Goal: Transaction & Acquisition: Purchase product/service

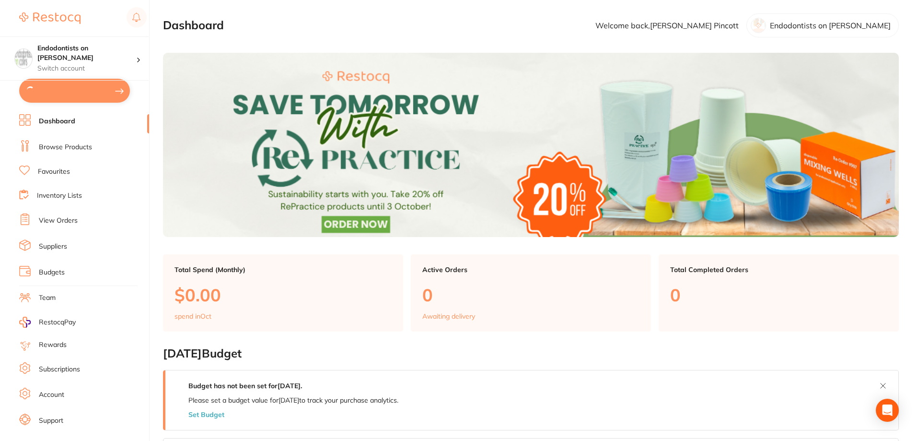
type input "3"
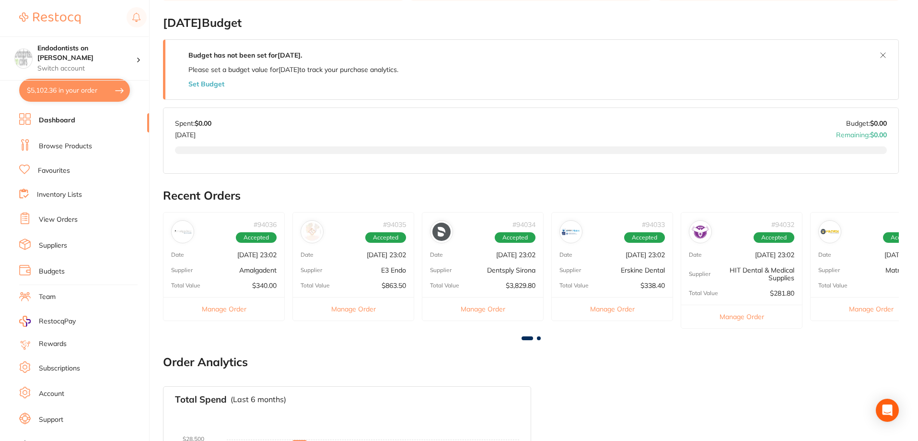
scroll to position [336, 0]
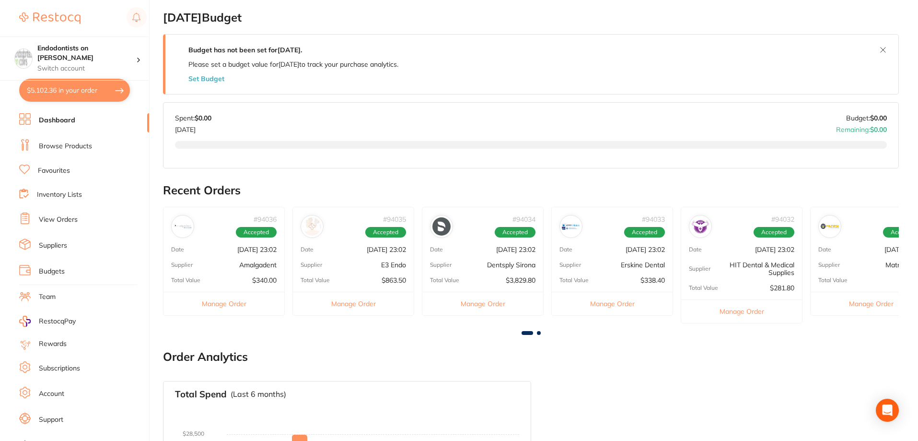
drag, startPoint x: 360, startPoint y: 365, endPoint x: 347, endPoint y: 364, distance: 13.0
click at [56, 93] on button "$5,102.36 in your order" at bounding box center [74, 90] width 111 height 23
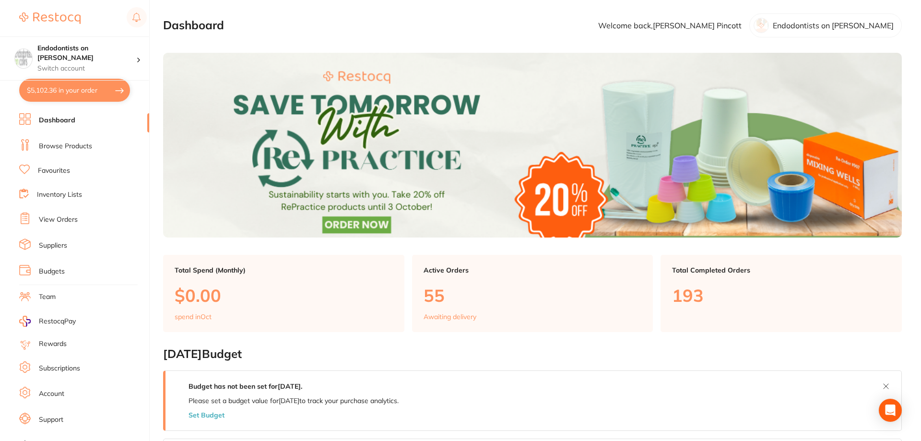
checkbox input "true"
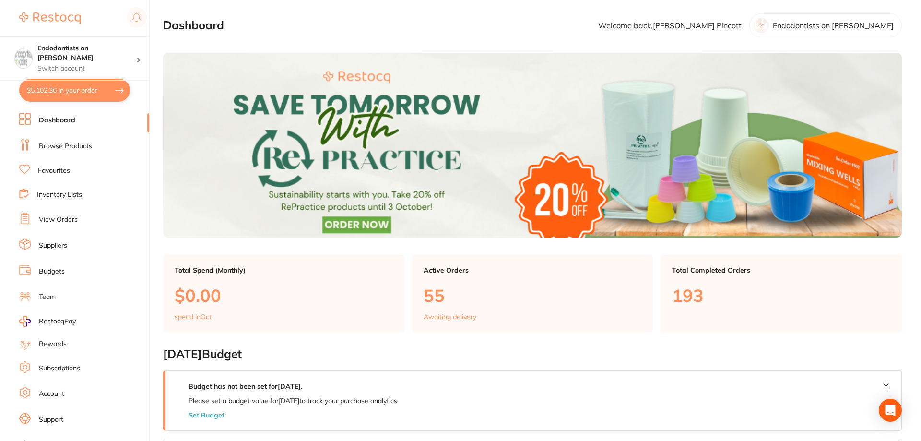
checkbox input "true"
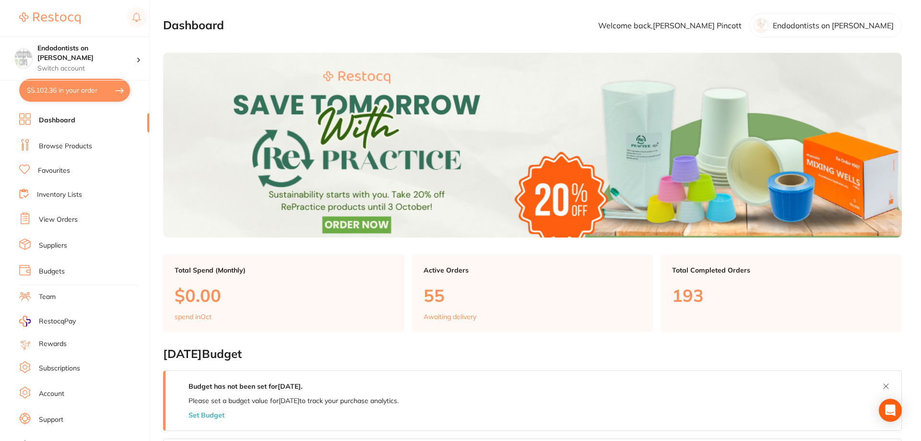
checkbox input "true"
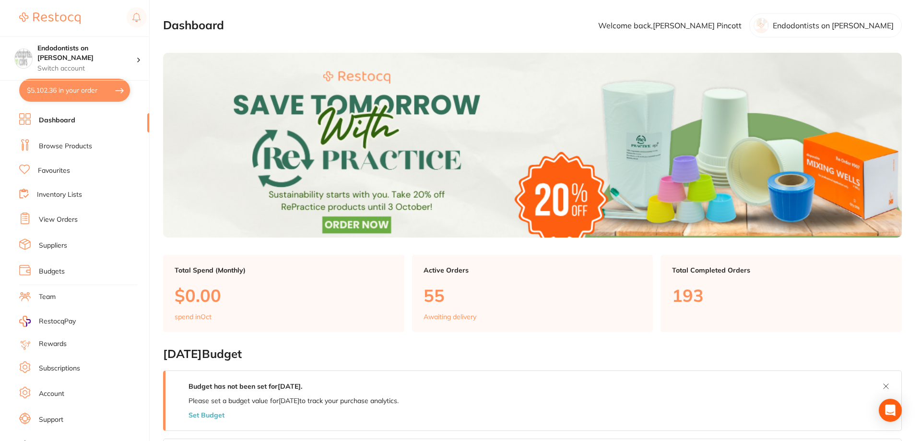
checkbox input "true"
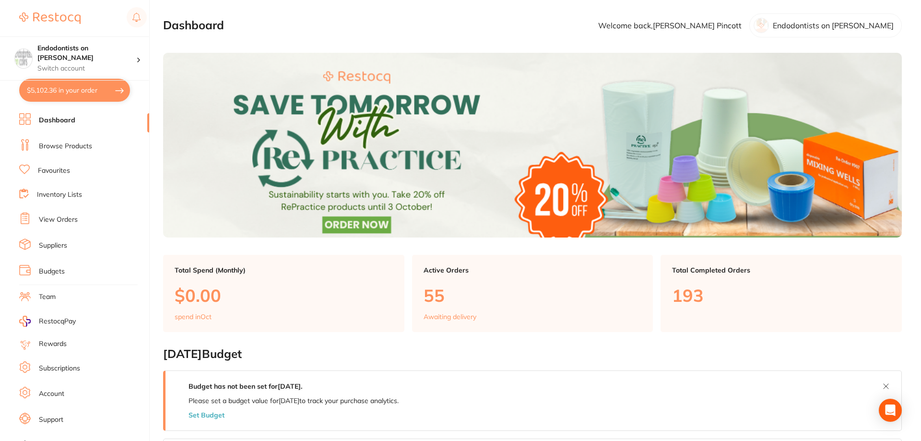
checkbox input "true"
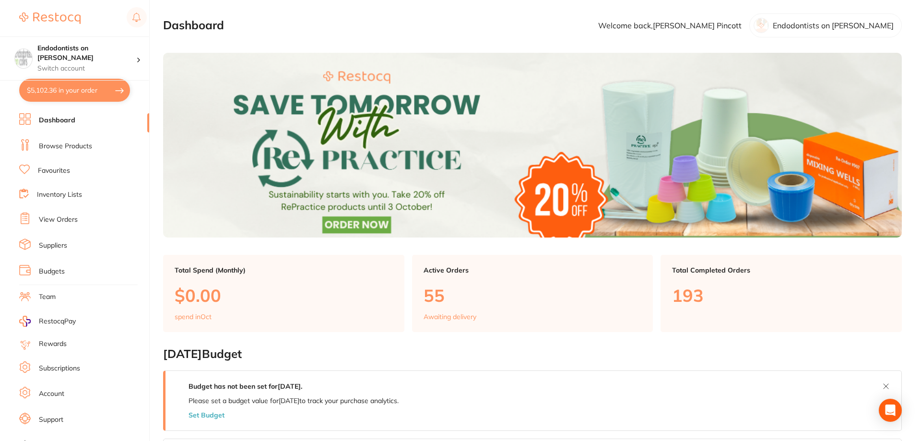
checkbox input "true"
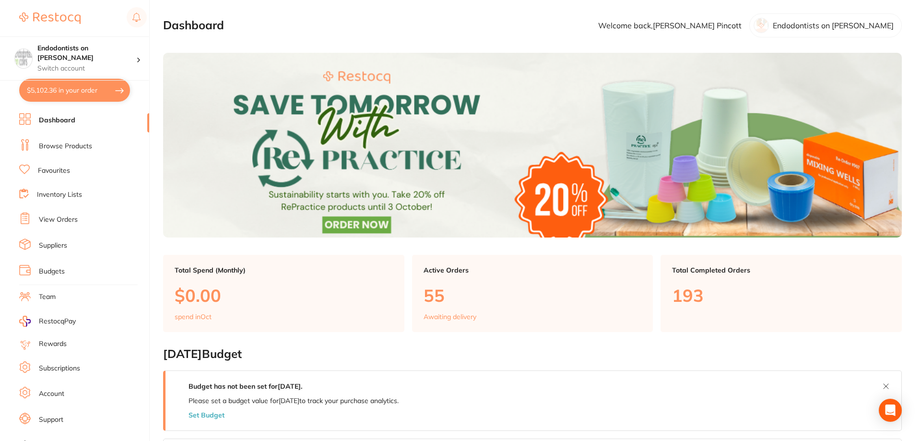
checkbox input "true"
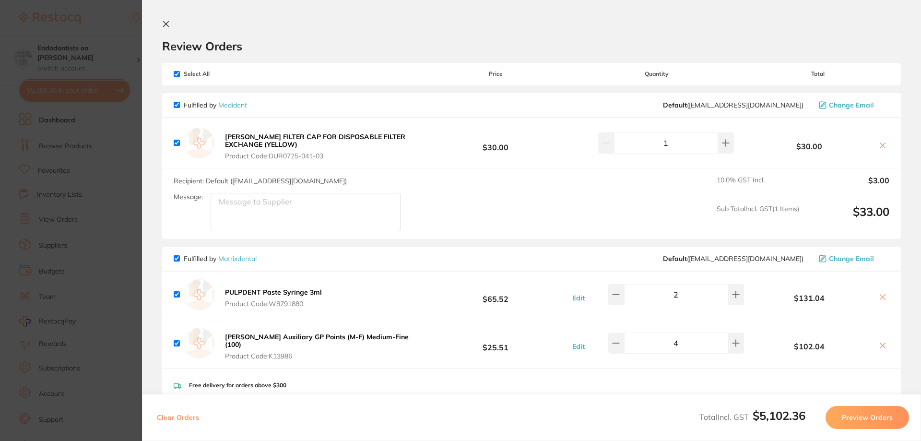
click at [102, 258] on section "Update RRP Set your pre negotiated price for this item. Item Agreed RRP (excl. …" at bounding box center [460, 220] width 921 height 441
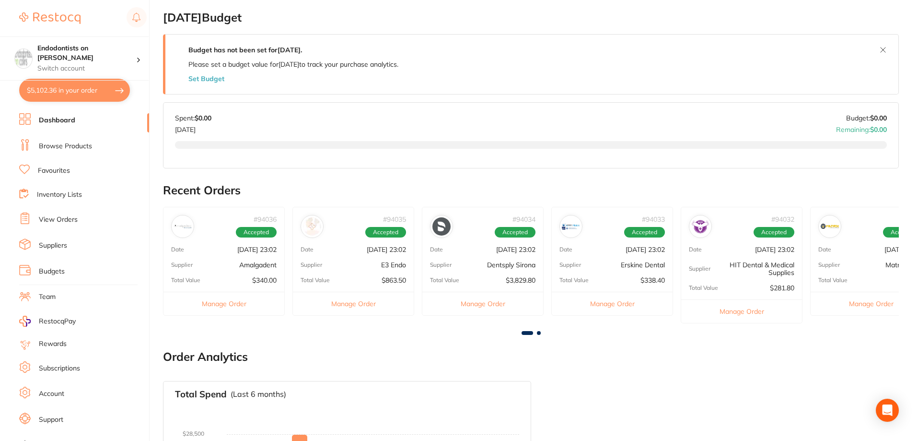
click at [63, 145] on link "Browse Products" at bounding box center [65, 146] width 53 height 10
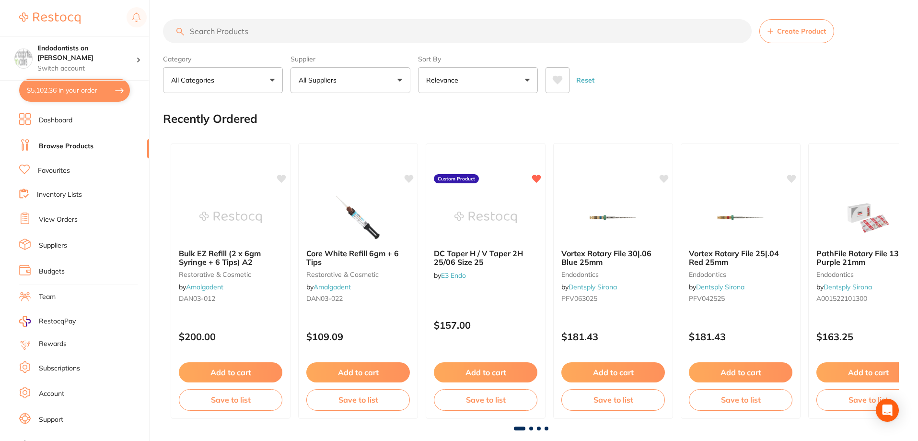
click at [223, 32] on input "search" at bounding box center [457, 31] width 589 height 24
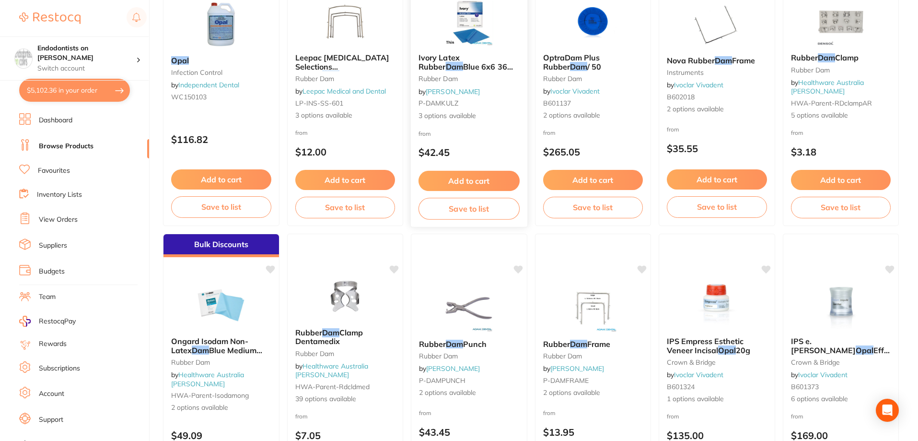
scroll to position [192, 0]
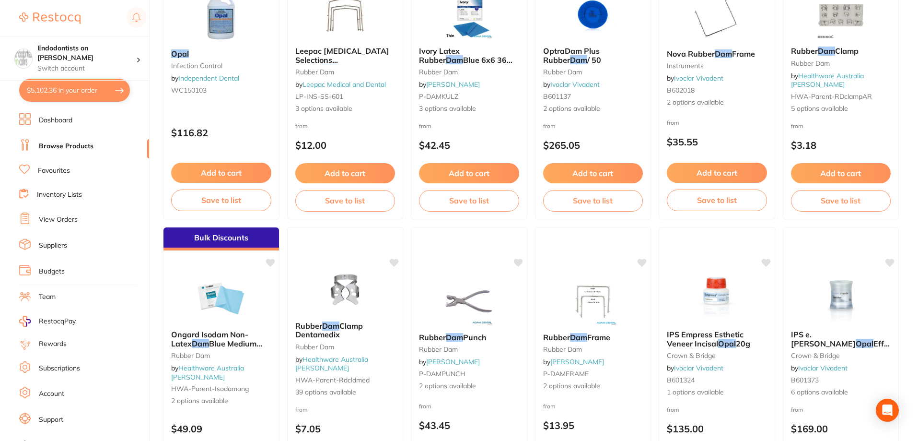
type input "OPAL DAM"
click at [73, 168] on li "Favourites" at bounding box center [84, 170] width 130 height 12
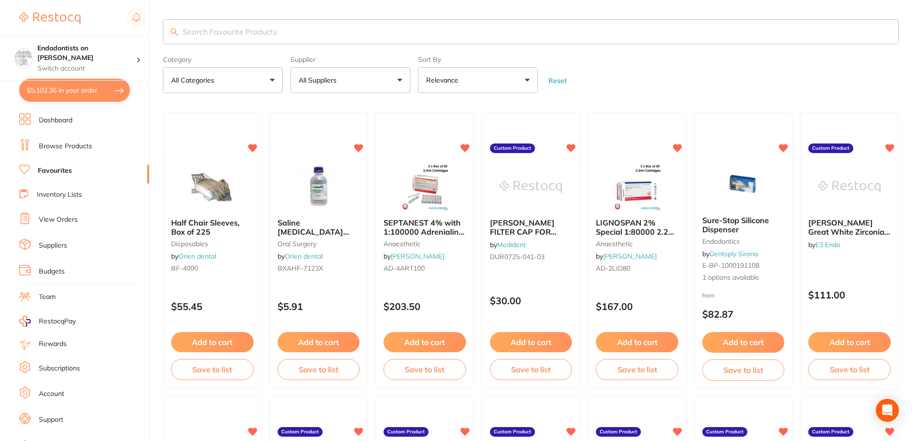
click at [188, 35] on input "search" at bounding box center [531, 31] width 736 height 25
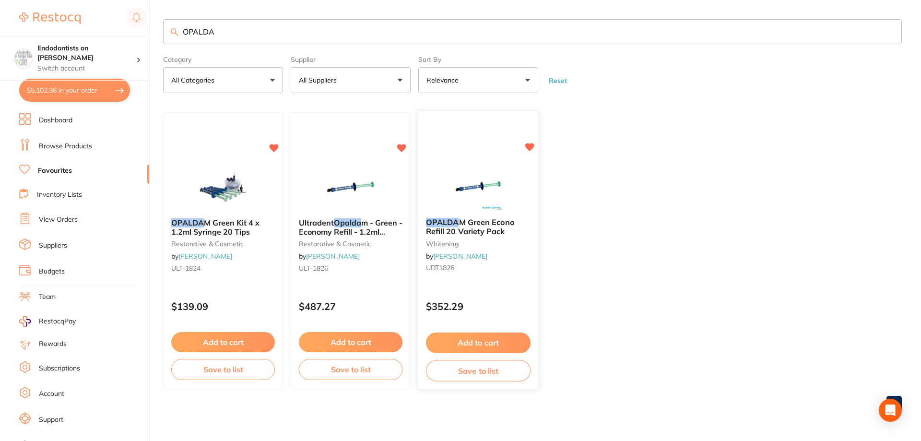
type input "OPALDA"
click at [476, 197] on img at bounding box center [477, 186] width 63 height 48
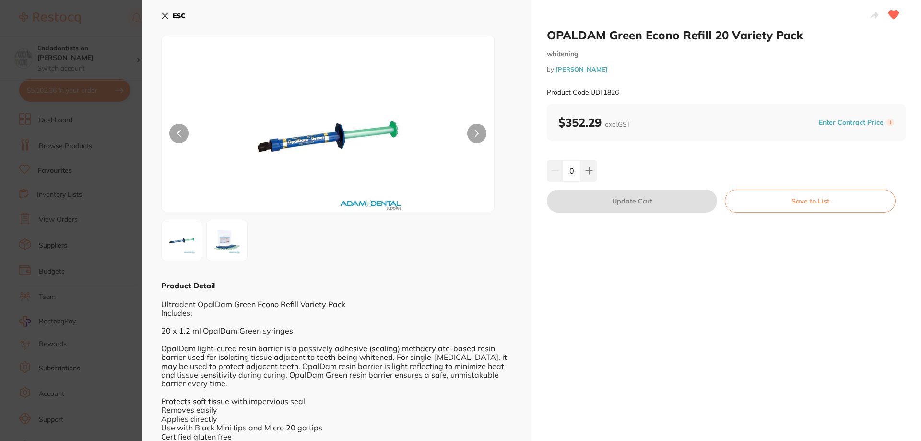
scroll to position [0, 0]
click at [583, 164] on button at bounding box center [589, 170] width 16 height 21
type input "1"
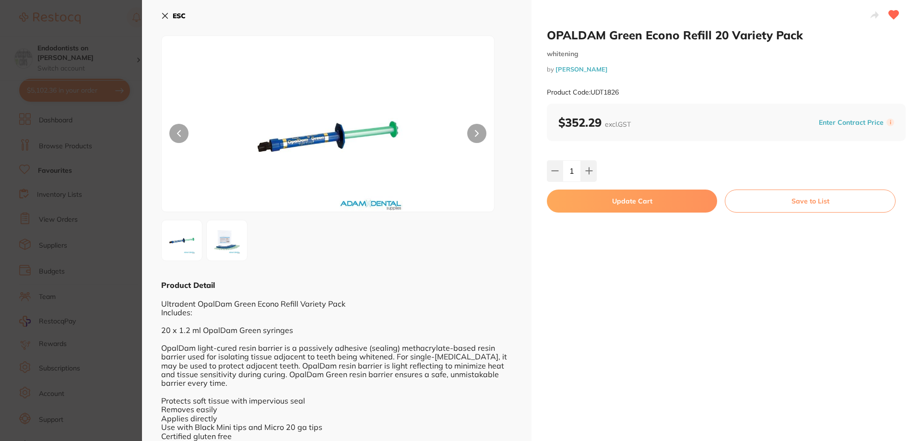
click at [624, 197] on button "Update Cart" at bounding box center [632, 200] width 170 height 23
checkbox input "false"
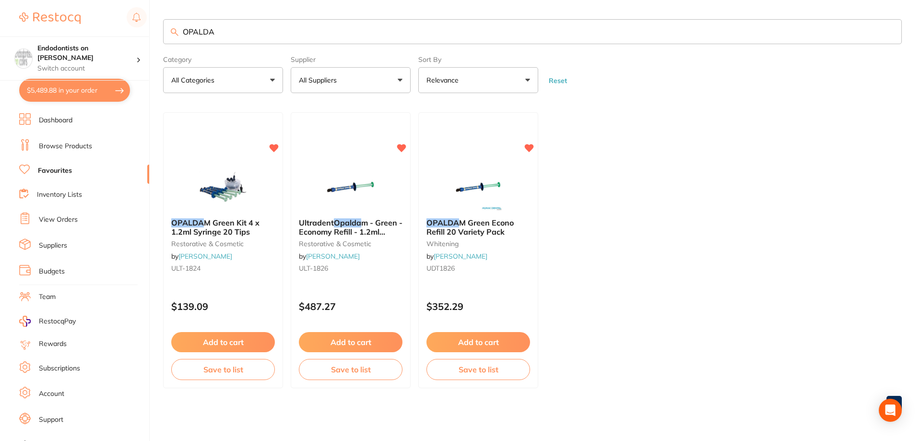
drag, startPoint x: 243, startPoint y: 32, endPoint x: 75, endPoint y: 24, distance: 168.0
click at [75, 24] on div "$5,489.88 Endodontists on [PERSON_NAME] Switch account Endodontists on [PERSON_…" at bounding box center [460, 220] width 921 height 441
type input "GAEN"
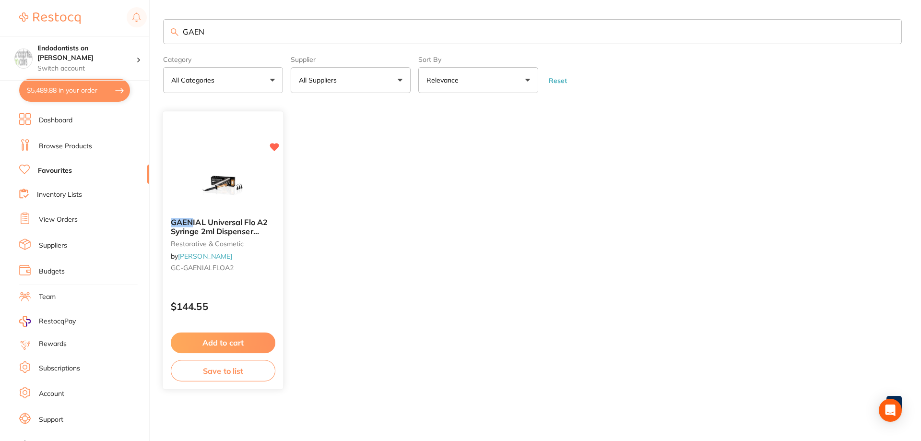
click at [205, 342] on button "Add to cart" at bounding box center [223, 342] width 105 height 21
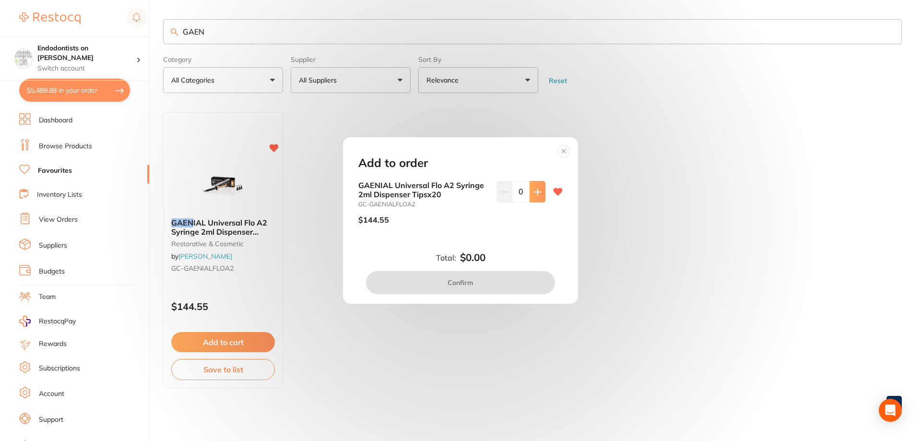
click at [536, 188] on icon at bounding box center [538, 192] width 8 height 8
type input "1"
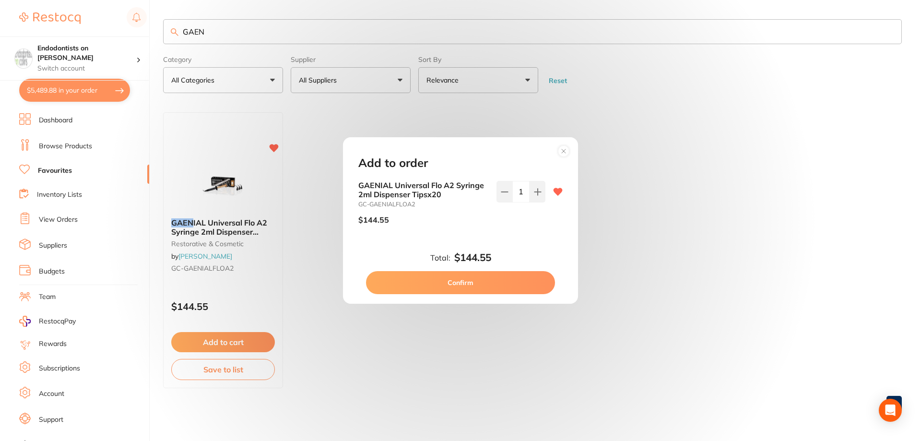
click at [465, 281] on button "Confirm" at bounding box center [460, 282] width 189 height 23
checkbox input "false"
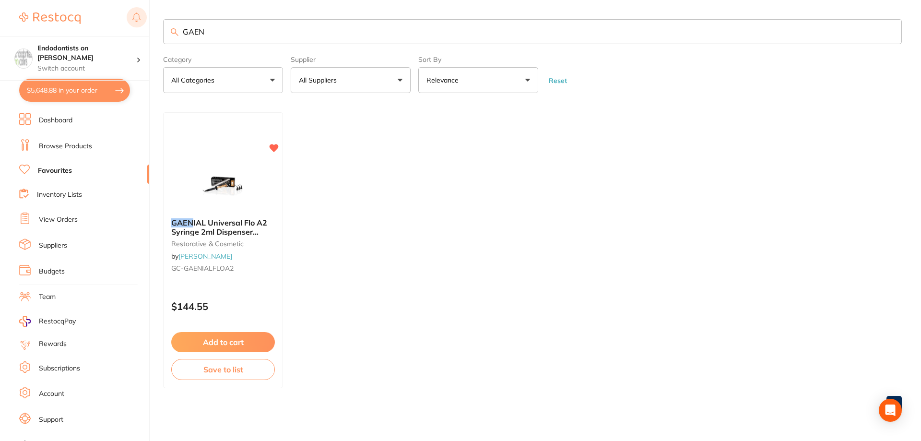
drag, startPoint x: 236, startPoint y: 23, endPoint x: 136, endPoint y: 25, distance: 100.3
click at [136, 25] on div "$5,648.88 Endodontists on [PERSON_NAME] Switch account Endodontists on [PERSON_…" at bounding box center [460, 220] width 921 height 441
type input "MASKS"
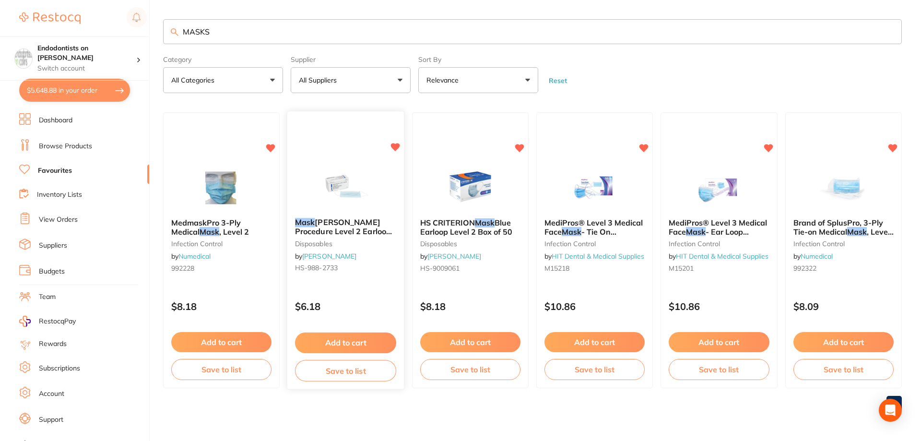
click at [376, 343] on button "Add to cart" at bounding box center [345, 342] width 101 height 21
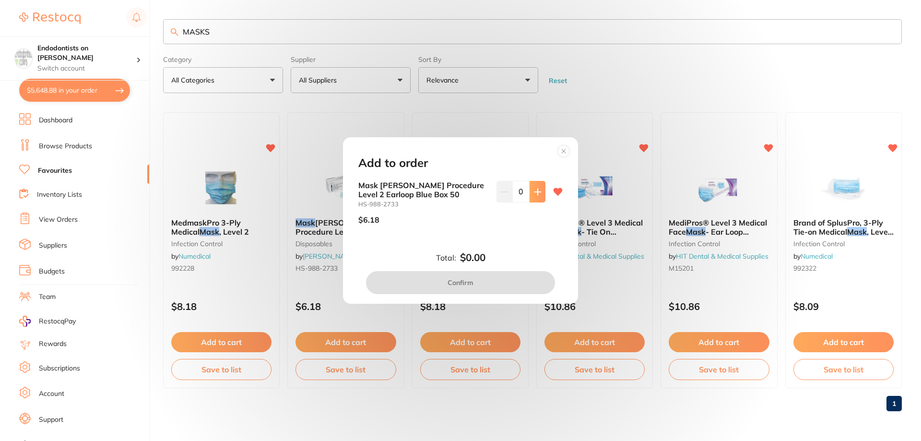
click at [538, 194] on icon at bounding box center [538, 192] width 8 height 8
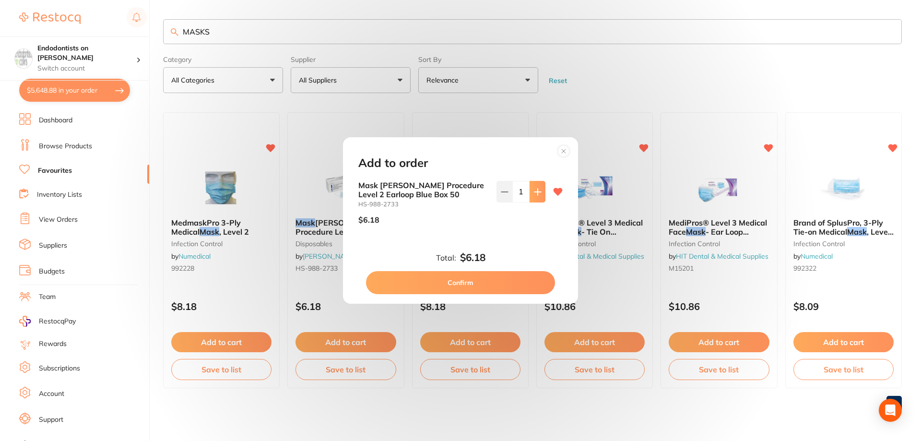
click at [538, 194] on icon at bounding box center [538, 192] width 8 height 8
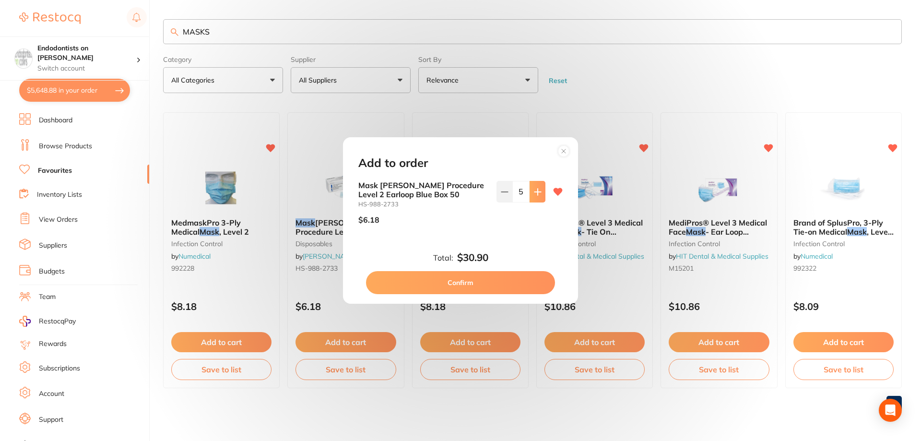
type input "6"
click at [488, 273] on button "Confirm" at bounding box center [460, 282] width 189 height 23
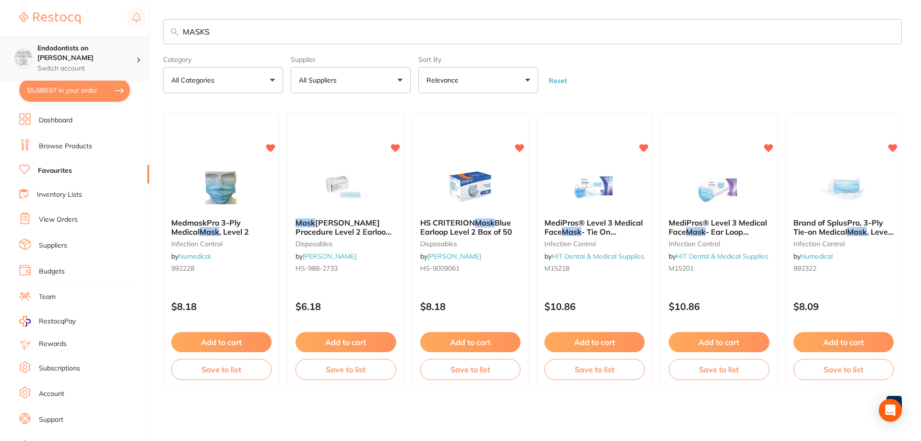
scroll to position [0, 0]
drag, startPoint x: 118, startPoint y: 37, endPoint x: 111, endPoint y: 37, distance: 7.2
click at [111, 37] on div "$5,689.67 Endodontists on [PERSON_NAME] Switch account Endodontists on [PERSON_…" at bounding box center [460, 220] width 921 height 441
type input "FLOSS"
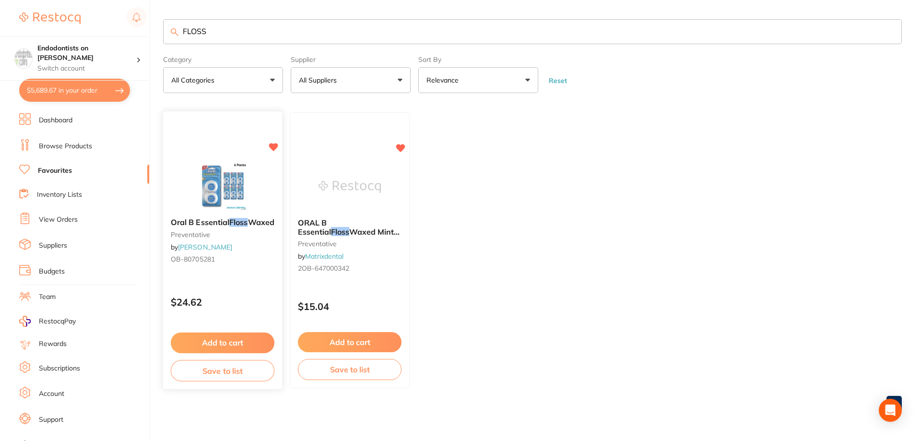
click at [220, 184] on img at bounding box center [222, 186] width 63 height 48
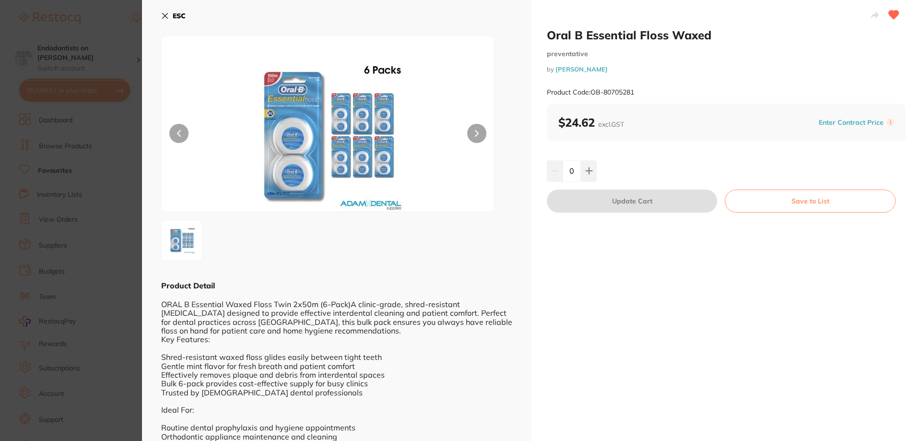
click at [93, 329] on section "Oral B Essential Floss Waxed preventative by [PERSON_NAME] Product Code: OB-807…" at bounding box center [460, 220] width 921 height 441
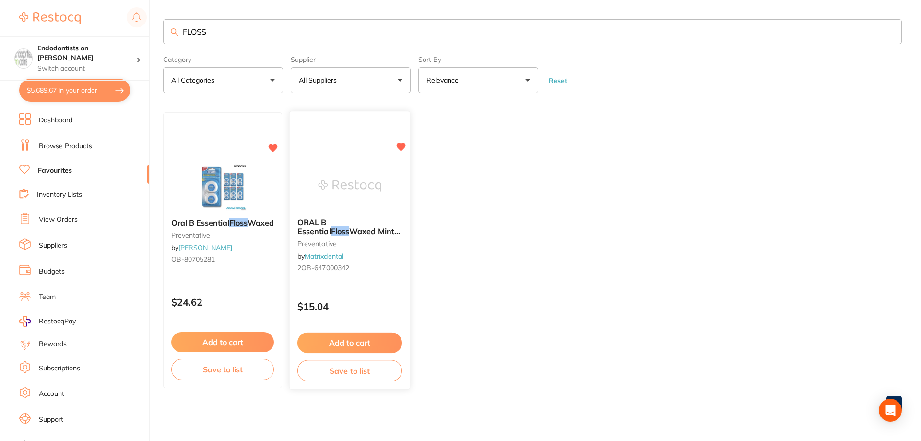
click at [340, 343] on button "Add to cart" at bounding box center [349, 342] width 105 height 21
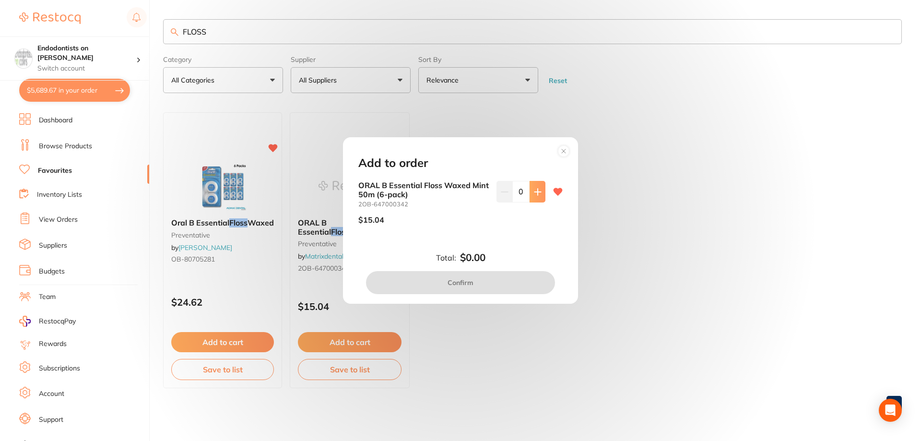
click at [535, 192] on icon at bounding box center [537, 191] width 6 height 6
type input "1"
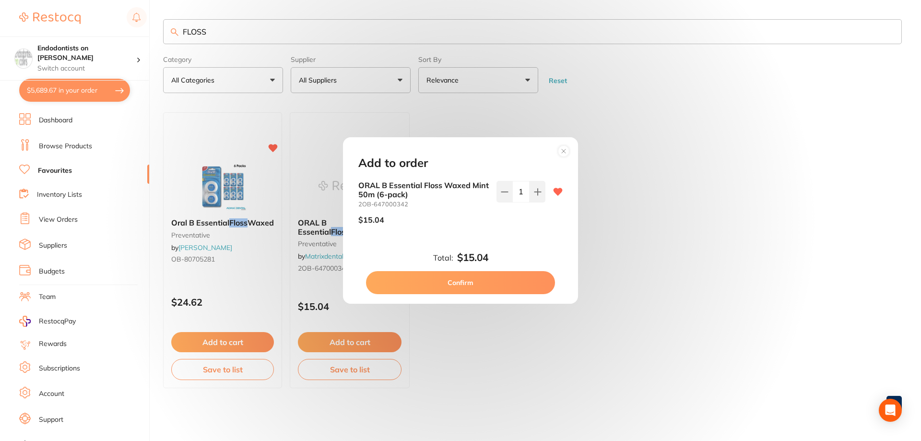
click at [486, 283] on button "Confirm" at bounding box center [460, 282] width 189 height 23
checkbox input "false"
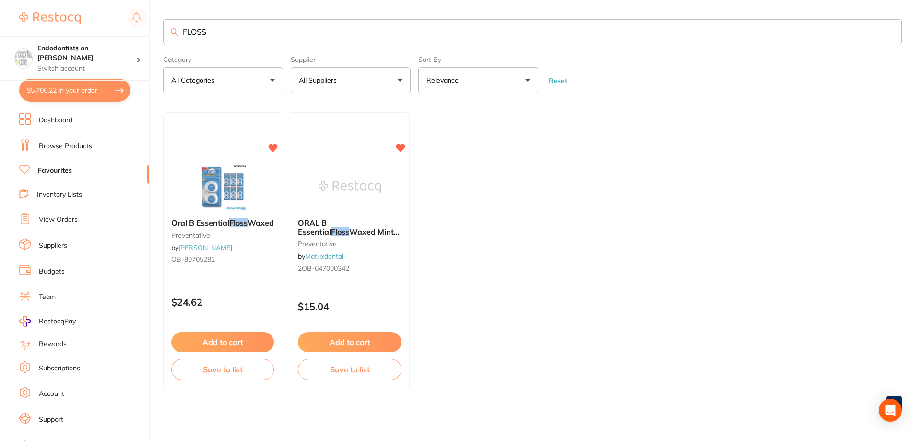
drag, startPoint x: 210, startPoint y: 33, endPoint x: 53, endPoint y: 27, distance: 156.4
click at [53, 27] on div "$5,706.22 Endodontists on [PERSON_NAME] Switch account Endodontists on [PERSON_…" at bounding box center [460, 220] width 921 height 441
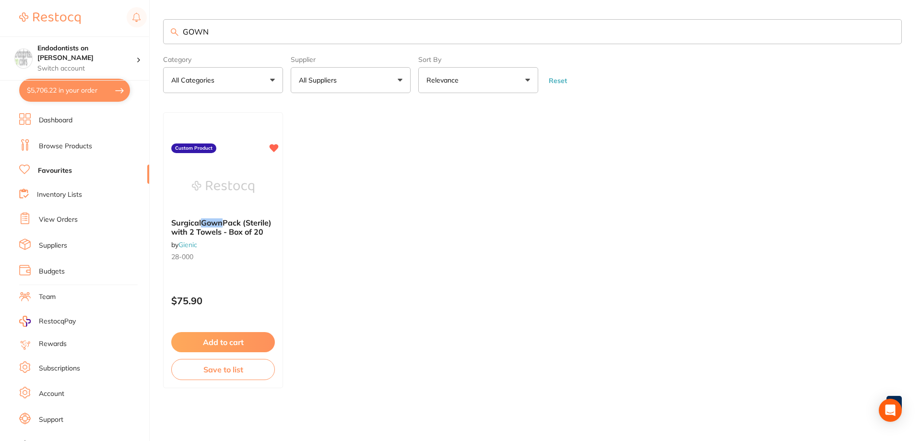
drag, startPoint x: 220, startPoint y: 31, endPoint x: 165, endPoint y: 23, distance: 55.6
click at [165, 23] on input "GOWN" at bounding box center [532, 31] width 739 height 25
type input "MEDIPROS"
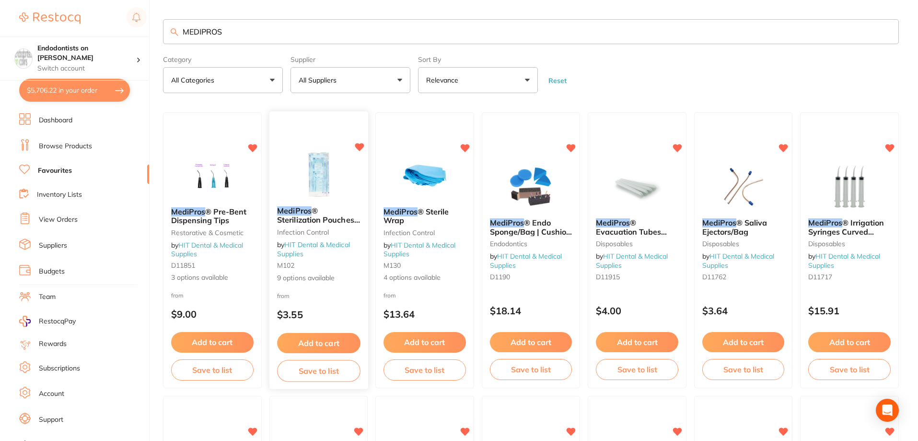
click at [309, 345] on button "Add to cart" at bounding box center [318, 343] width 83 height 21
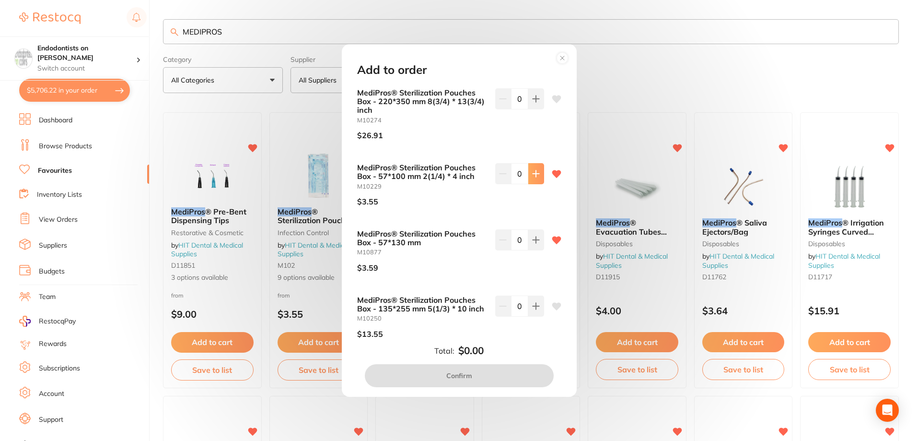
click at [536, 177] on icon at bounding box center [536, 174] width 8 height 8
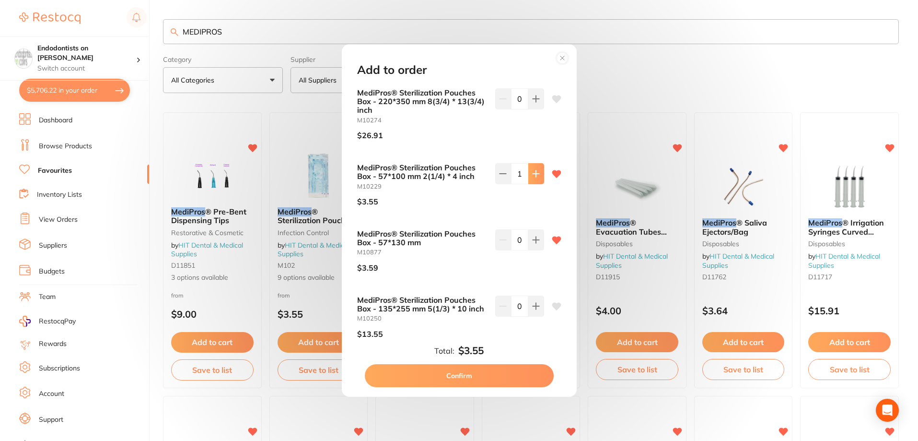
click at [536, 177] on icon at bounding box center [536, 174] width 8 height 8
type input "2"
click at [535, 245] on button at bounding box center [536, 239] width 16 height 21
type input "2"
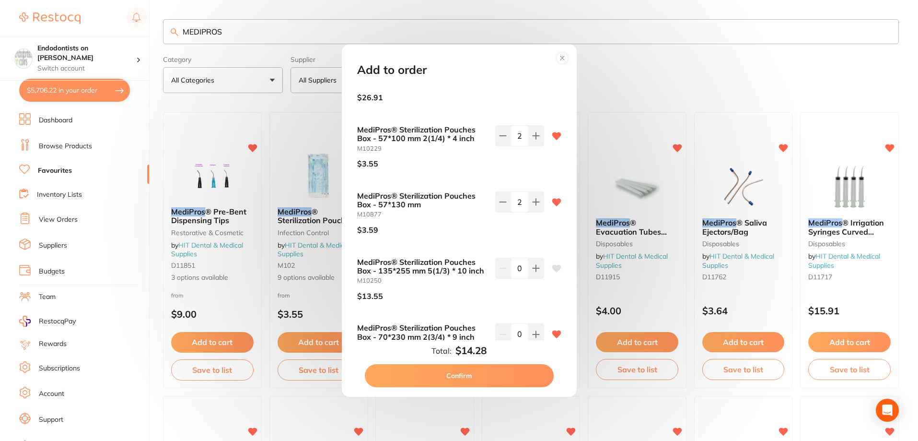
scroll to position [96, 0]
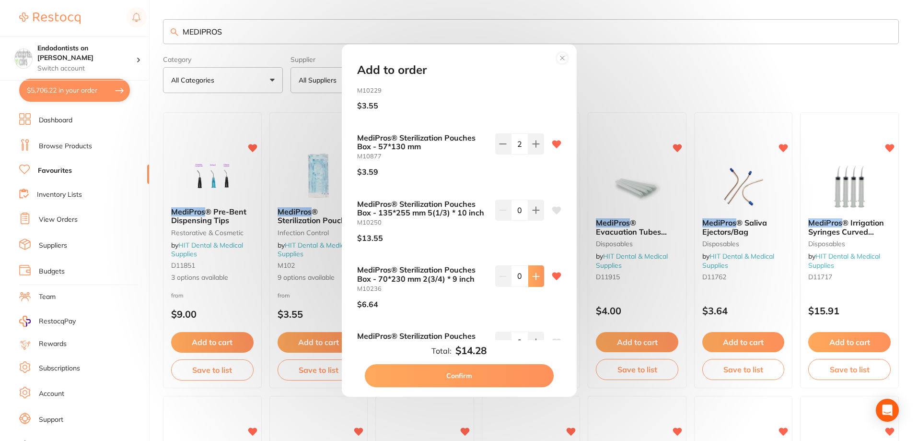
click at [537, 274] on icon at bounding box center [536, 276] width 8 height 8
type input "2"
click at [469, 375] on button "Confirm" at bounding box center [459, 375] width 189 height 23
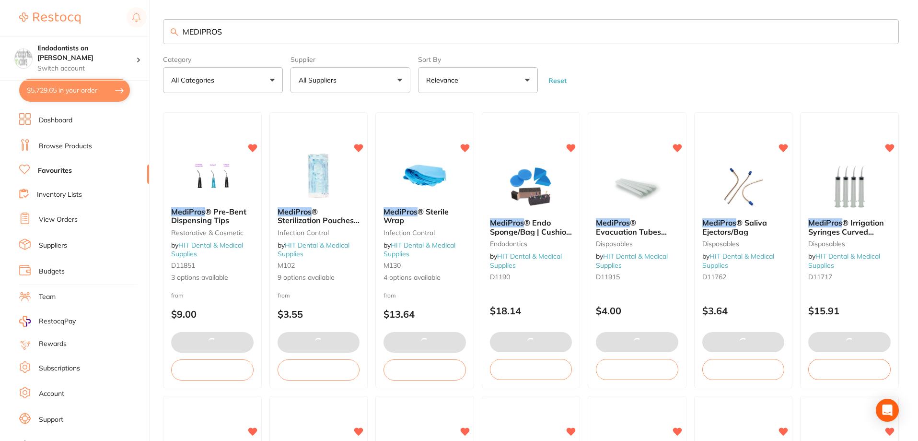
drag, startPoint x: 241, startPoint y: 35, endPoint x: 107, endPoint y: 20, distance: 134.6
click at [107, 20] on div "$5,729.65 Endodontists on [PERSON_NAME] Switch account Endodontists on [PERSON_…" at bounding box center [459, 220] width 918 height 441
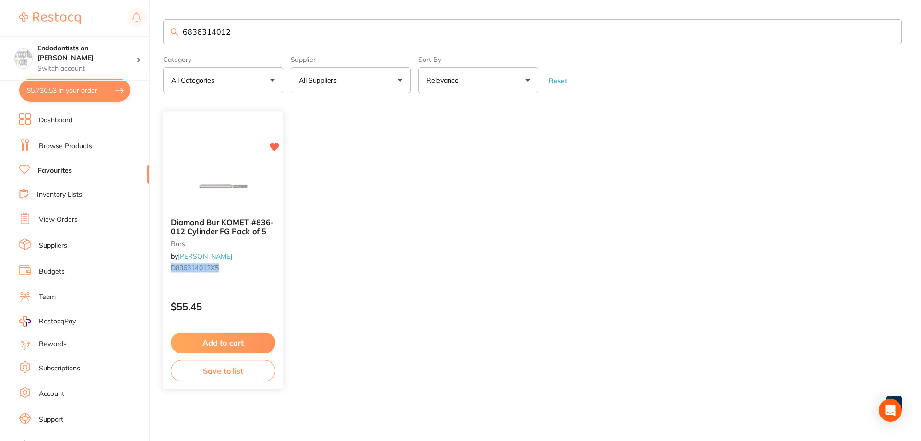
type input "6836314012"
click at [251, 342] on button "Add to cart" at bounding box center [223, 342] width 105 height 21
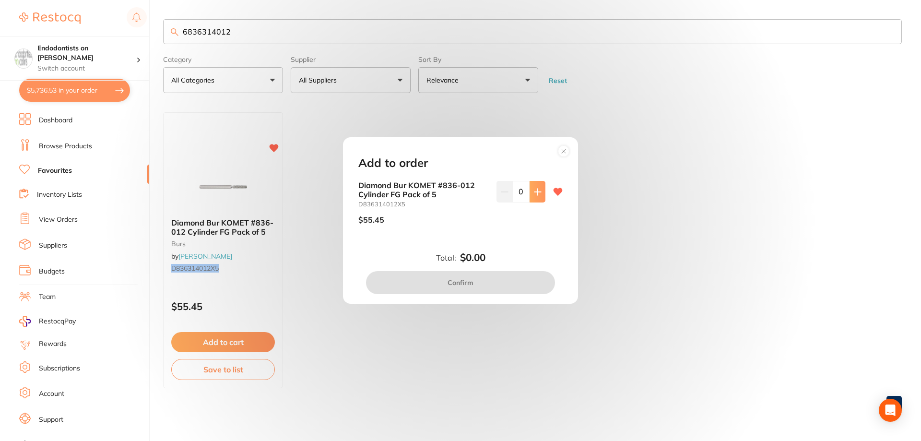
click at [534, 188] on icon at bounding box center [538, 192] width 8 height 8
type input "1"
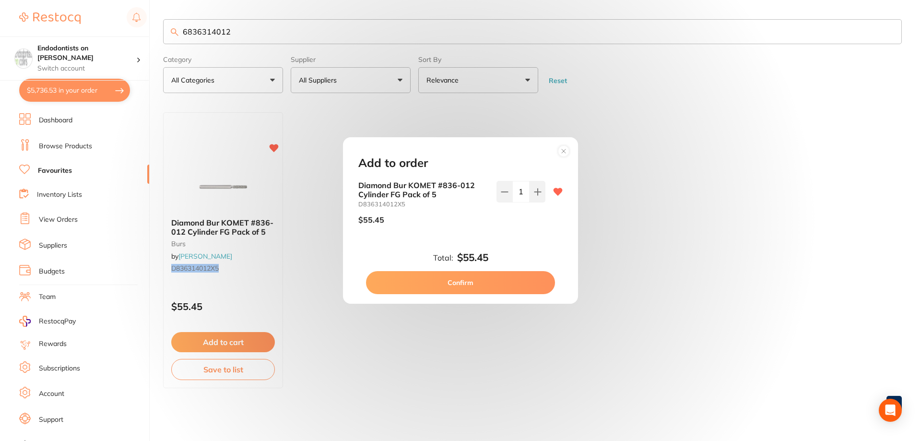
click at [486, 284] on button "Confirm" at bounding box center [460, 282] width 189 height 23
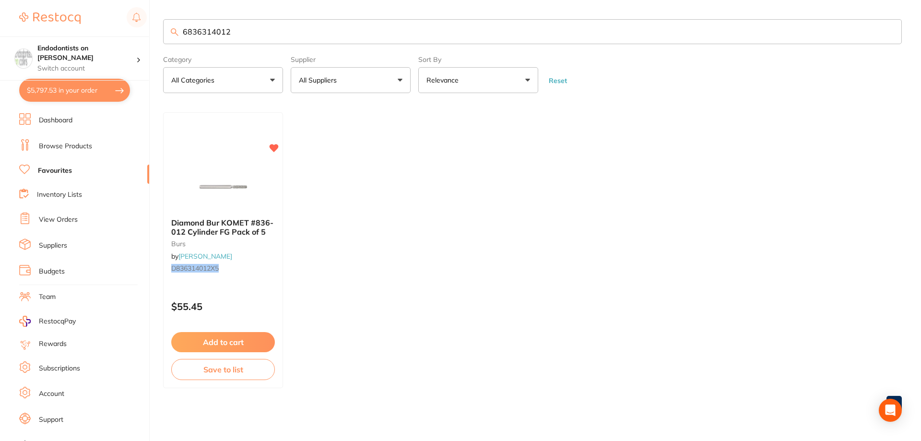
drag, startPoint x: 107, startPoint y: 18, endPoint x: 55, endPoint y: 14, distance: 51.9
click at [55, 14] on div "$5,797.53 Endodontists on [PERSON_NAME] Switch account Endodontists on [PERSON_…" at bounding box center [460, 220] width 921 height 441
type input "8862314010"
click at [215, 349] on button "Add to cart" at bounding box center [223, 342] width 104 height 20
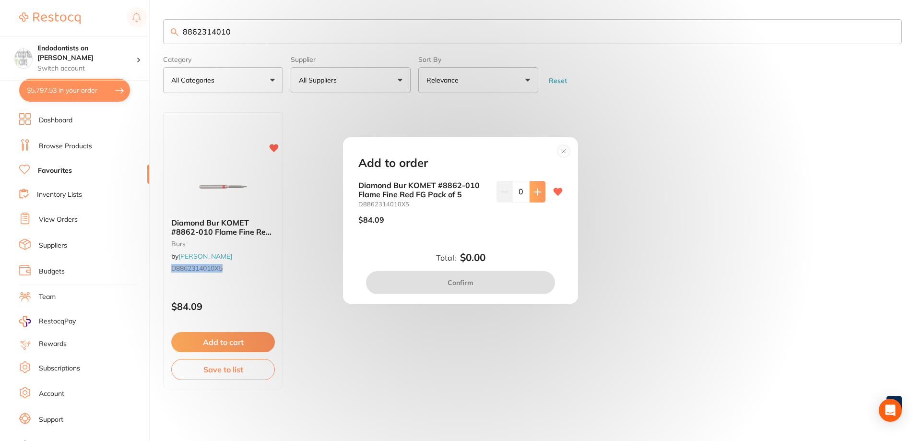
click at [535, 190] on icon at bounding box center [537, 191] width 6 height 6
type input "1"
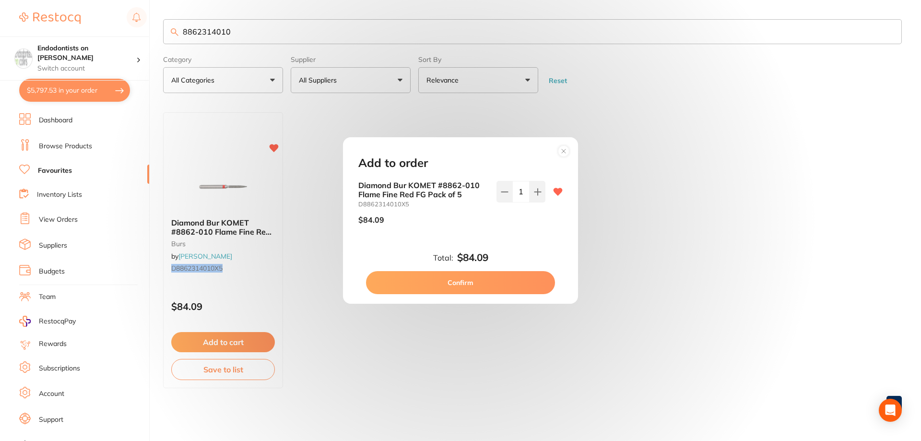
click at [450, 285] on button "Confirm" at bounding box center [460, 282] width 189 height 23
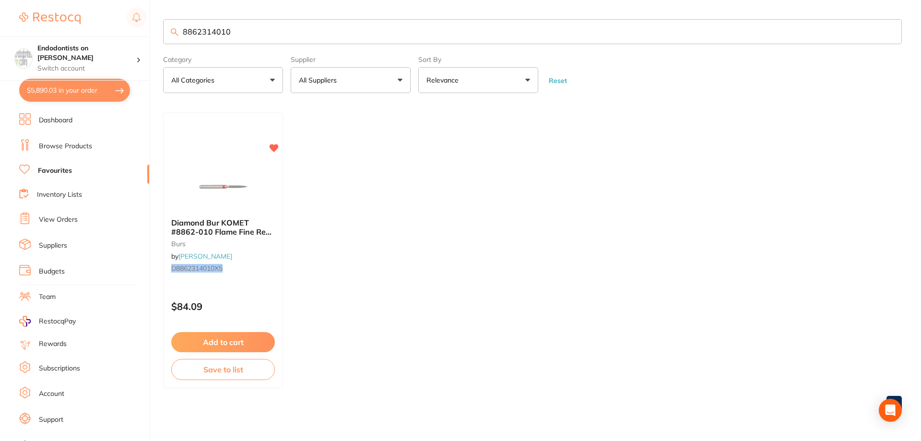
drag, startPoint x: 263, startPoint y: 30, endPoint x: 0, endPoint y: 1, distance: 264.9
click at [0, 1] on div "$5,890.03 Endodontists on [PERSON_NAME] Switch account Endodontists on [PERSON_…" at bounding box center [460, 220] width 921 height 441
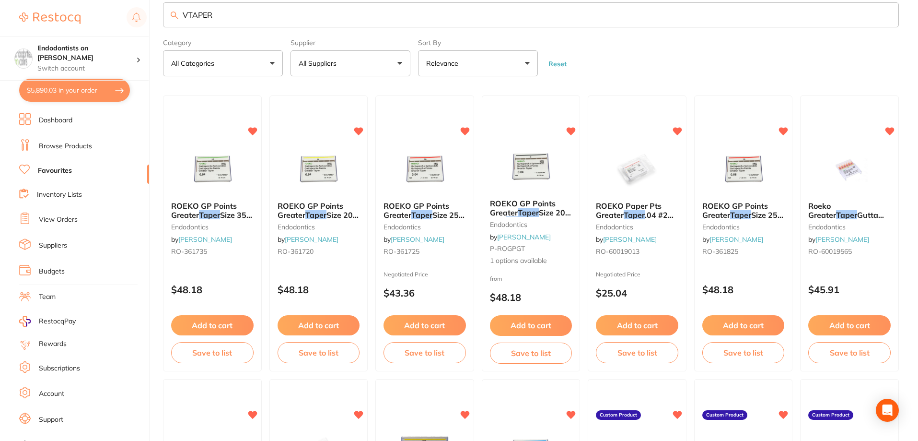
scroll to position [0, 0]
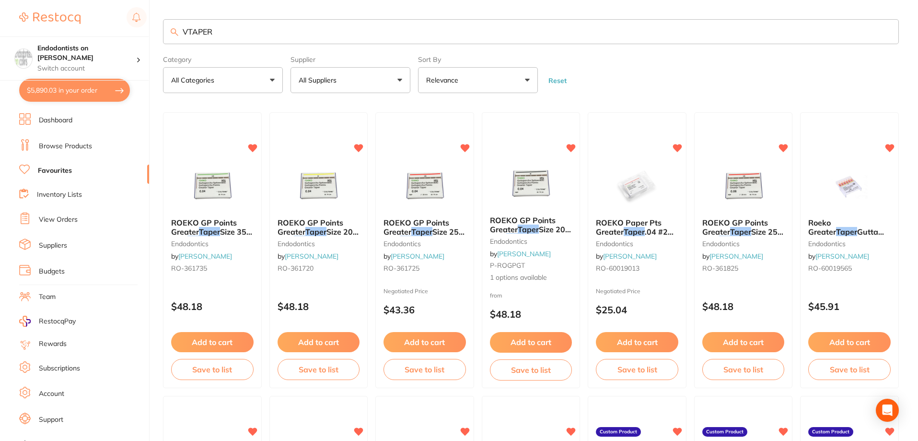
drag, startPoint x: 232, startPoint y: 30, endPoint x: 95, endPoint y: 14, distance: 137.5
click at [95, 14] on div "$5,890.03 Endodontists on [PERSON_NAME] Switch account Endodontists on [PERSON_…" at bounding box center [459, 220] width 918 height 441
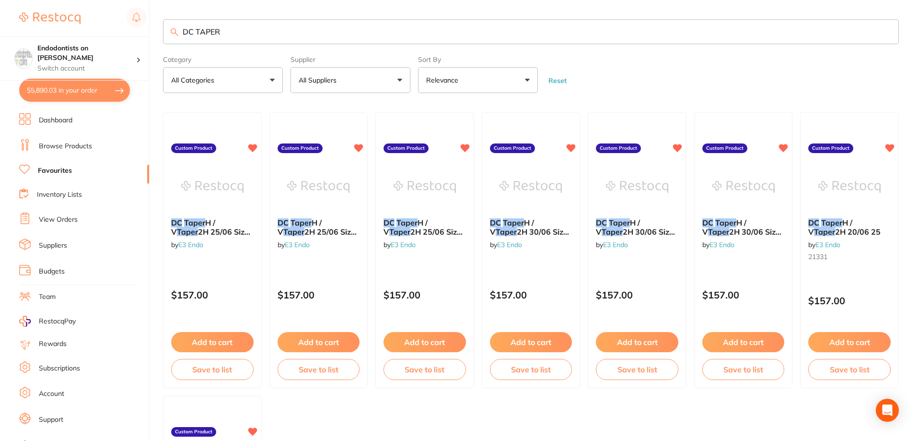
drag, startPoint x: 202, startPoint y: 33, endPoint x: 155, endPoint y: 32, distance: 47.5
click at [156, 32] on div "$5,890.03 Endodontists on [PERSON_NAME] Switch account Endodontists on [PERSON_…" at bounding box center [459, 220] width 918 height 441
paste input "Glide Path H / V Glide Path 2H 14/03"
type input "DC Glide Path H / V Glide Path 2H 14/03"
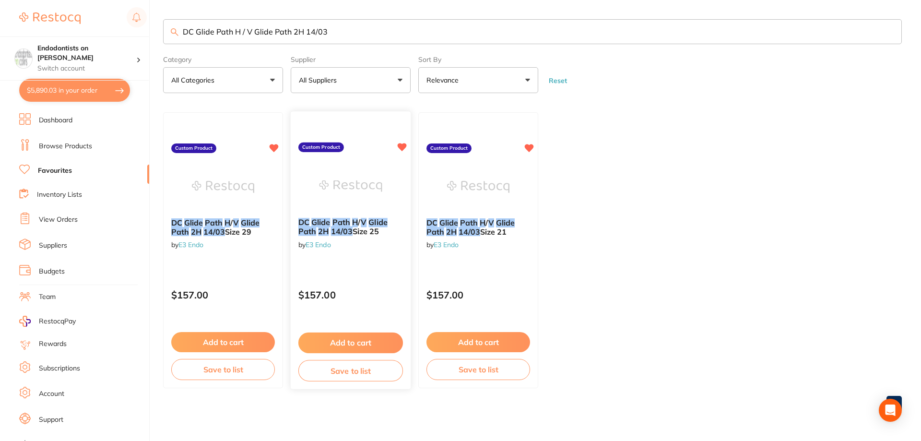
click at [368, 337] on button "Add to cart" at bounding box center [350, 342] width 105 height 21
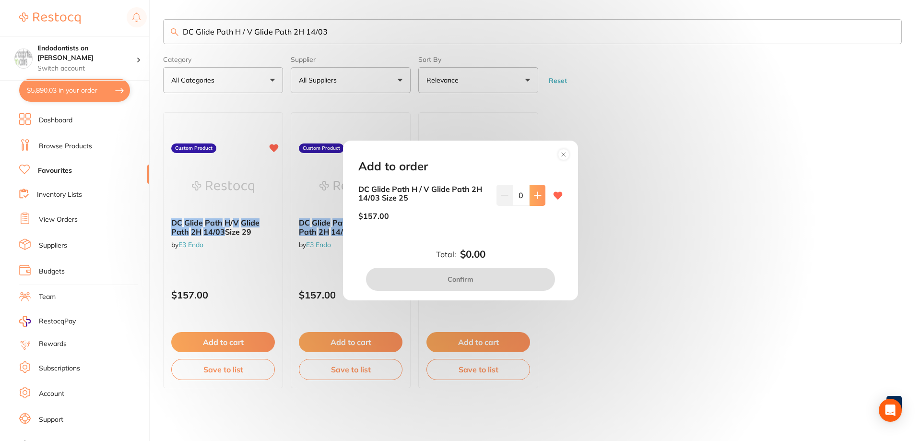
click at [536, 191] on icon at bounding box center [538, 195] width 8 height 8
type input "1"
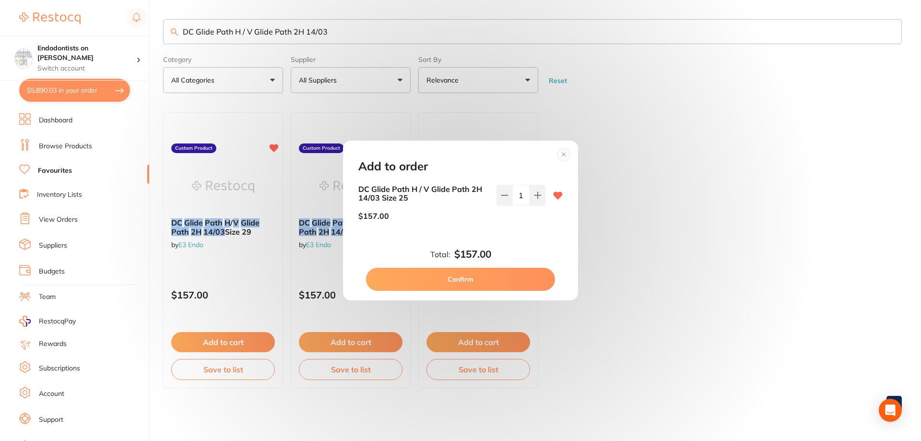
click at [494, 282] on button "Confirm" at bounding box center [460, 279] width 189 height 23
checkbox input "false"
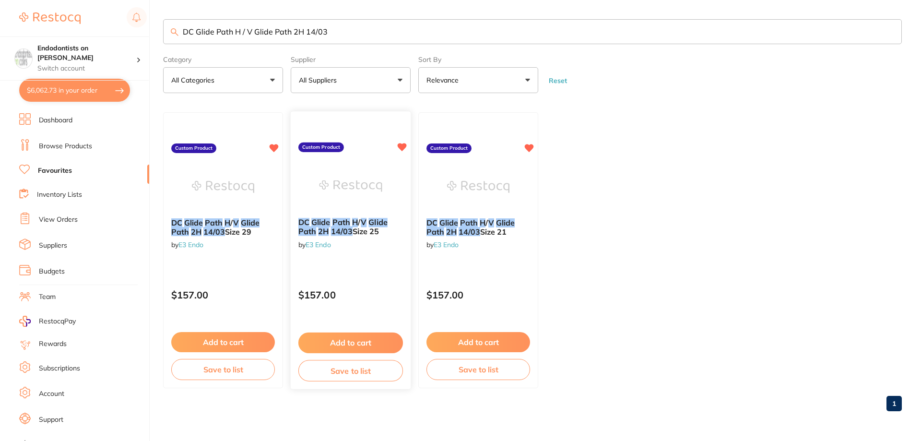
click at [344, 204] on img at bounding box center [350, 186] width 63 height 48
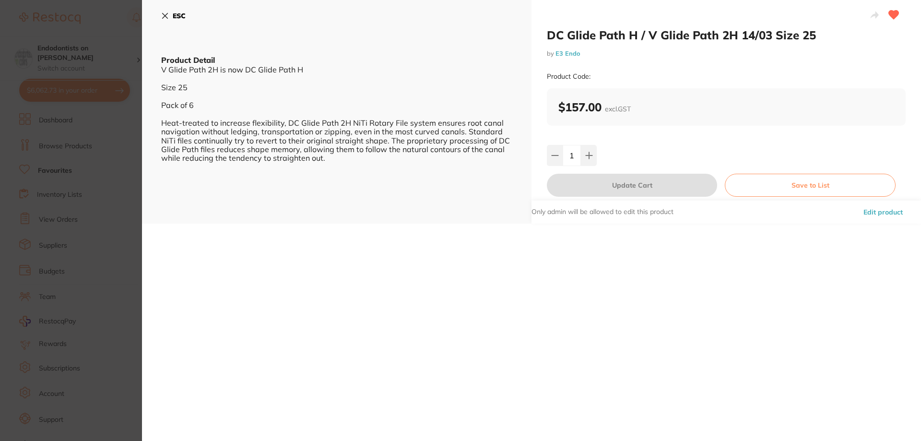
click at [104, 180] on section "DC Glide Path H / V Glide Path 2H 14/03 Size 25 by E3 Endo Product Code: ESC Pr…" at bounding box center [460, 220] width 921 height 441
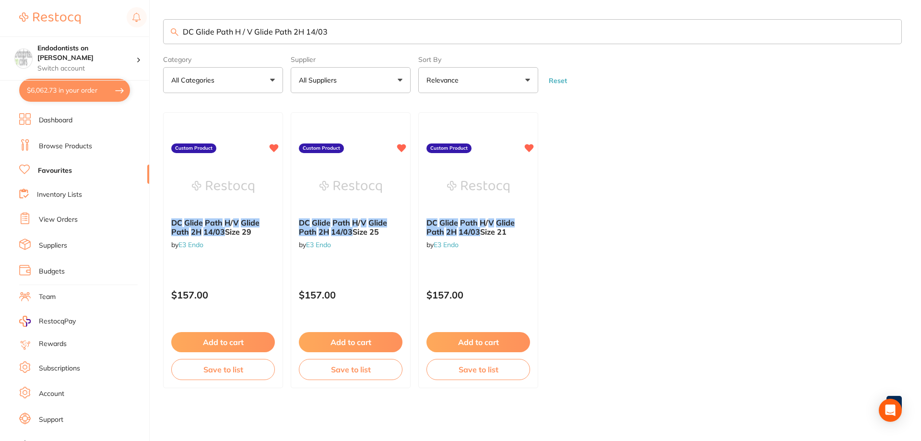
drag, startPoint x: 352, startPoint y: 31, endPoint x: 305, endPoint y: 34, distance: 47.1
click at [305, 34] on input "DC Glide Path H / V Glide Path 2H 14/03" at bounding box center [532, 31] width 739 height 25
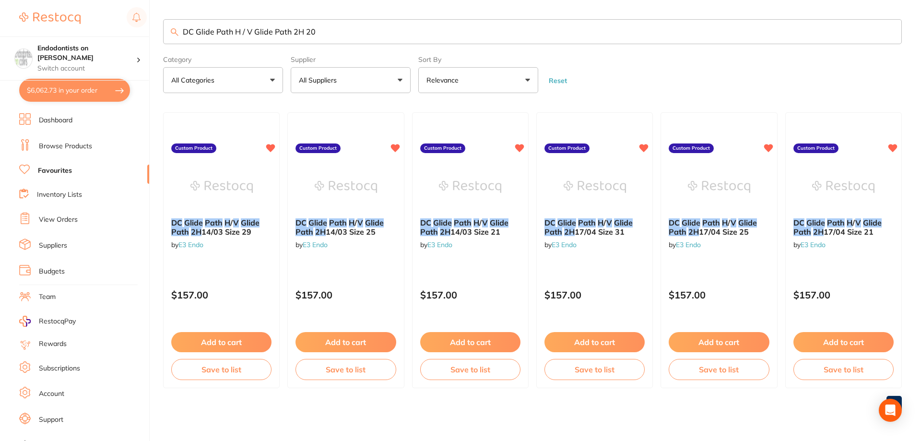
drag, startPoint x: 323, startPoint y: 33, endPoint x: 0, endPoint y: -29, distance: 328.6
click at [0, 0] on html "$6,062.73 Endodontists on [PERSON_NAME] Switch account Endodontists on [PERSON_…" at bounding box center [460, 220] width 921 height 441
type input "GW-2"
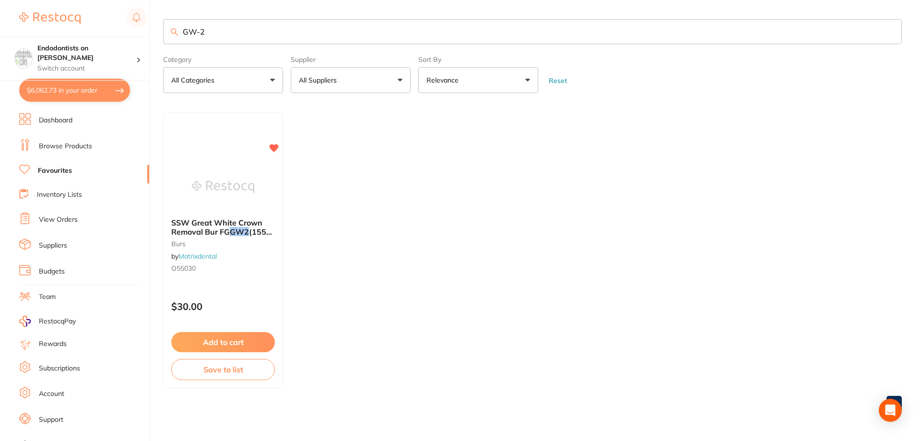
click at [220, 179] on img at bounding box center [223, 187] width 62 height 48
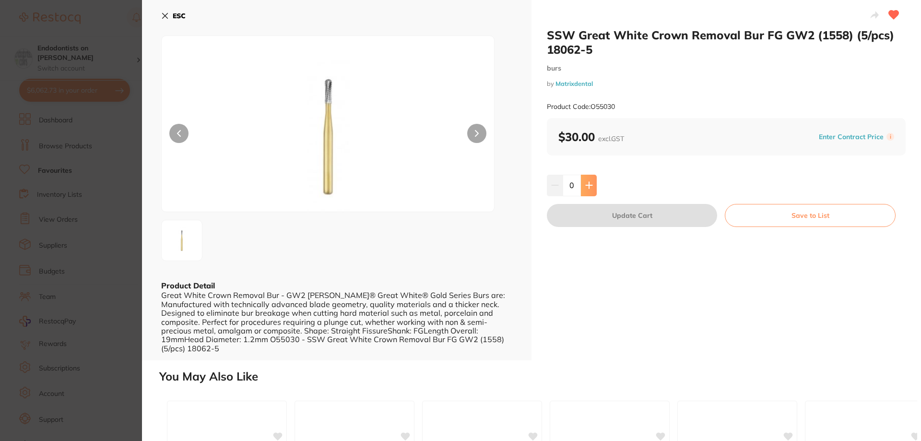
click at [587, 182] on icon at bounding box center [589, 185] width 8 height 8
click at [589, 190] on button at bounding box center [589, 185] width 16 height 21
type input "2"
click at [602, 215] on button "Update Cart" at bounding box center [632, 215] width 170 height 23
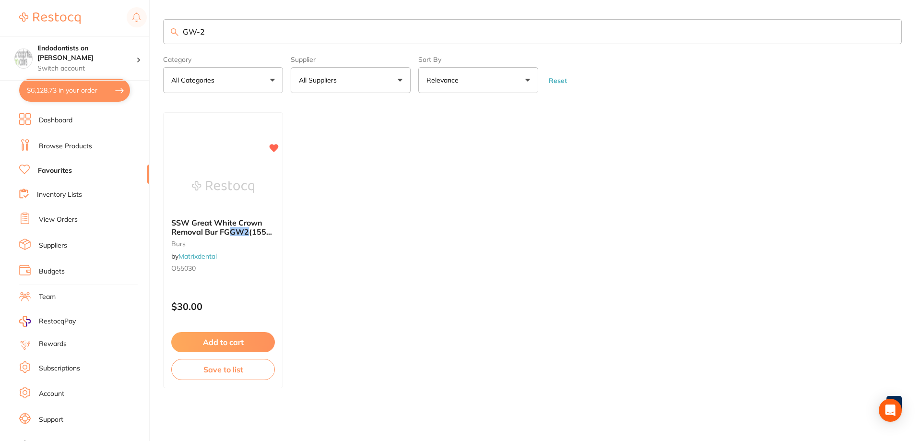
drag, startPoint x: 183, startPoint y: 23, endPoint x: 119, endPoint y: 21, distance: 63.4
click at [119, 21] on div "$6,128.73 Endodontists on [PERSON_NAME] Switch account Endodontists on [PERSON_…" at bounding box center [460, 220] width 921 height 441
type input "h"
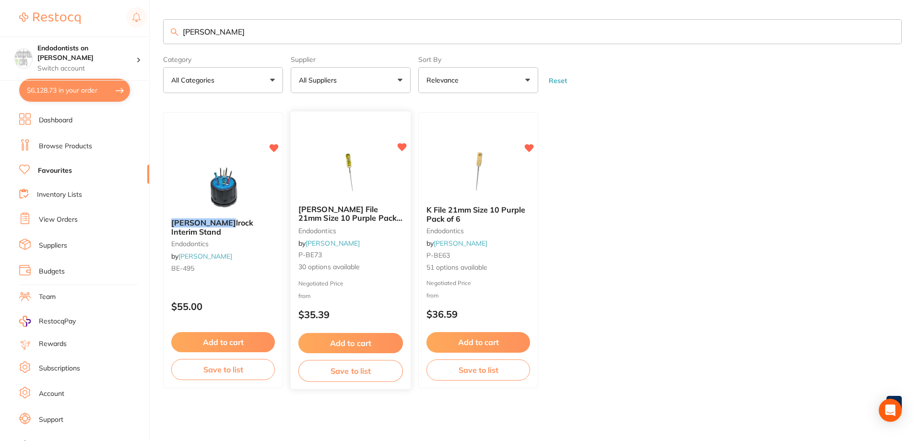
type input "[PERSON_NAME]"
click at [343, 343] on button "Add to cart" at bounding box center [350, 343] width 105 height 21
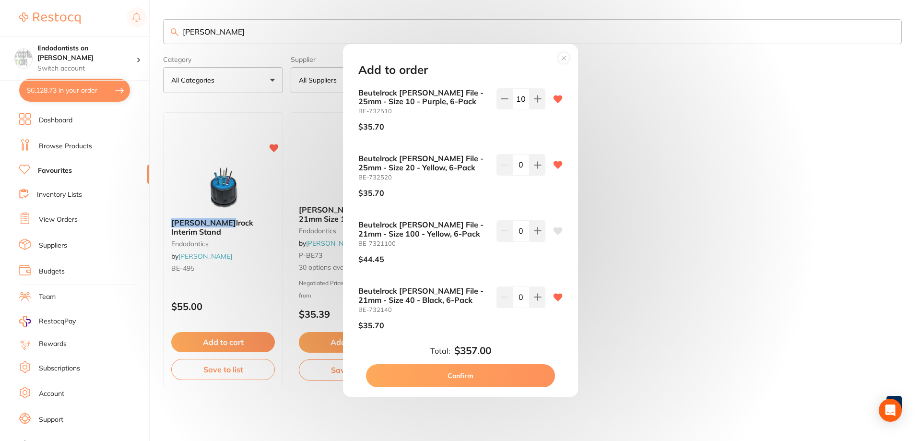
click at [415, 175] on small "BE-732520" at bounding box center [423, 177] width 130 height 7
click at [536, 166] on icon at bounding box center [538, 165] width 8 height 8
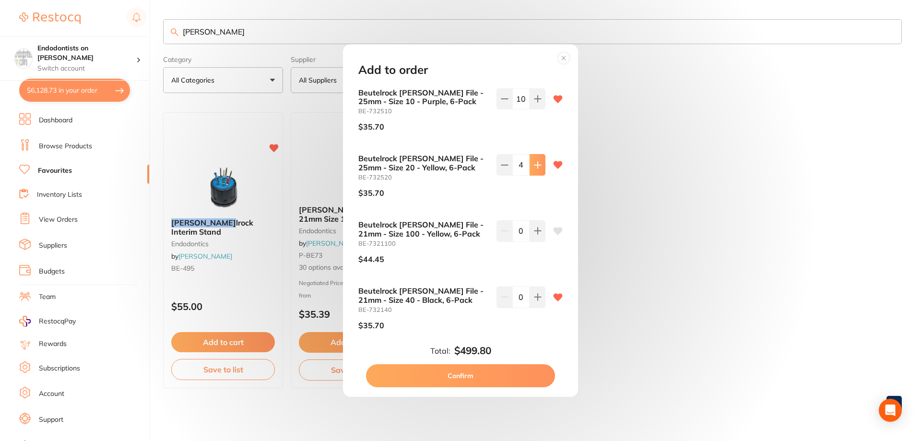
click at [536, 166] on icon at bounding box center [538, 165] width 8 height 8
type input "5"
click at [470, 374] on button "Confirm" at bounding box center [460, 375] width 189 height 23
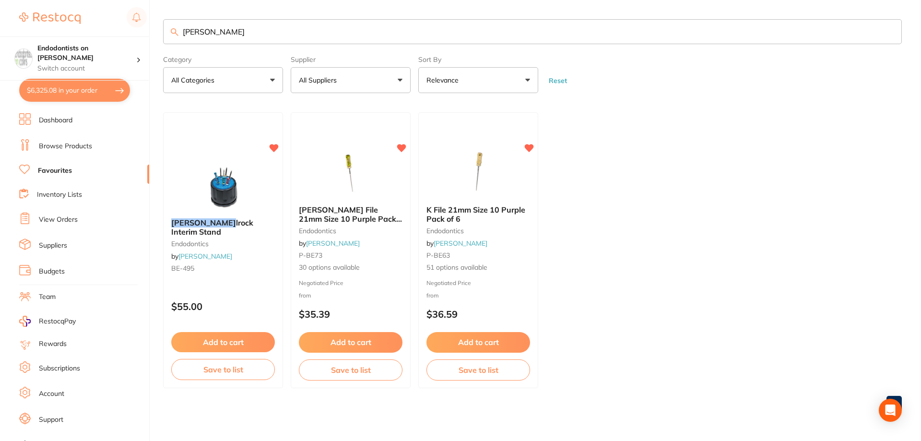
drag, startPoint x: 286, startPoint y: 34, endPoint x: 160, endPoint y: 34, distance: 125.6
click at [160, 34] on div "$6,325.08 Endodontists on [PERSON_NAME] Switch account Endodontists on [PERSON_…" at bounding box center [460, 220] width 921 height 441
type input "wipes"
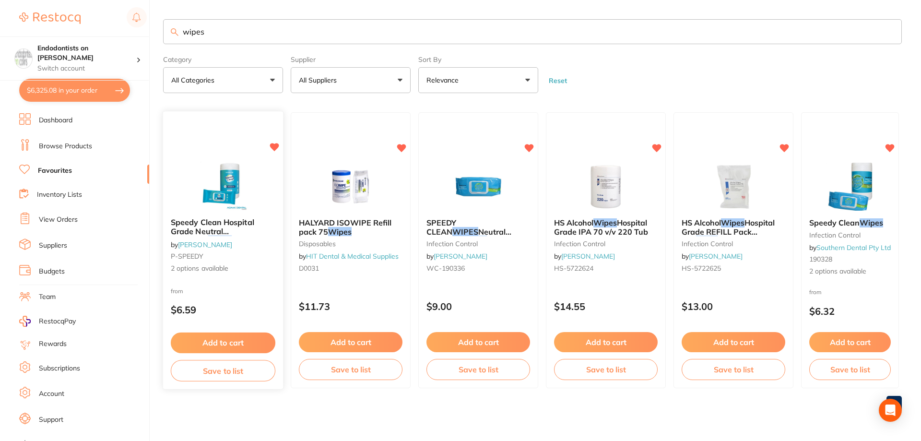
click at [211, 340] on button "Add to cart" at bounding box center [223, 342] width 105 height 21
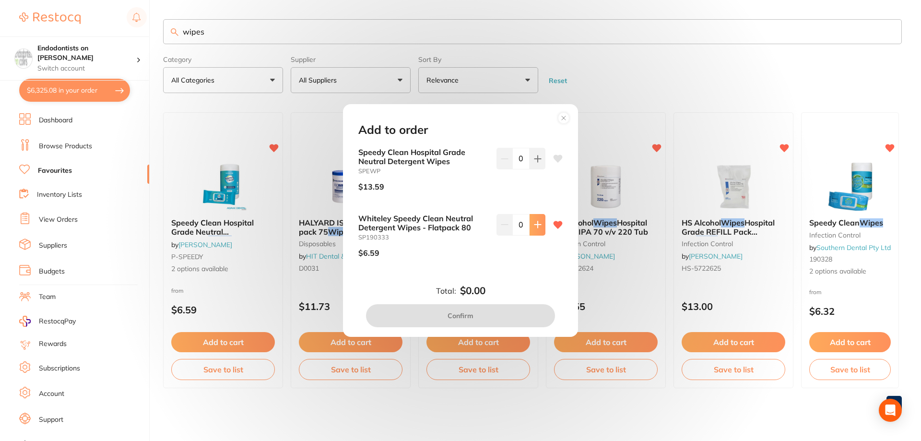
click at [537, 226] on icon at bounding box center [538, 225] width 8 height 8
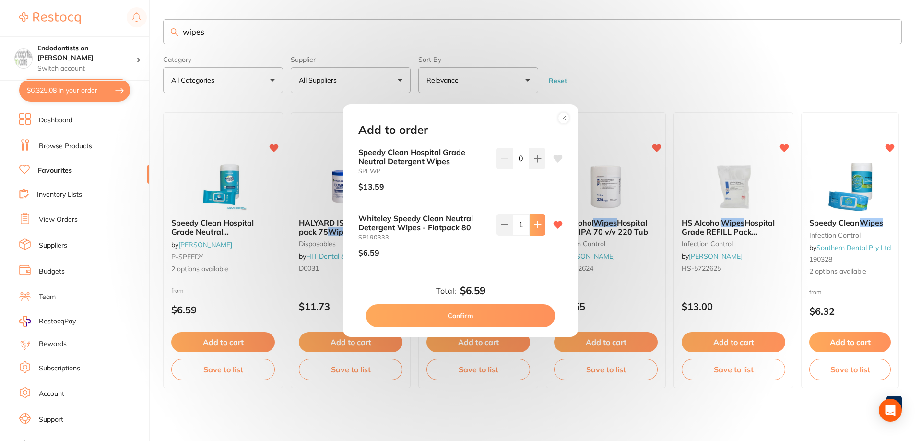
click at [537, 226] on icon at bounding box center [538, 225] width 8 height 8
type input "5"
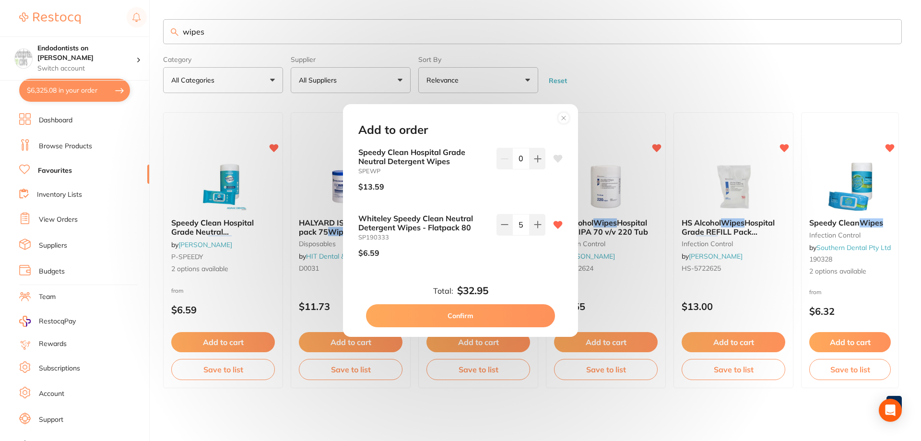
click at [443, 317] on button "Confirm" at bounding box center [460, 315] width 189 height 23
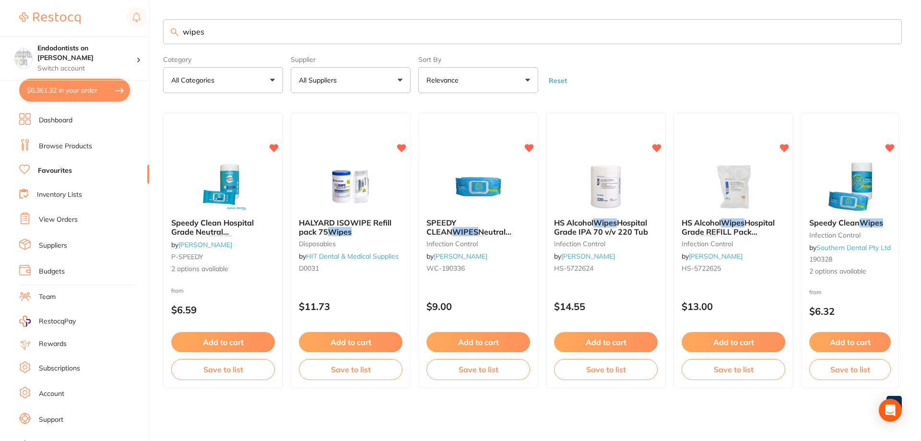
drag, startPoint x: 234, startPoint y: 34, endPoint x: 93, endPoint y: 18, distance: 141.9
click at [93, 18] on div "$6,361.32 Endodontists on [PERSON_NAME] Switch account Endodontists on [PERSON_…" at bounding box center [460, 220] width 921 height 441
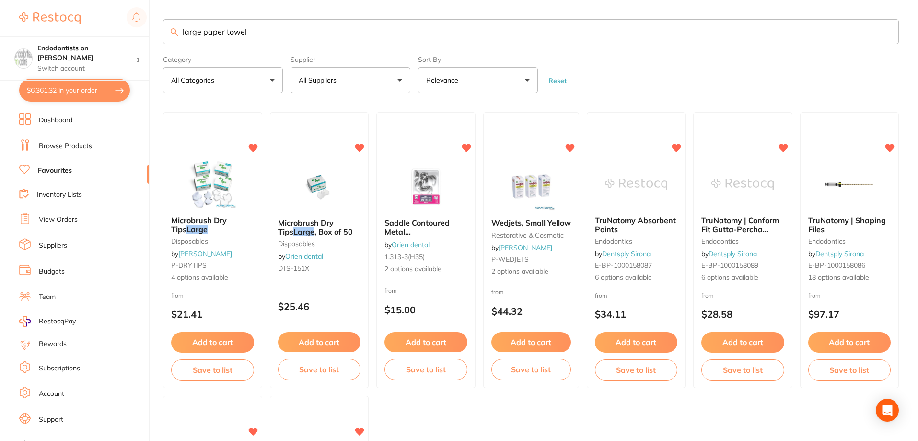
drag, startPoint x: 274, startPoint y: 32, endPoint x: 159, endPoint y: 34, distance: 115.1
click at [159, 34] on div "$6,361.32 Endodontists on [PERSON_NAME] Switch account Endodontists on [PERSON_…" at bounding box center [459, 220] width 918 height 441
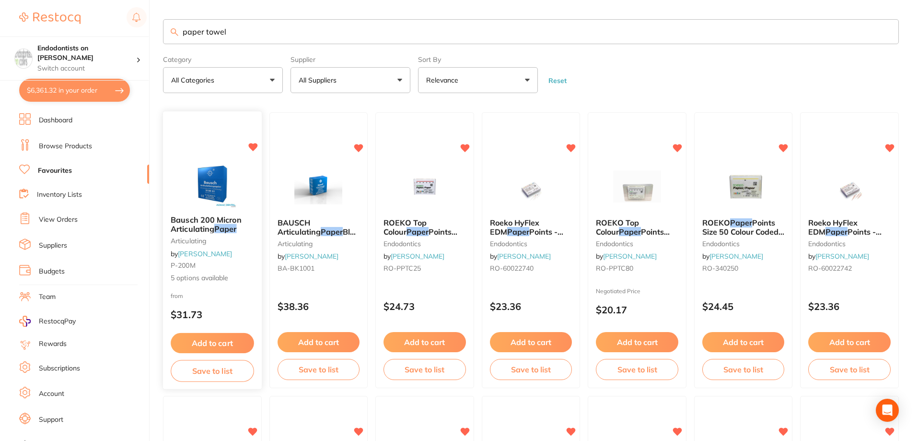
type input "paper towel"
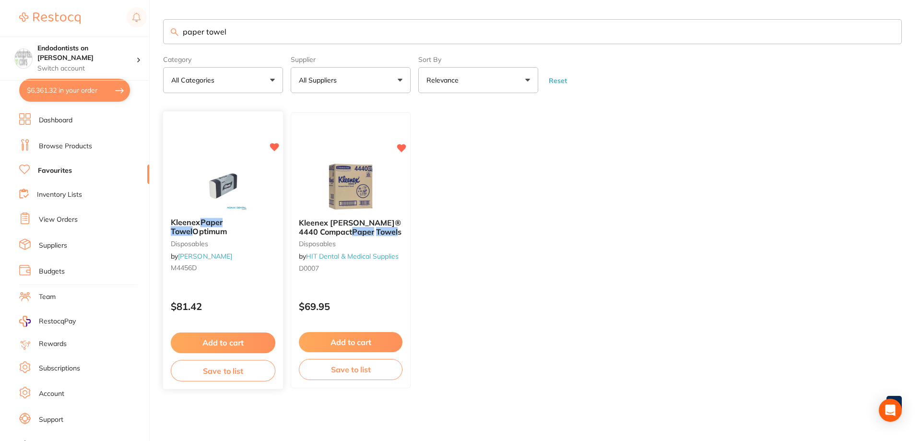
click at [224, 342] on button "Add to cart" at bounding box center [223, 342] width 105 height 21
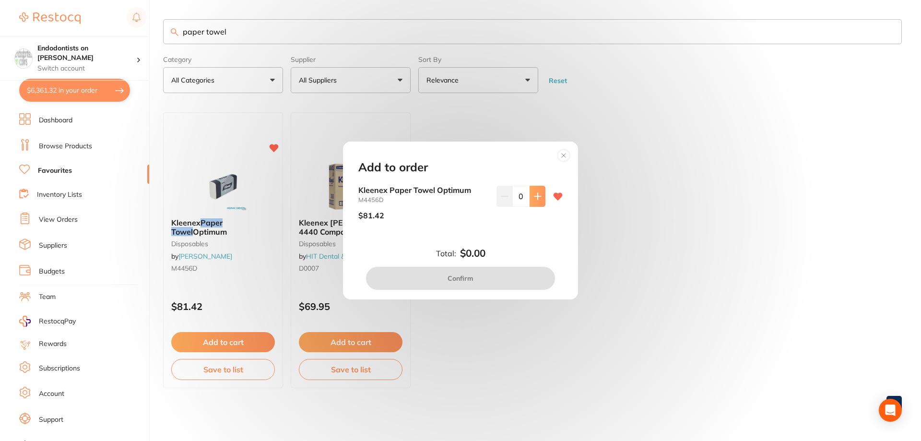
click at [534, 194] on icon at bounding box center [538, 196] width 8 height 8
type input "1"
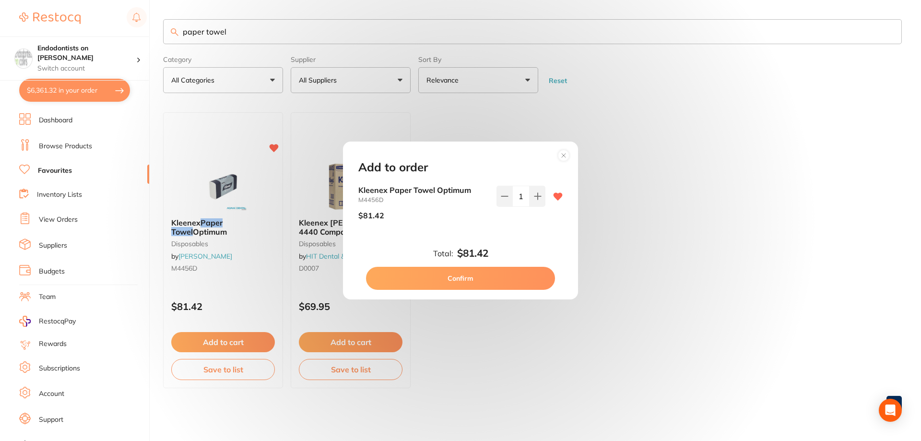
click at [475, 278] on button "Confirm" at bounding box center [460, 278] width 189 height 23
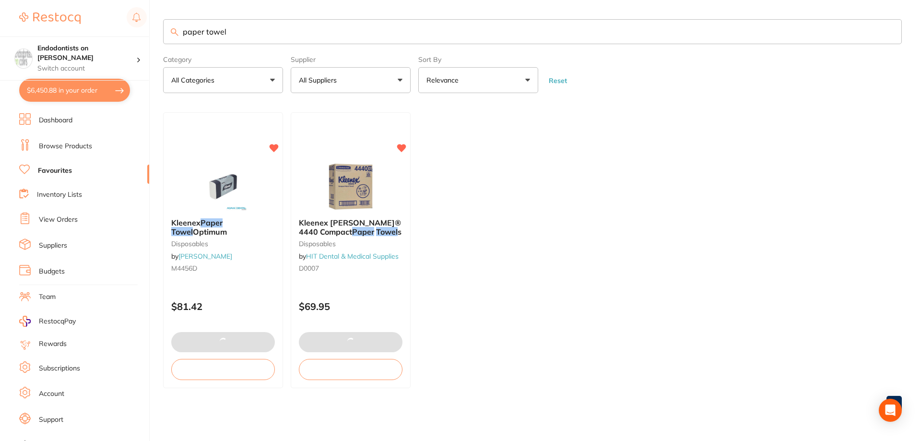
drag, startPoint x: 253, startPoint y: 27, endPoint x: 29, endPoint y: 21, distance: 224.1
click at [29, 21] on div "$6,450.88 Endodontists on [PERSON_NAME] Switch account Endodontists on [PERSON_…" at bounding box center [460, 220] width 921 height 441
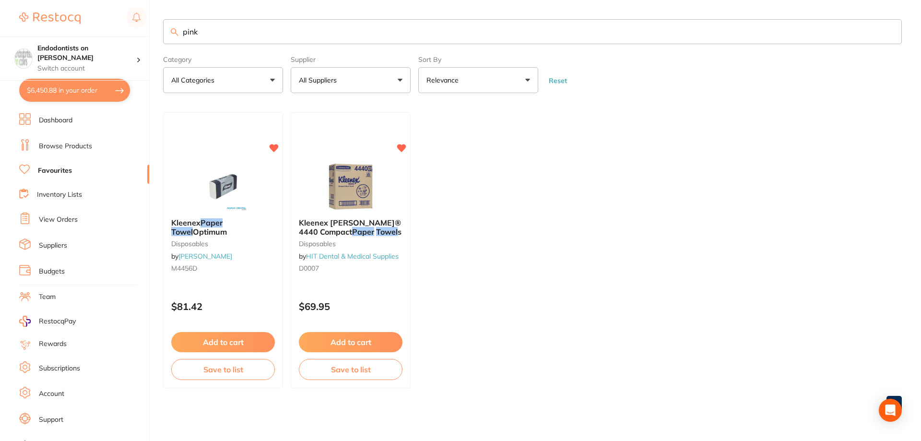
type input "pink"
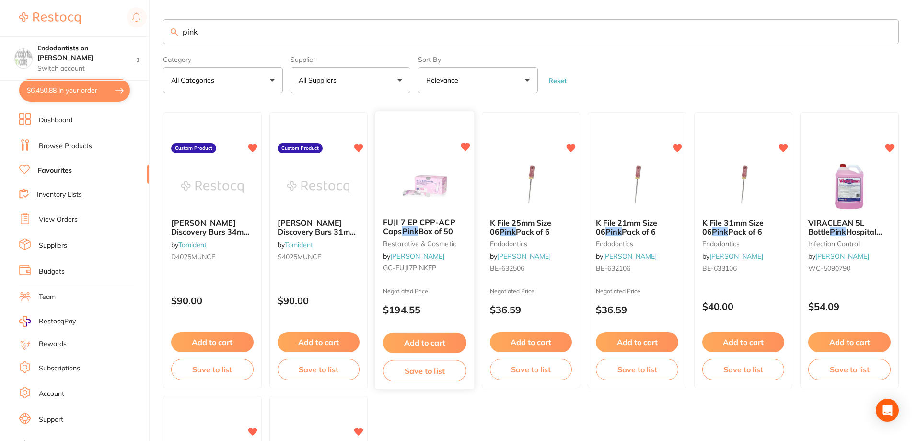
click at [428, 340] on button "Add to cart" at bounding box center [424, 342] width 83 height 21
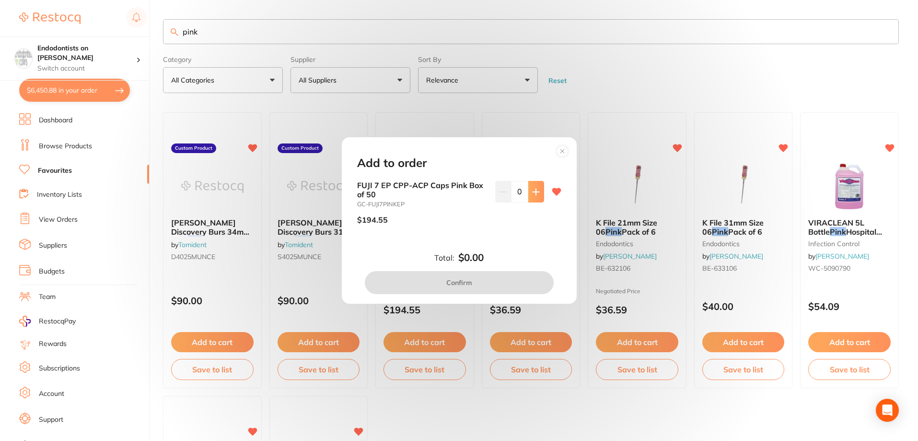
click at [533, 191] on icon at bounding box center [536, 191] width 6 height 6
type input "1"
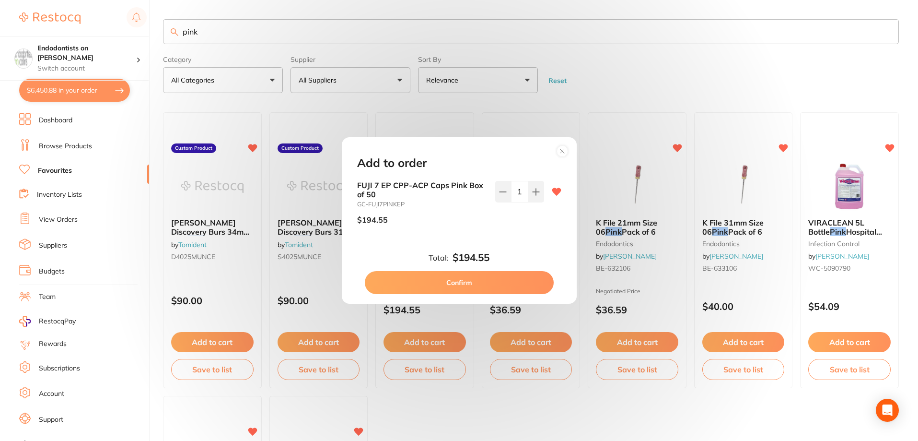
click at [468, 283] on button "Confirm" at bounding box center [459, 282] width 189 height 23
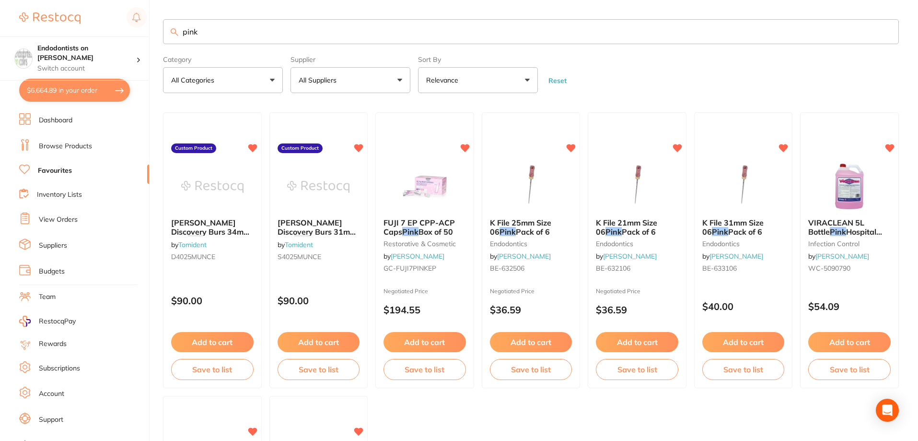
drag, startPoint x: 233, startPoint y: 41, endPoint x: 120, endPoint y: 23, distance: 114.5
click at [120, 23] on div "$6,664.89 Endodontists on [PERSON_NAME] Switch account Endodontists on [PERSON_…" at bounding box center [459, 220] width 918 height 441
type input "HVE"
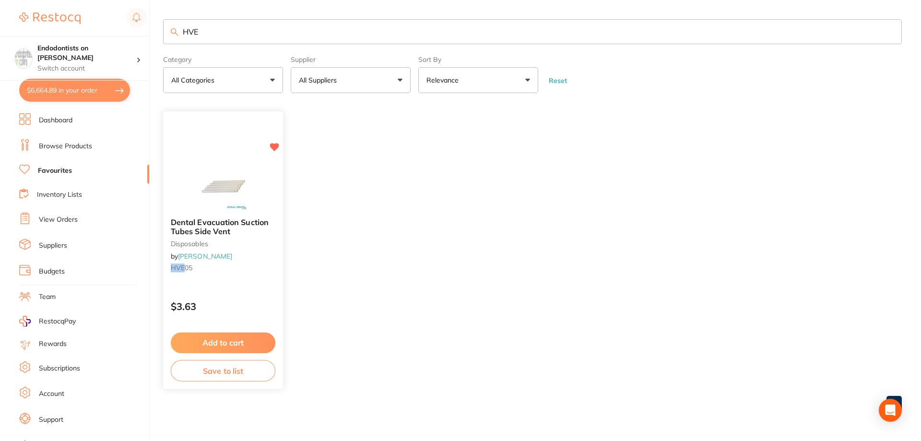
click at [239, 343] on button "Add to cart" at bounding box center [223, 342] width 105 height 21
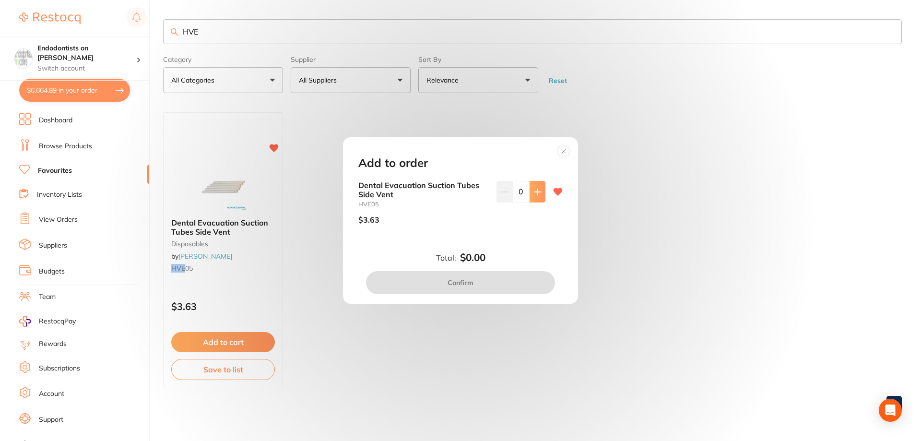
click at [535, 188] on icon at bounding box center [538, 192] width 8 height 8
type input "1"
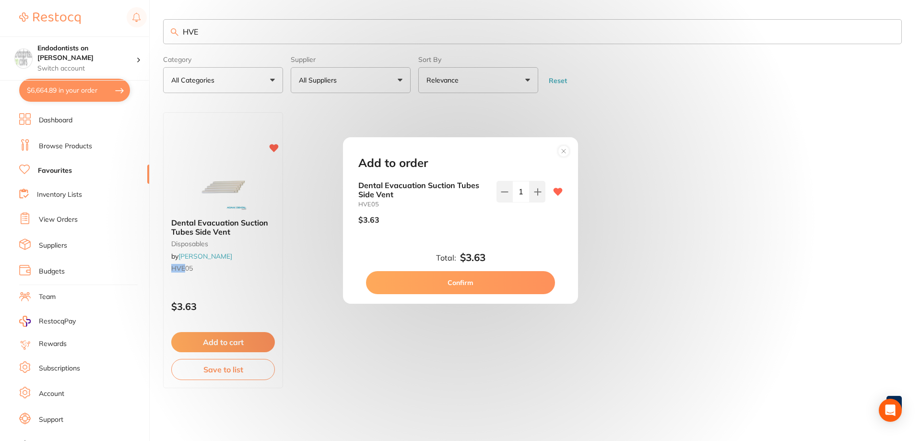
click at [498, 281] on button "Confirm" at bounding box center [460, 282] width 189 height 23
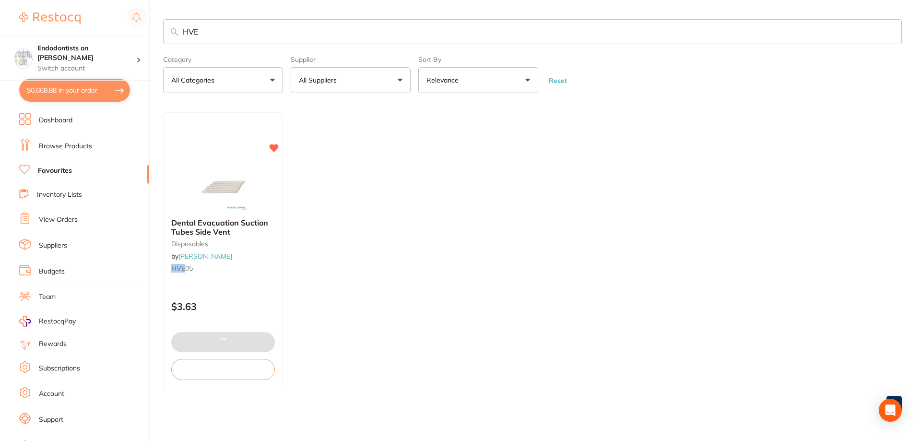
drag, startPoint x: 248, startPoint y: 33, endPoint x: 114, endPoint y: 29, distance: 134.3
click at [114, 29] on div "$6,668.88 Endodontists on [PERSON_NAME] Switch account Endodontists on [PERSON_…" at bounding box center [460, 220] width 921 height 441
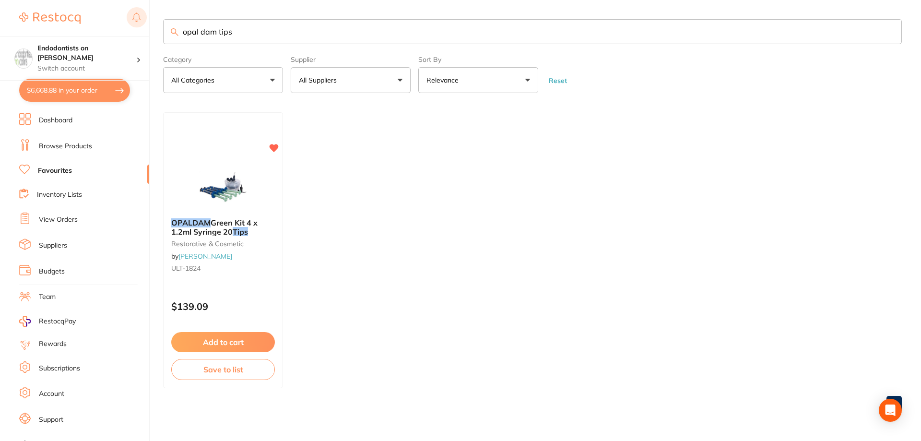
drag, startPoint x: 221, startPoint y: 28, endPoint x: 136, endPoint y: 25, distance: 85.0
click at [136, 25] on div "$6,668.88 Endodontists on [PERSON_NAME] Switch account Endodontists on [PERSON_…" at bounding box center [460, 220] width 921 height 441
type input "black mini tip"
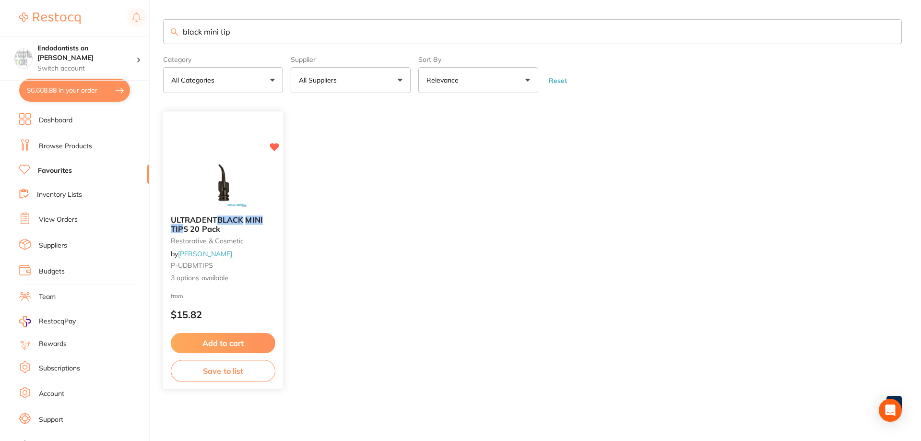
click at [225, 168] on img at bounding box center [222, 183] width 63 height 48
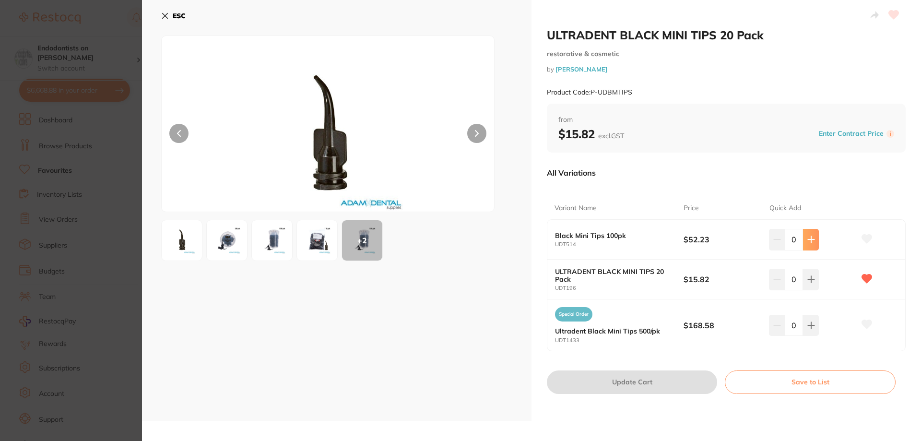
click at [808, 246] on button at bounding box center [811, 239] width 16 height 21
type input "1"
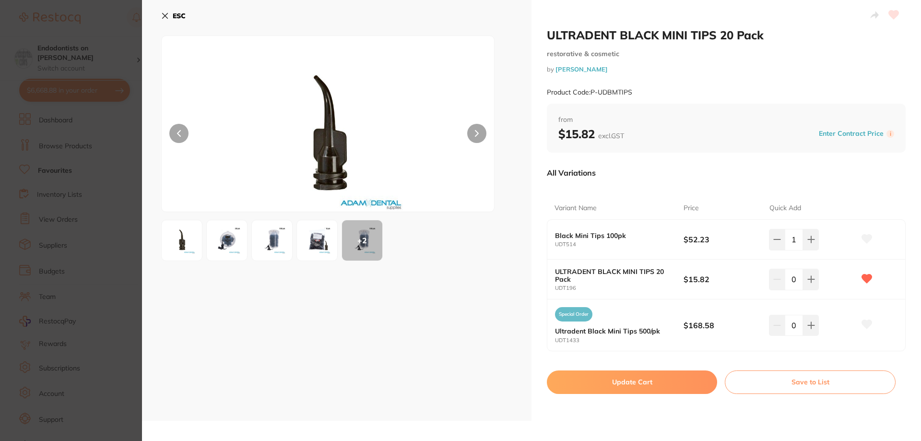
click at [644, 380] on button "Update Cart" at bounding box center [632, 381] width 170 height 23
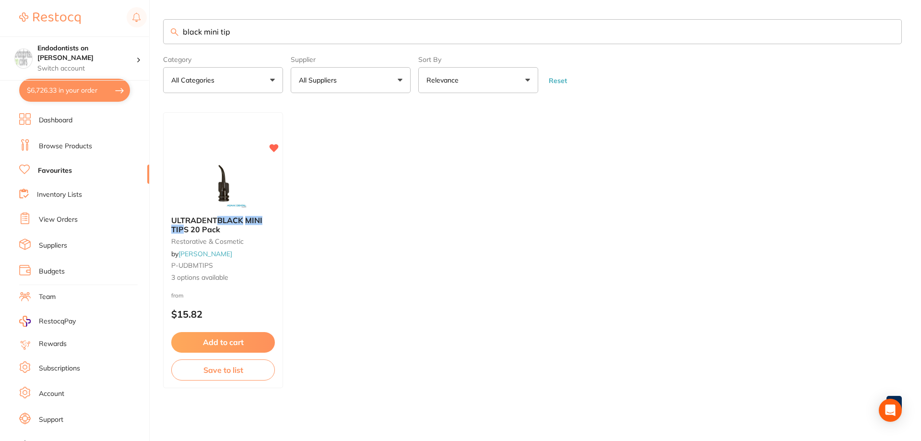
drag, startPoint x: 268, startPoint y: 35, endPoint x: 0, endPoint y: 9, distance: 268.9
click at [0, 9] on div "$6,726.33 Endodontists on [PERSON_NAME] Switch account Endodontists on [PERSON_…" at bounding box center [460, 220] width 921 height 441
type input "a"
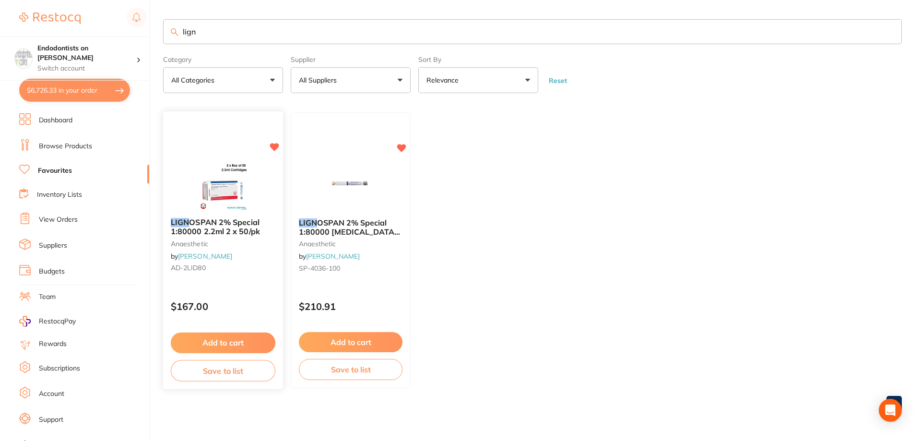
type input "lign"
click at [233, 339] on button "Add to cart" at bounding box center [223, 342] width 105 height 21
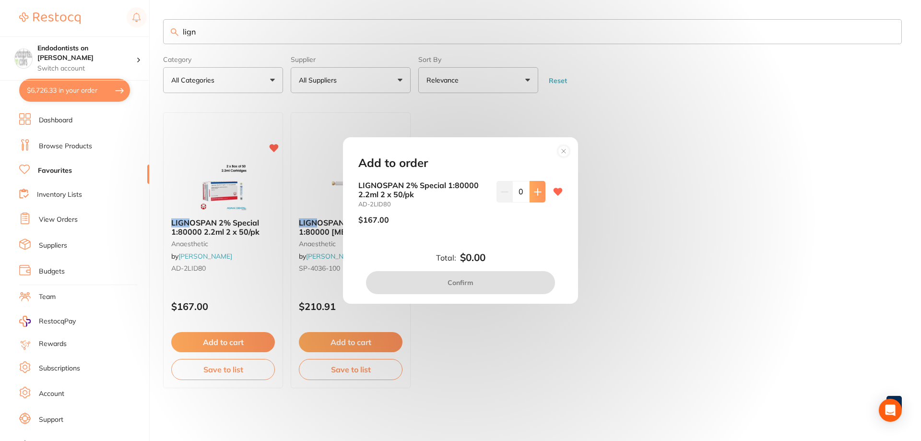
click at [536, 196] on button at bounding box center [537, 191] width 16 height 21
type input "1"
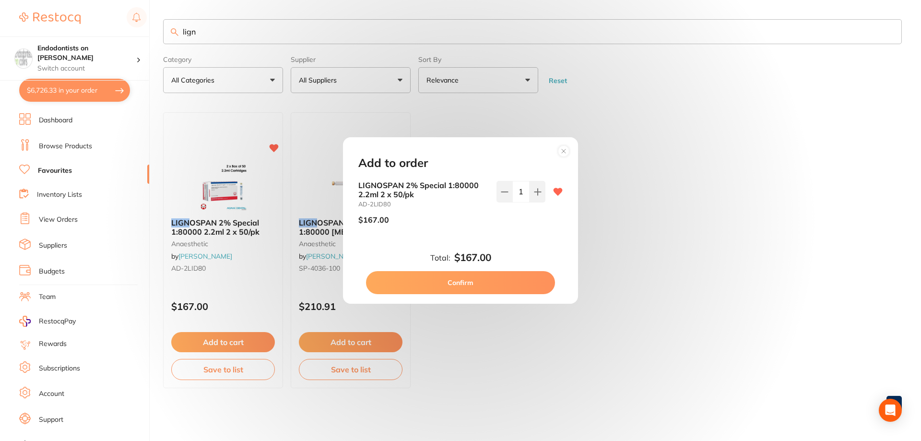
click at [458, 282] on button "Confirm" at bounding box center [460, 282] width 189 height 23
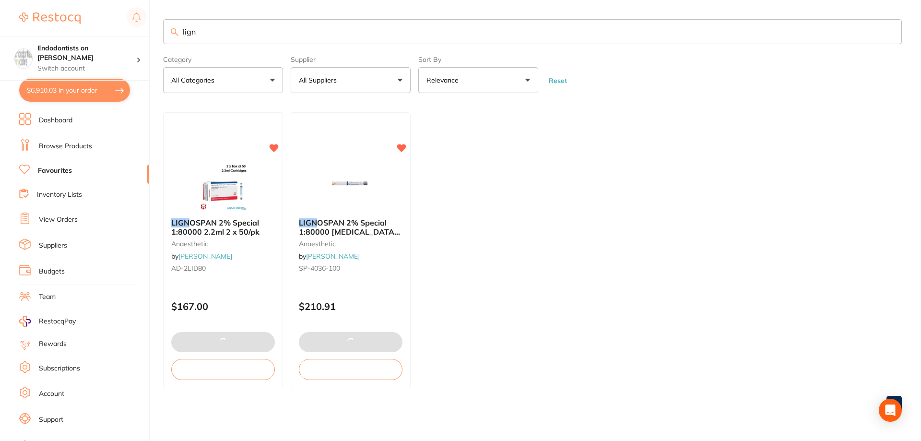
drag, startPoint x: 111, startPoint y: 29, endPoint x: 101, endPoint y: 28, distance: 10.1
click at [106, 29] on div "$6,910.03 Endodontists on [PERSON_NAME] Switch account Endodontists on [PERSON_…" at bounding box center [460, 220] width 921 height 441
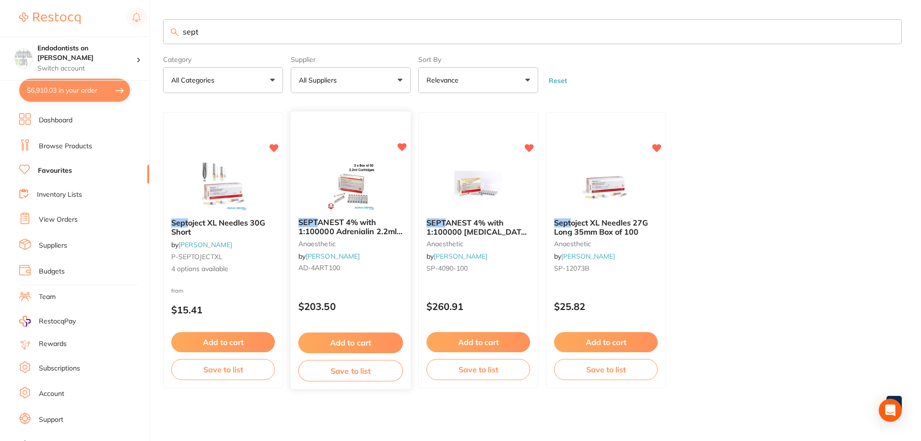
type input "sept"
click at [380, 340] on button "Add to cart" at bounding box center [350, 342] width 105 height 21
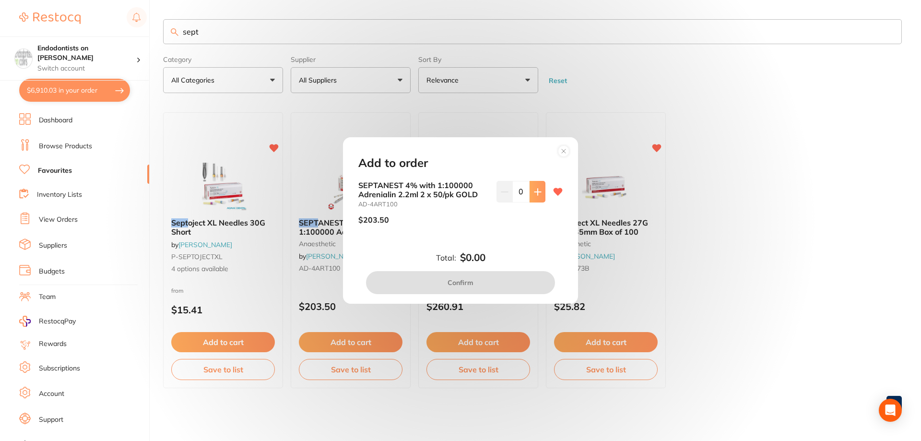
click at [534, 193] on icon at bounding box center [538, 192] width 8 height 8
type input "1"
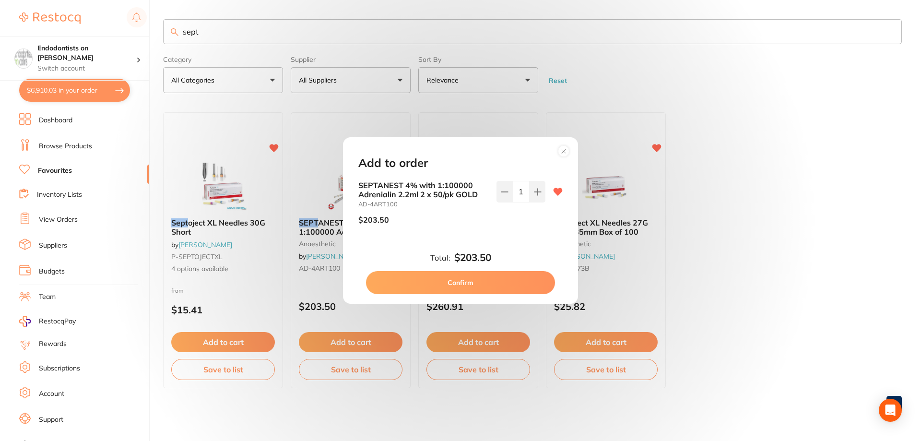
click at [494, 282] on button "Confirm" at bounding box center [460, 282] width 189 height 23
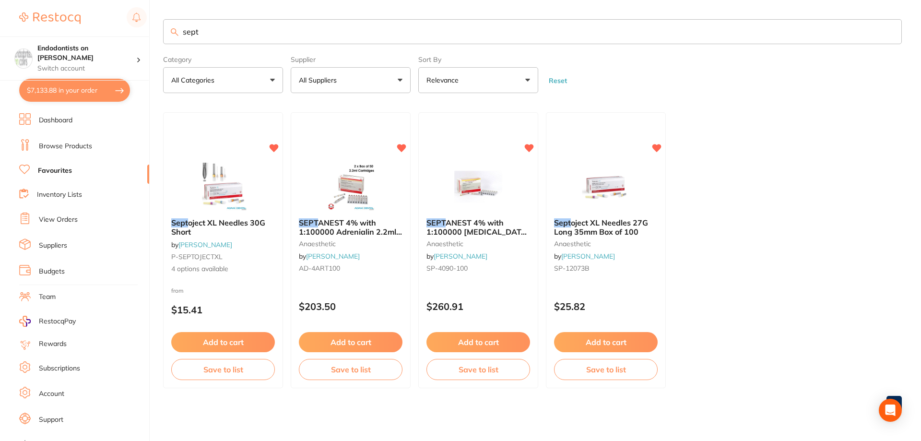
click at [863, 57] on form "Category All Categories All Categories anaesthetic Clear Category false All Cat…" at bounding box center [532, 72] width 739 height 41
click at [90, 96] on button "$7,133.88 in your order" at bounding box center [74, 90] width 111 height 23
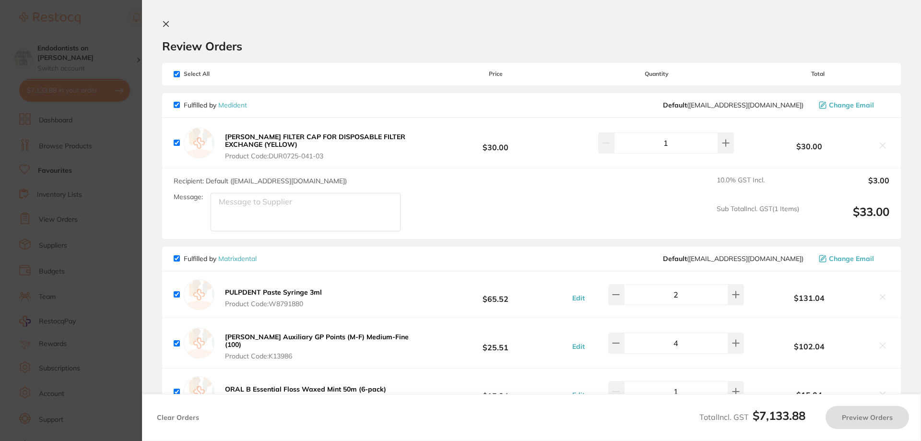
checkbox input "true"
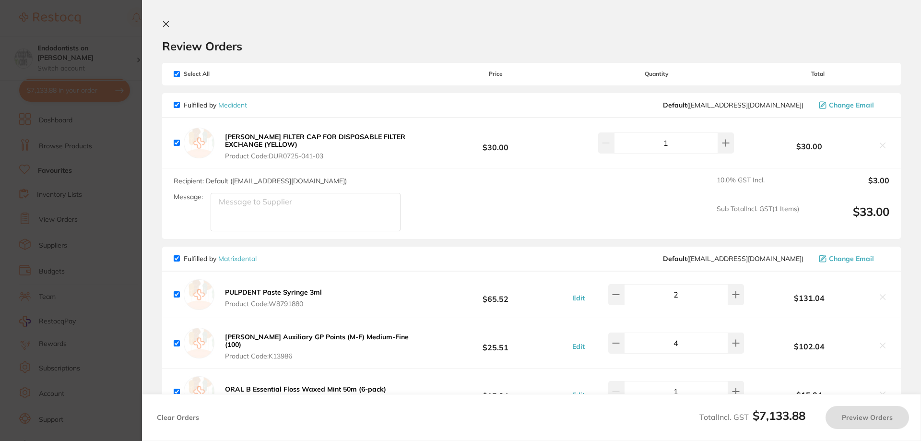
checkbox input "true"
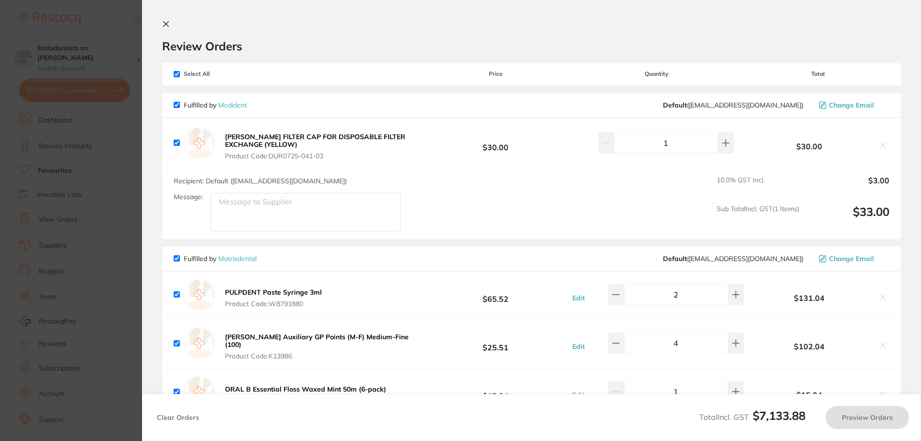
checkbox input "true"
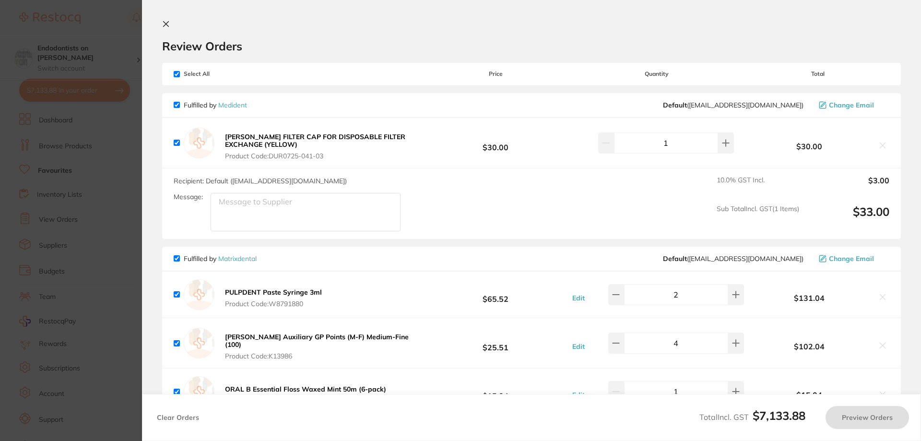
checkbox input "true"
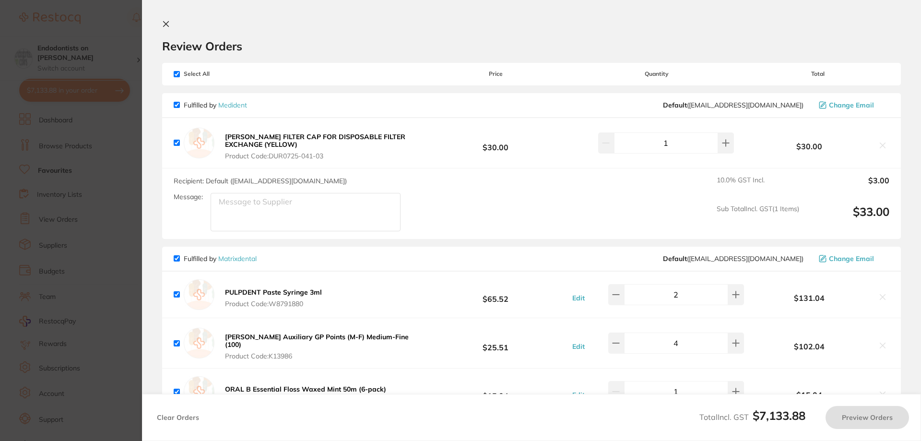
checkbox input "true"
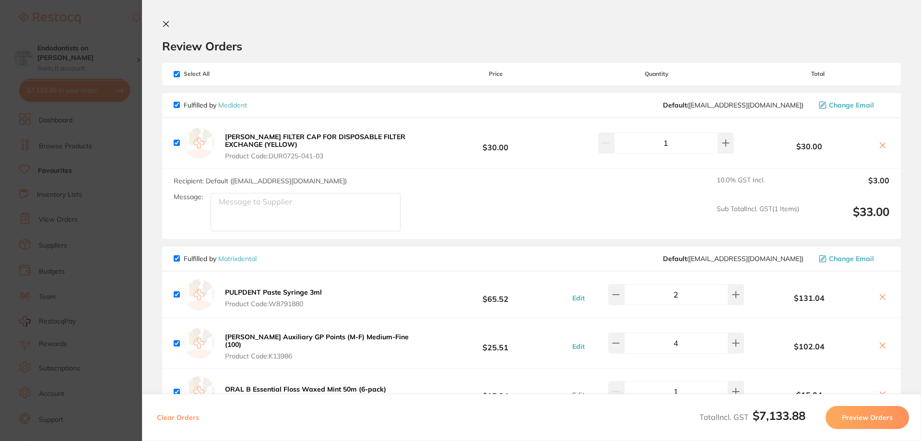
click at [880, 143] on icon at bounding box center [883, 145] width 8 height 8
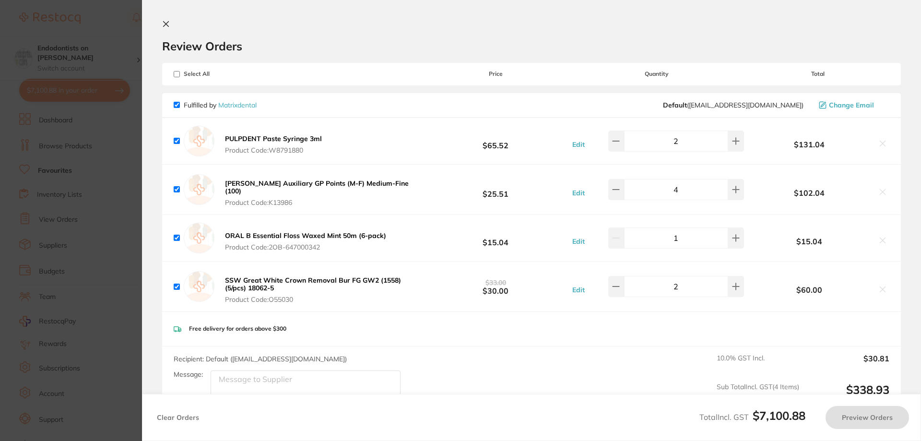
checkbox input "true"
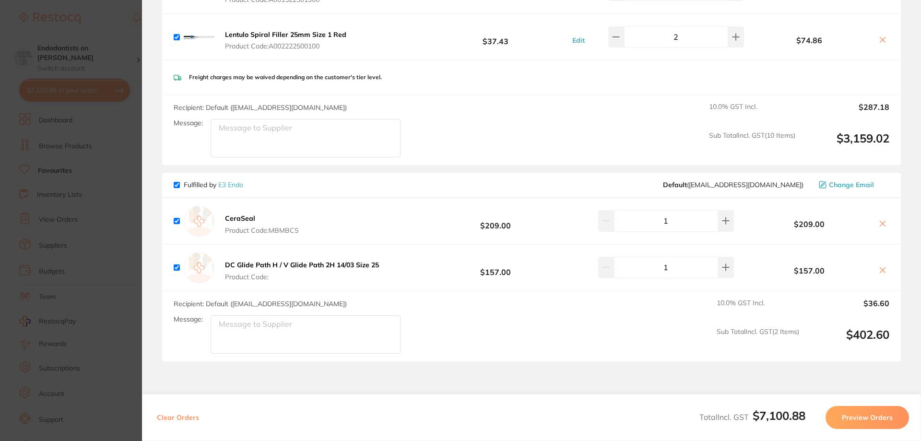
scroll to position [2542, 0]
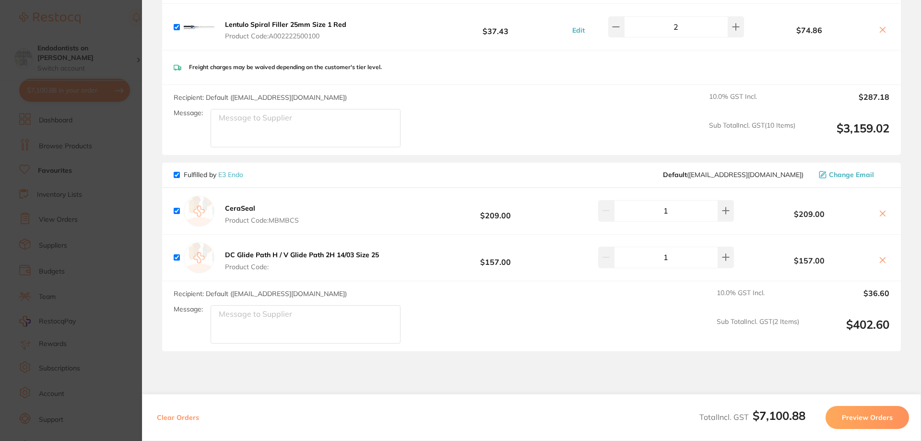
click at [176, 172] on input "checkbox" at bounding box center [177, 175] width 6 height 6
checkbox input "false"
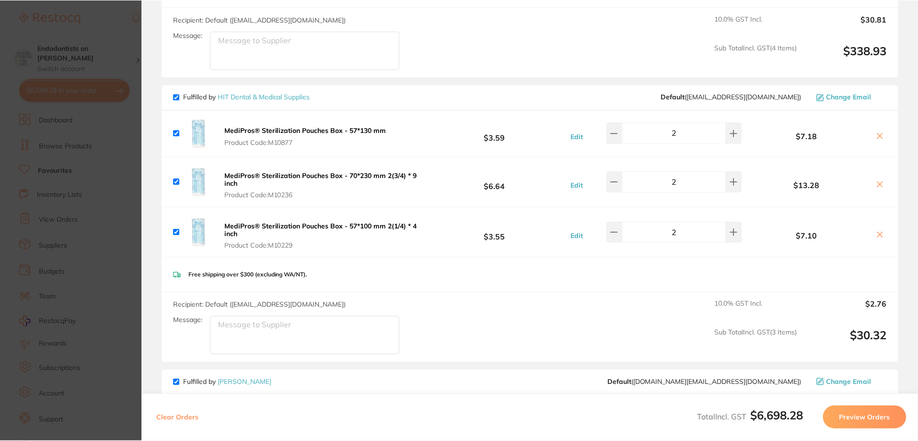
scroll to position [336, 0]
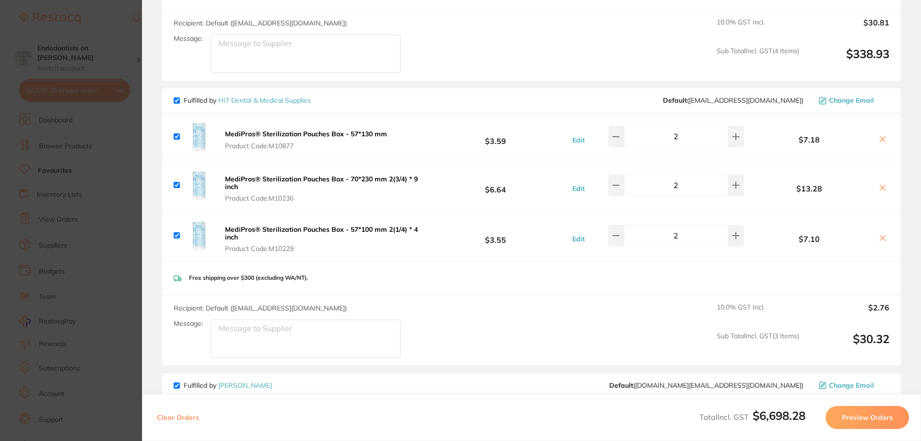
click at [80, 246] on section "Update RRP Set your pre negotiated price for this item. Item Agreed RRP (excl. …" at bounding box center [460, 220] width 921 height 441
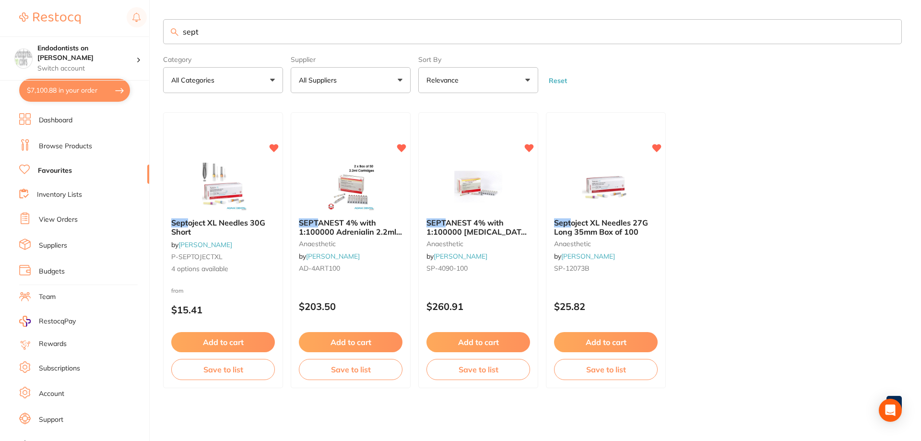
click at [49, 147] on link "Browse Products" at bounding box center [65, 146] width 53 height 10
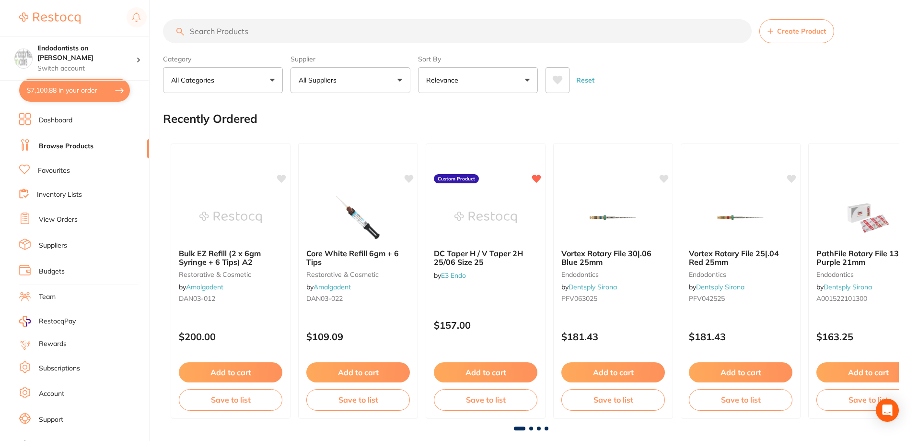
click at [398, 79] on button "All Suppliers" at bounding box center [351, 80] width 120 height 26
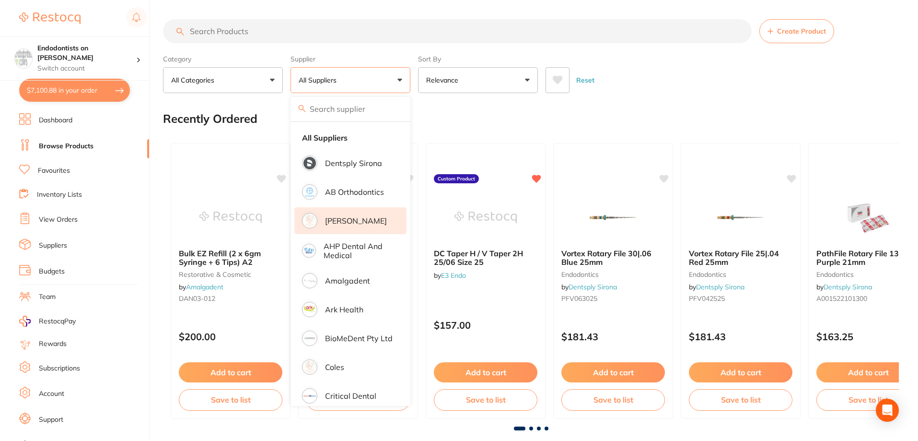
click at [360, 226] on li "[PERSON_NAME]" at bounding box center [350, 220] width 112 height 27
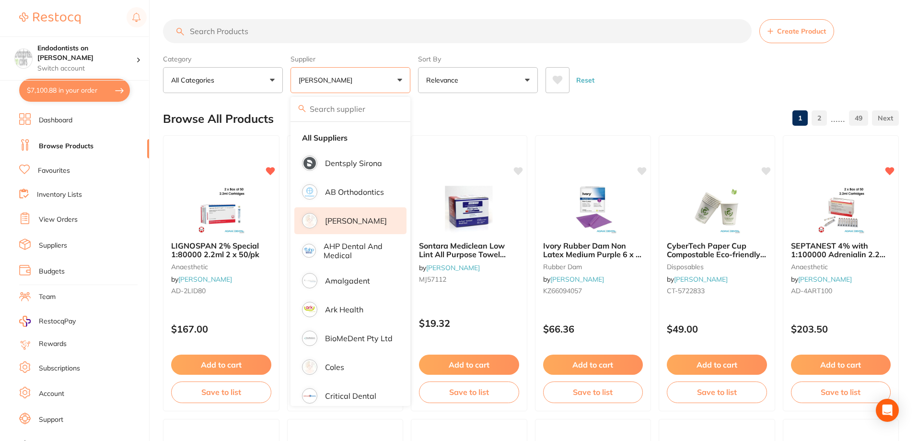
click at [220, 30] on input "search" at bounding box center [457, 31] width 589 height 24
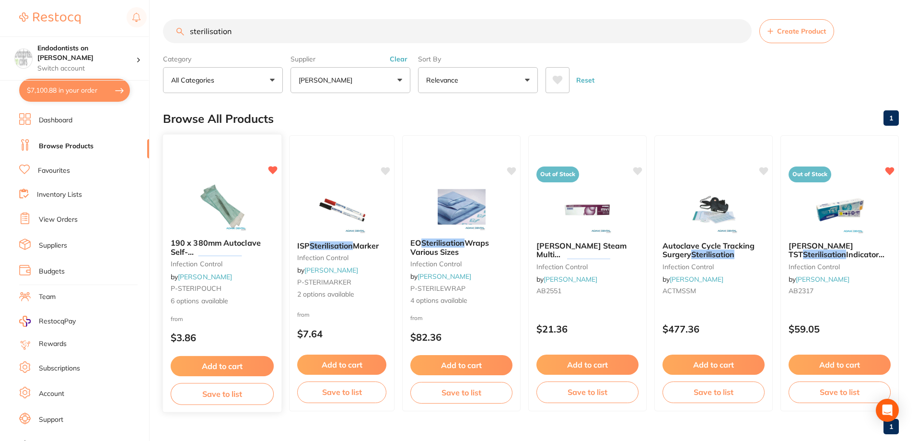
type input "sterilisation"
click at [221, 359] on button "Add to cart" at bounding box center [222, 366] width 103 height 21
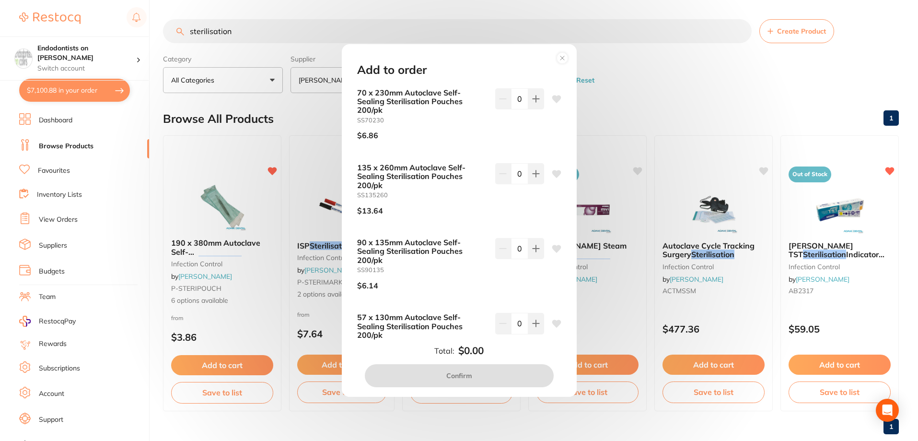
click at [555, 98] on icon at bounding box center [556, 99] width 9 height 8
click at [535, 101] on icon at bounding box center [536, 99] width 8 height 8
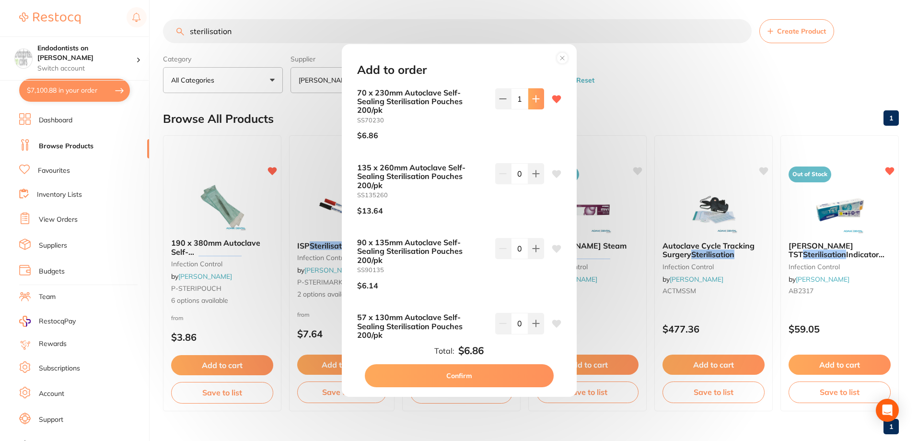
click at [535, 101] on icon at bounding box center [536, 99] width 8 height 8
type input "2"
click at [556, 322] on icon at bounding box center [556, 324] width 9 height 8
click at [540, 325] on button at bounding box center [536, 323] width 16 height 21
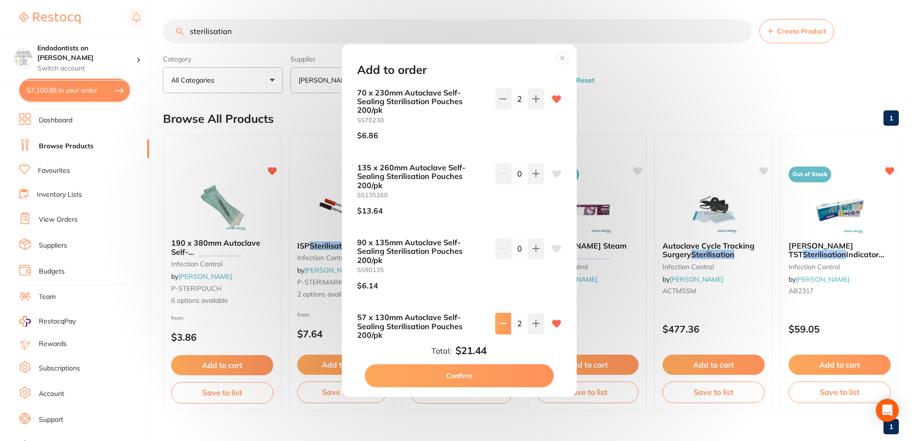
click at [499, 326] on icon at bounding box center [503, 323] width 8 height 8
type input "0"
click at [504, 94] on button at bounding box center [503, 98] width 16 height 21
click at [505, 94] on button at bounding box center [503, 98] width 16 height 21
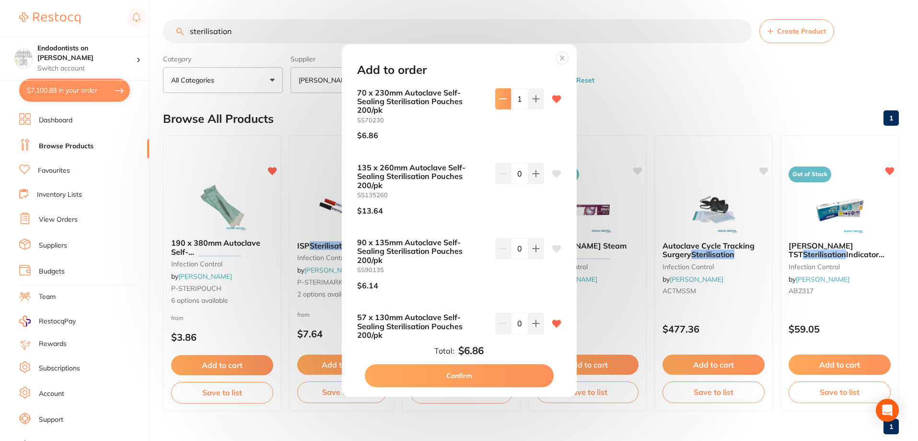
type input "0"
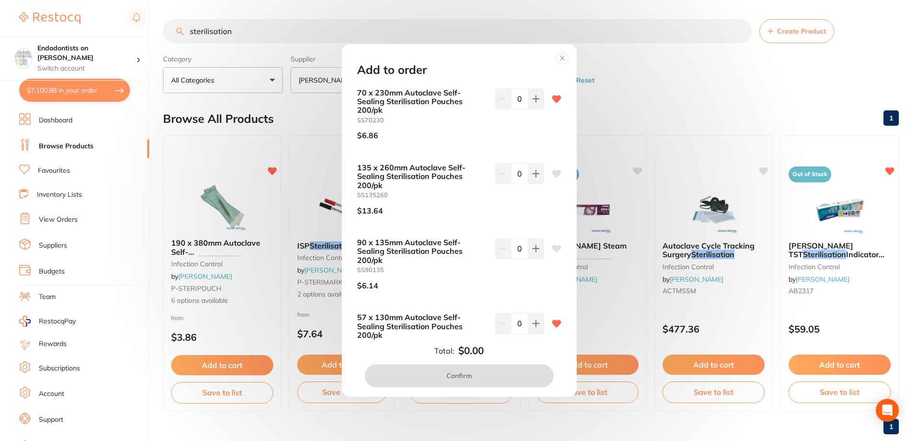
click at [563, 58] on circle at bounding box center [562, 57] width 11 height 11
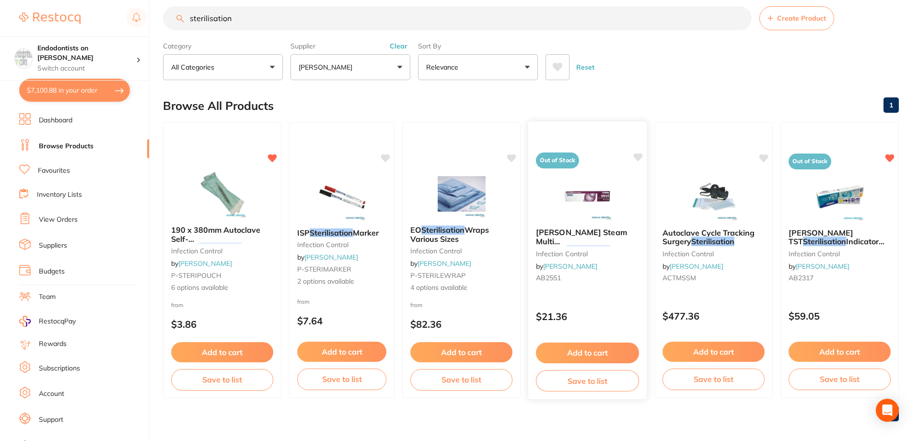
scroll to position [20, 0]
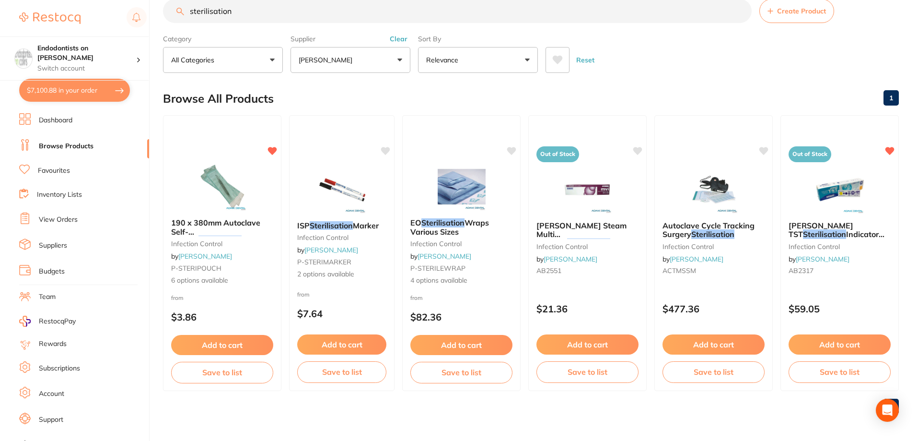
drag, startPoint x: 248, startPoint y: 17, endPoint x: 158, endPoint y: 10, distance: 90.9
click at [158, 10] on div "$7,100.88 Endodontists on [PERSON_NAME] Switch account Endodontists on [PERSON_…" at bounding box center [459, 200] width 918 height 441
type input "autoclave"
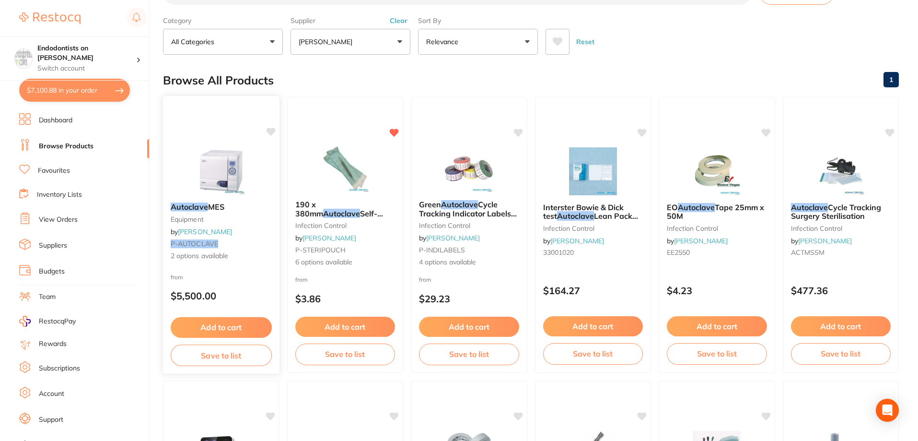
scroll to position [0, 0]
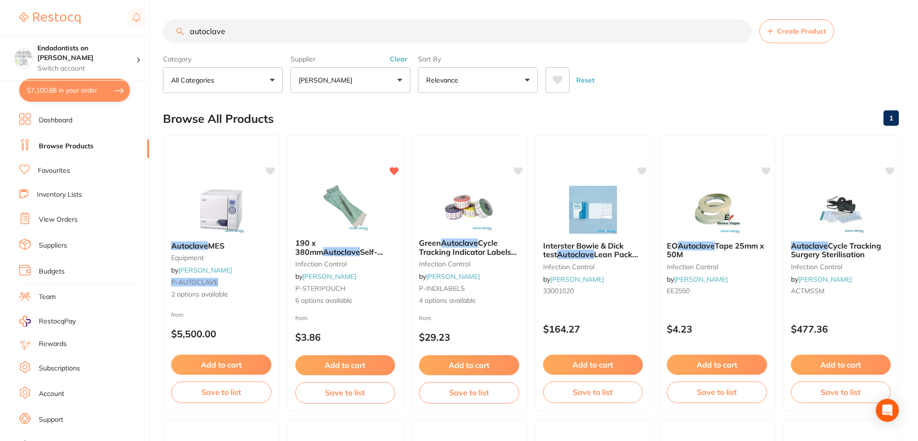
drag, startPoint x: 240, startPoint y: 33, endPoint x: 122, endPoint y: 18, distance: 119.4
click at [122, 18] on div "$7,100.88 Endodontists on [PERSON_NAME] Switch account Endodontists on [PERSON_…" at bounding box center [459, 220] width 918 height 441
click at [401, 57] on button "Clear" at bounding box center [398, 59] width 23 height 9
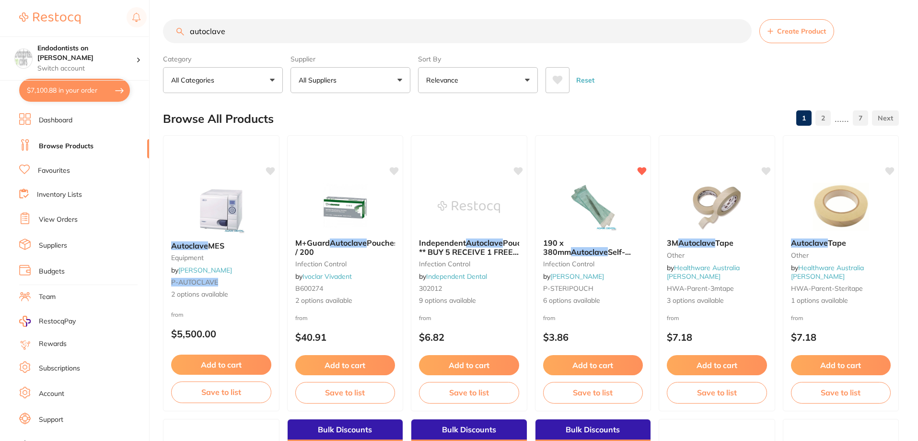
click at [402, 79] on button "All Suppliers" at bounding box center [351, 80] width 120 height 26
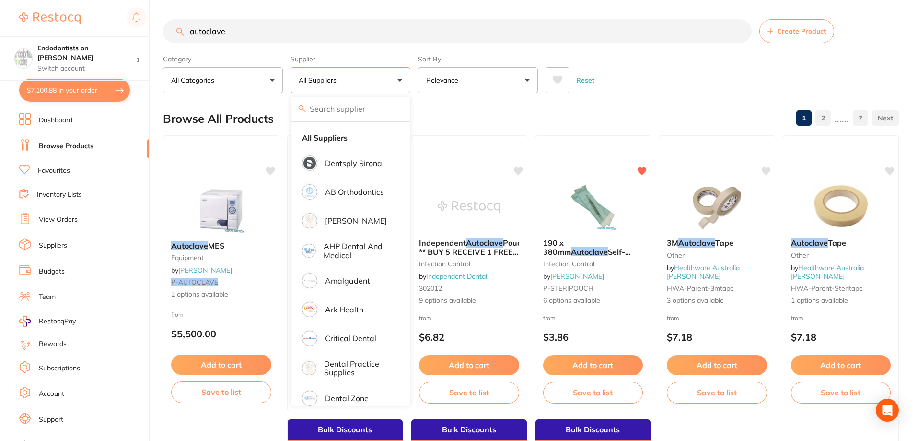
click at [47, 123] on link "Dashboard" at bounding box center [56, 121] width 34 height 10
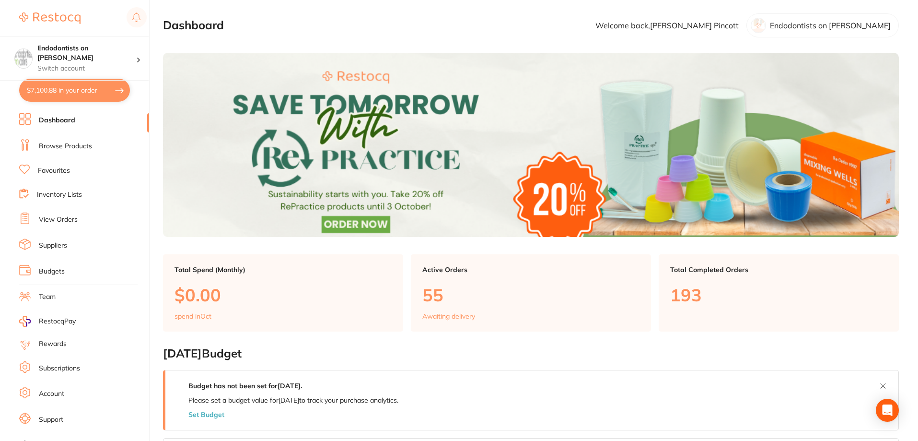
click at [59, 146] on link "Browse Products" at bounding box center [65, 146] width 53 height 10
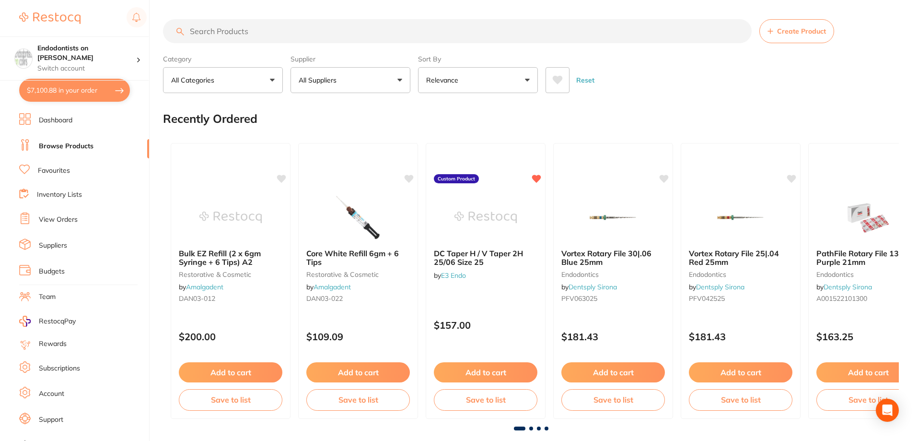
click at [255, 32] on input "search" at bounding box center [457, 31] width 589 height 24
type input "h"
click at [41, 168] on link "Favourites" at bounding box center [54, 171] width 32 height 10
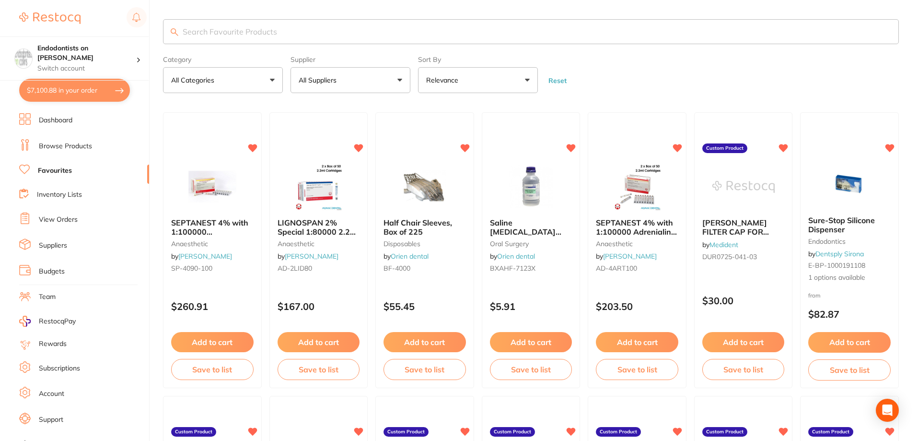
click at [401, 80] on button "All Suppliers" at bounding box center [351, 80] width 120 height 26
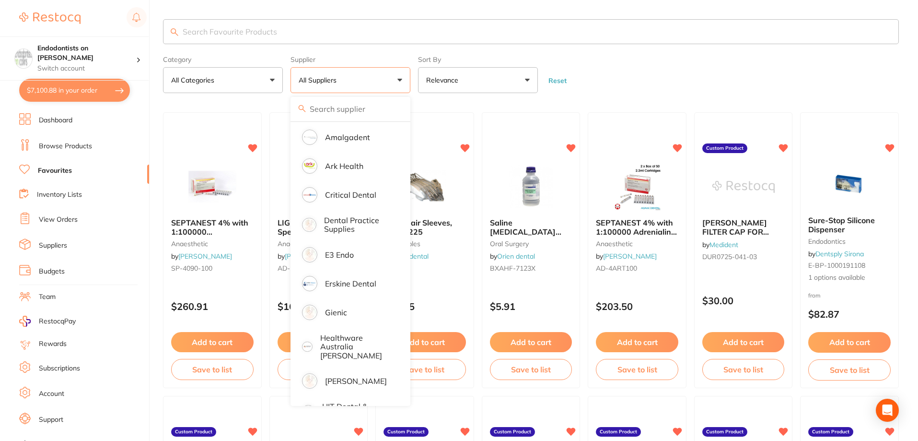
scroll to position [144, 0]
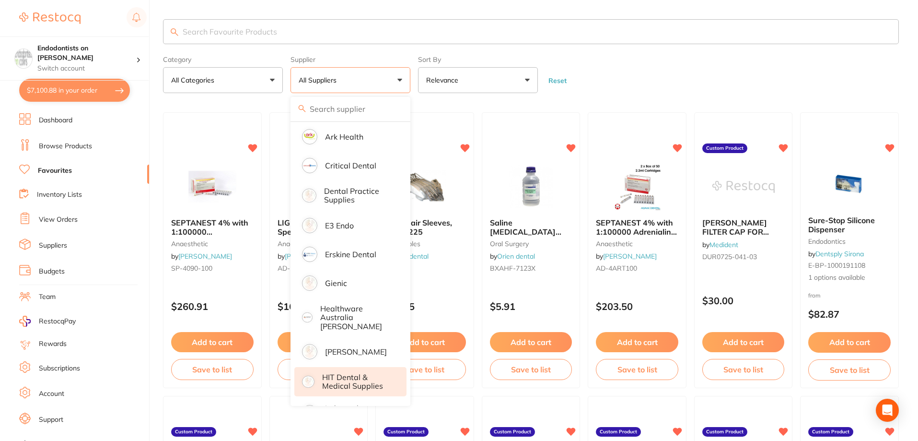
click at [359, 373] on p "HIT Dental & Medical Supplies" at bounding box center [357, 382] width 71 height 18
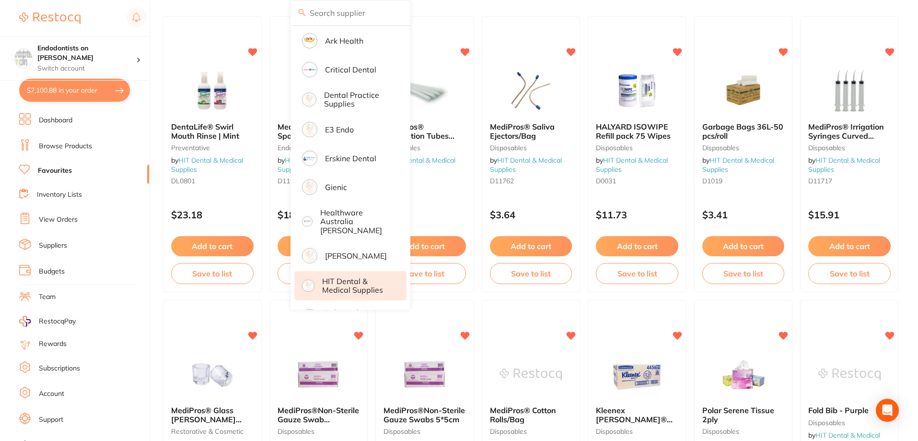
scroll to position [48, 0]
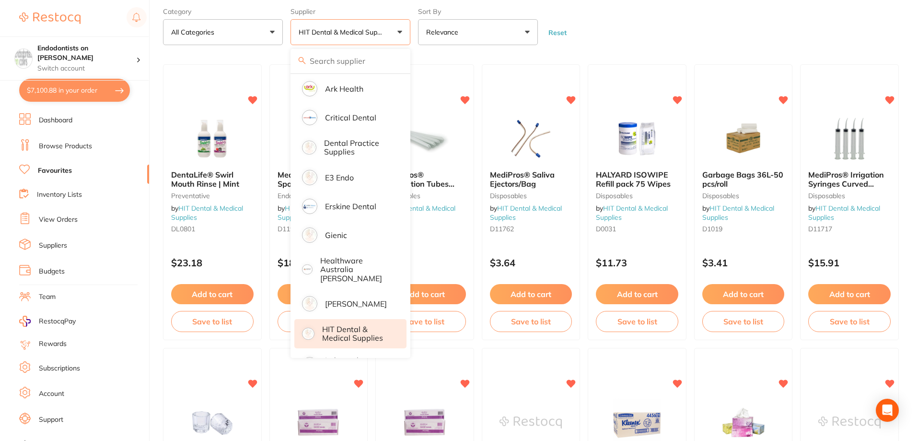
click at [639, 24] on form "Category All Categories All Categories disposables endodontics equipment infect…" at bounding box center [531, 24] width 736 height 41
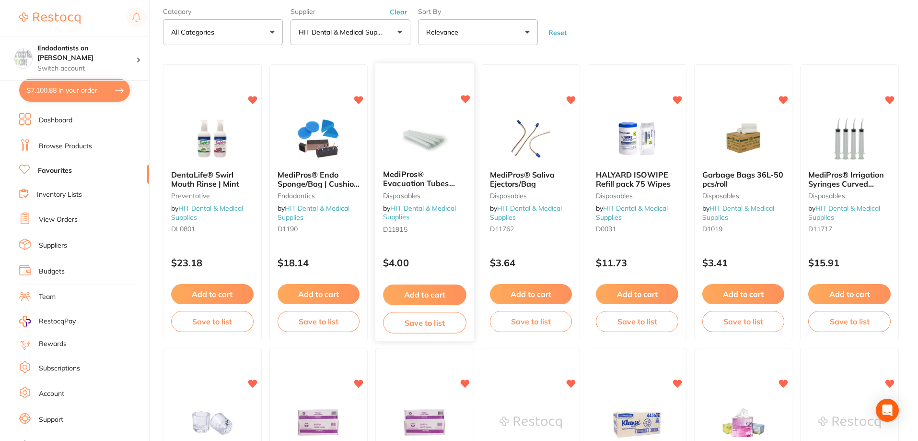
click at [431, 290] on button "Add to cart" at bounding box center [424, 294] width 83 height 21
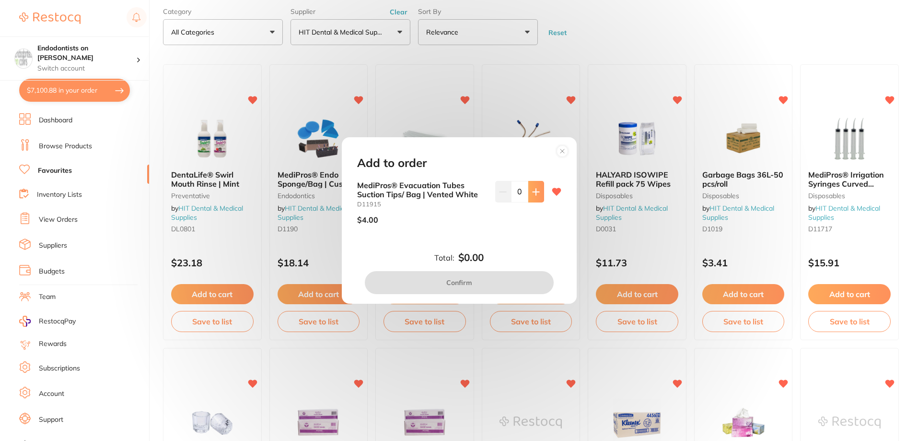
click at [534, 194] on icon at bounding box center [536, 191] width 6 height 6
type input "2"
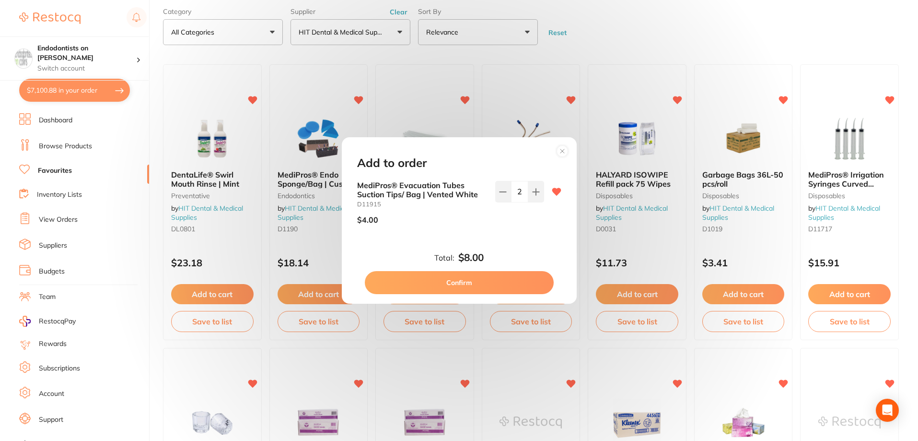
click at [491, 283] on button "Confirm" at bounding box center [459, 282] width 189 height 23
checkbox input "false"
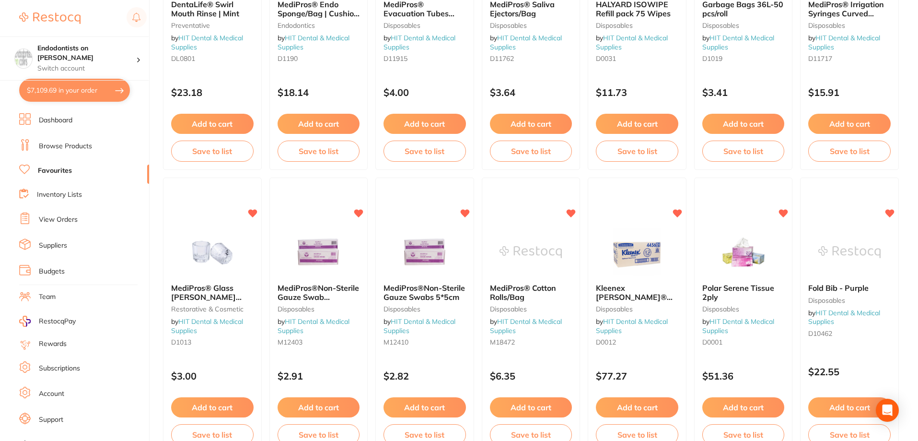
scroll to position [240, 0]
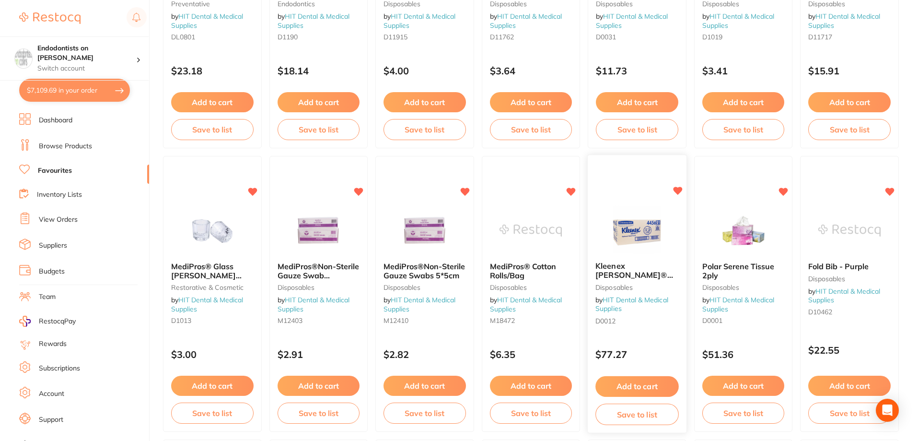
click at [648, 387] on button "Add to cart" at bounding box center [637, 386] width 83 height 21
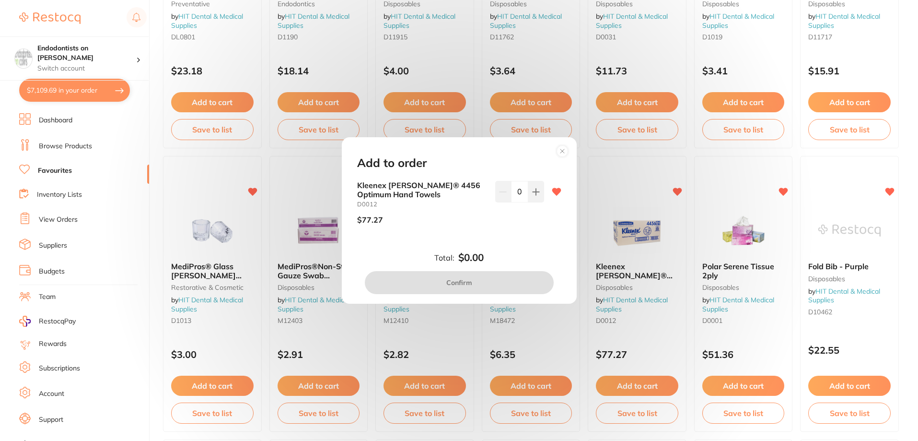
click at [533, 203] on div "0" at bounding box center [519, 206] width 49 height 51
click at [532, 192] on icon at bounding box center [536, 192] width 8 height 8
type input "1"
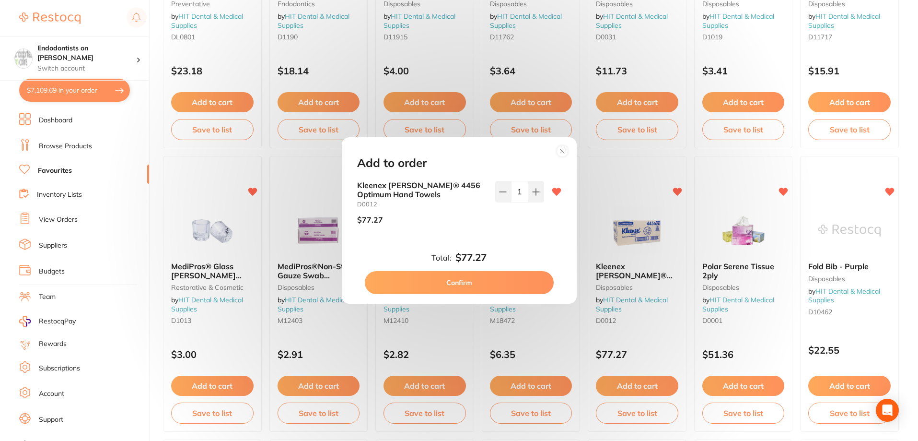
click at [487, 278] on button "Confirm" at bounding box center [459, 282] width 189 height 23
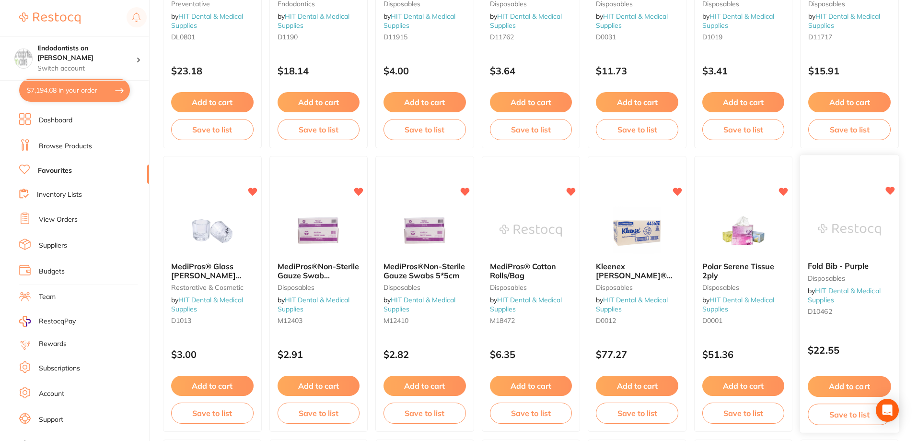
click at [847, 382] on button "Add to cart" at bounding box center [850, 386] width 83 height 21
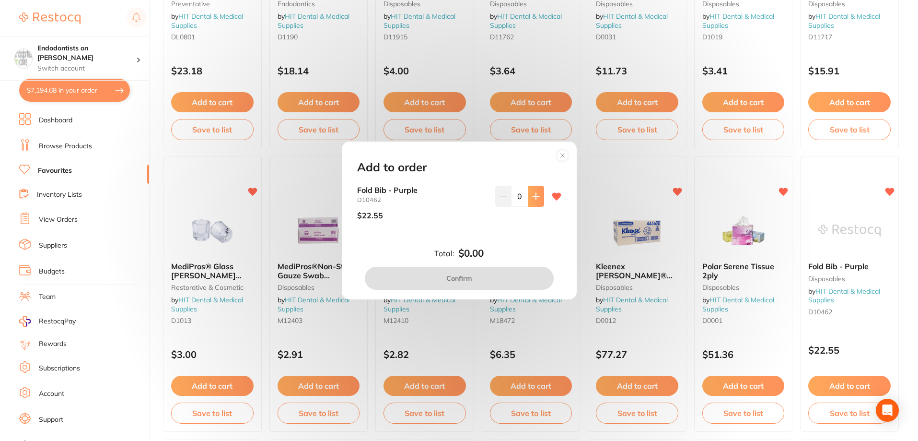
click at [536, 198] on icon at bounding box center [536, 196] width 8 height 8
type input "1"
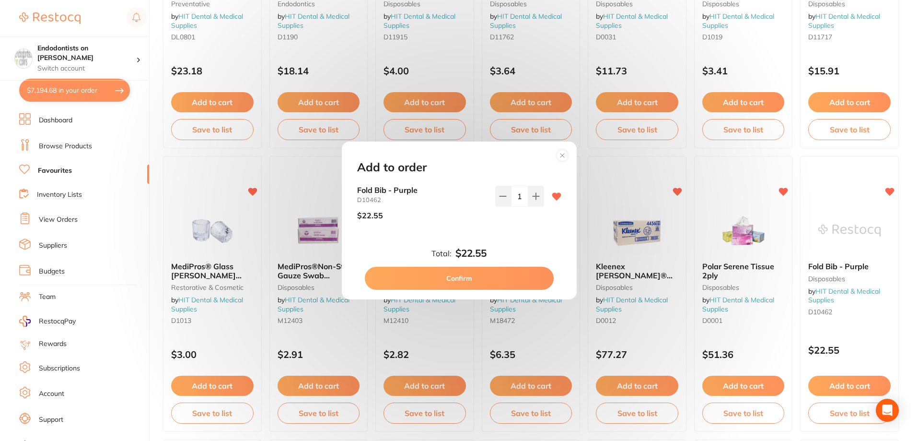
click at [495, 283] on button "Confirm" at bounding box center [459, 278] width 189 height 23
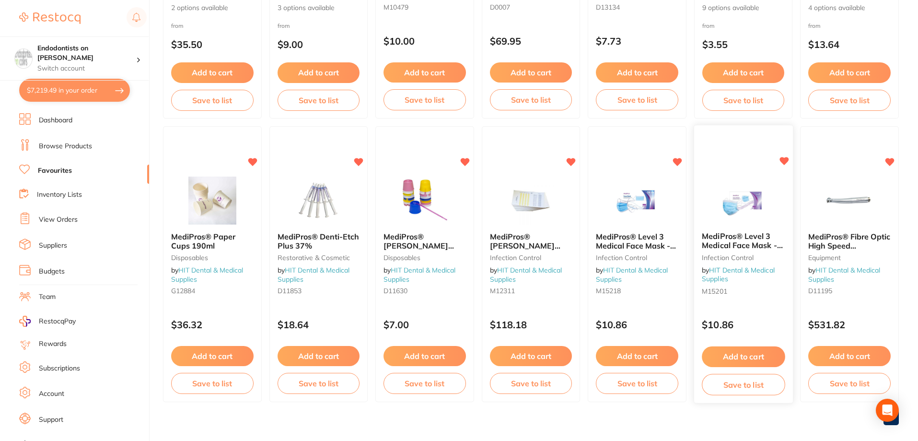
scroll to position [847, 0]
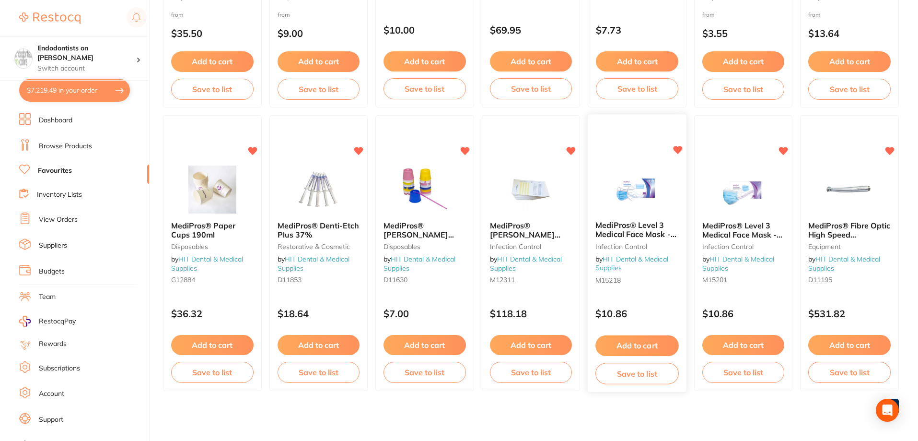
click at [632, 343] on button "Add to cart" at bounding box center [637, 345] width 83 height 21
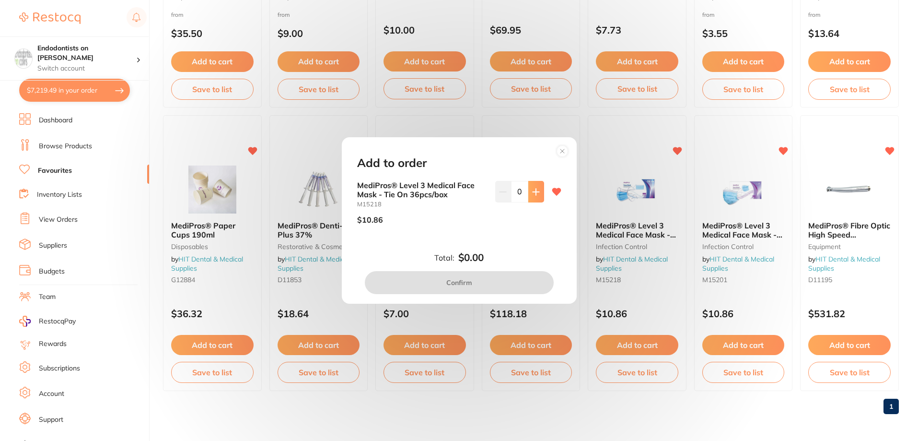
click at [534, 194] on icon at bounding box center [536, 191] width 6 height 6
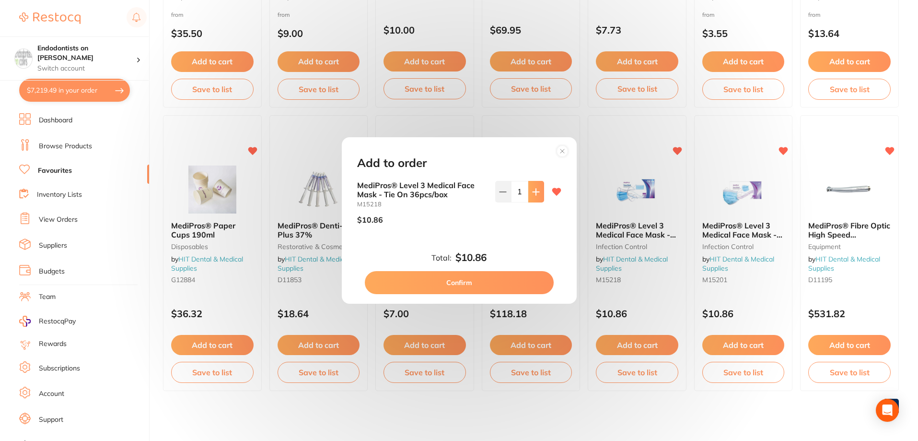
click at [534, 194] on icon at bounding box center [536, 191] width 6 height 6
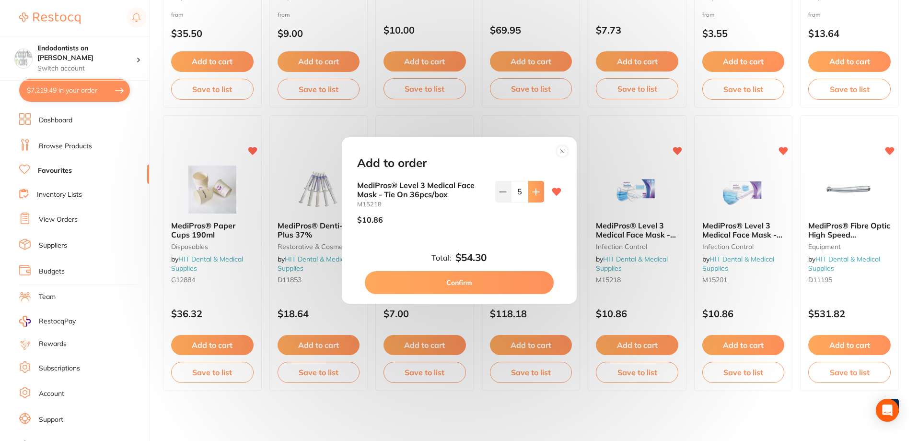
type input "6"
click at [489, 278] on button "Confirm" at bounding box center [459, 282] width 189 height 23
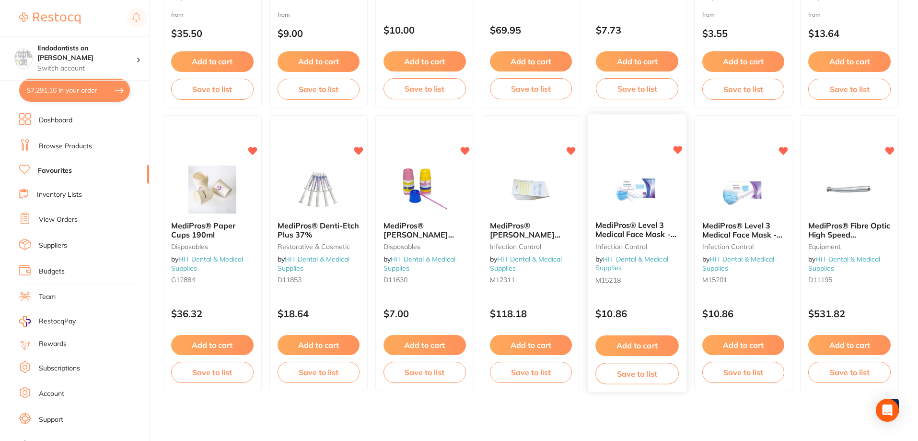
click at [629, 347] on button "Add to cart" at bounding box center [637, 345] width 83 height 21
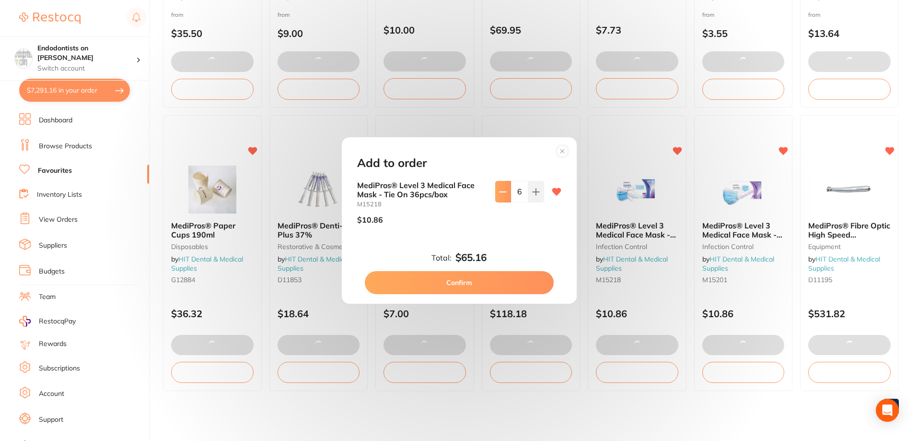
click at [496, 198] on button at bounding box center [503, 191] width 16 height 21
click at [497, 198] on button at bounding box center [503, 191] width 16 height 21
click at [499, 197] on button at bounding box center [503, 191] width 16 height 21
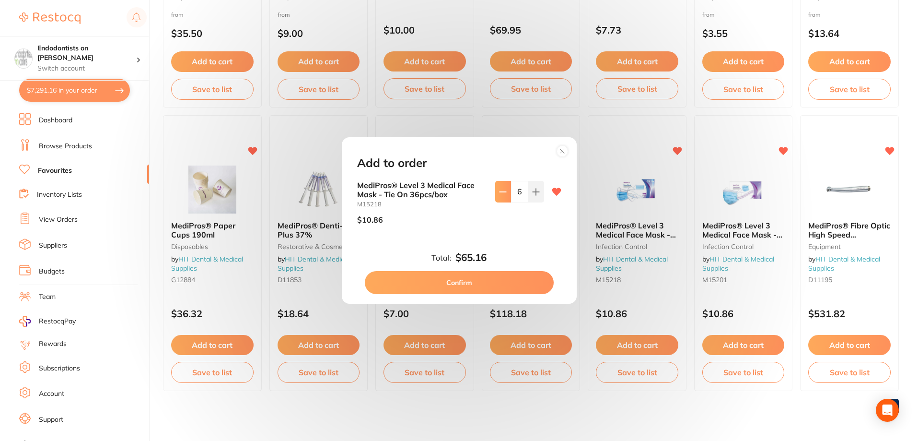
click at [499, 196] on button at bounding box center [503, 191] width 16 height 21
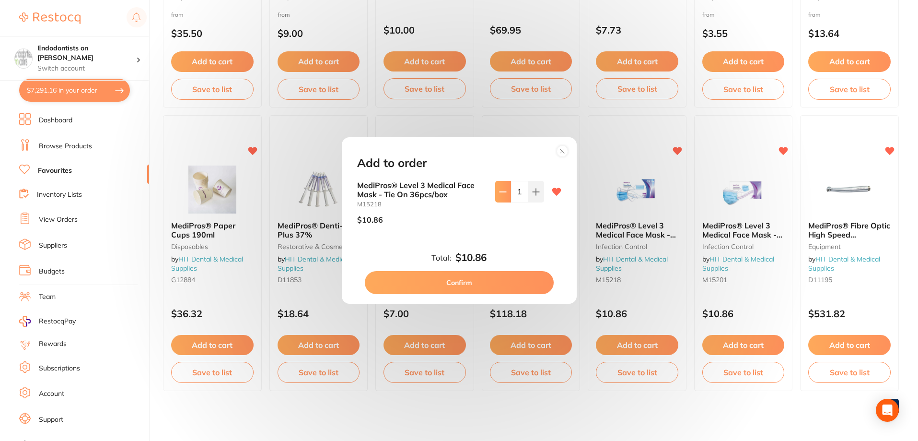
click at [499, 196] on button at bounding box center [503, 191] width 16 height 21
type input "0"
click at [495, 283] on button "Confirm" at bounding box center [459, 282] width 189 height 23
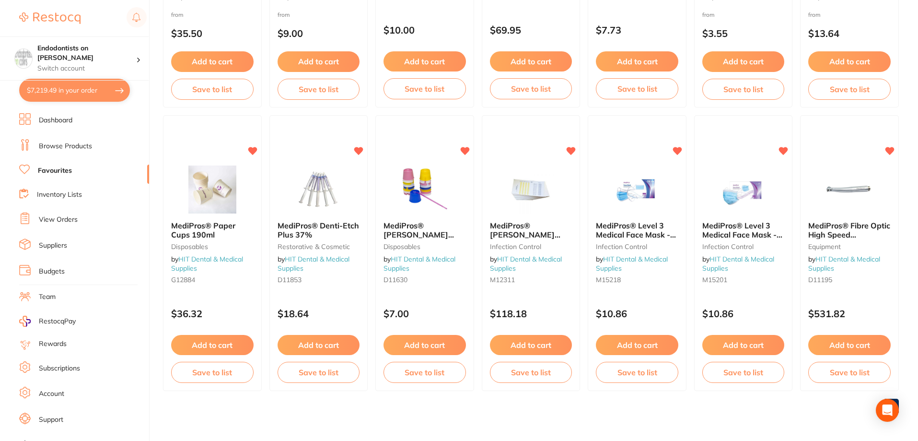
type input "0"
click at [725, 350] on button "Add to cart" at bounding box center [743, 345] width 83 height 21
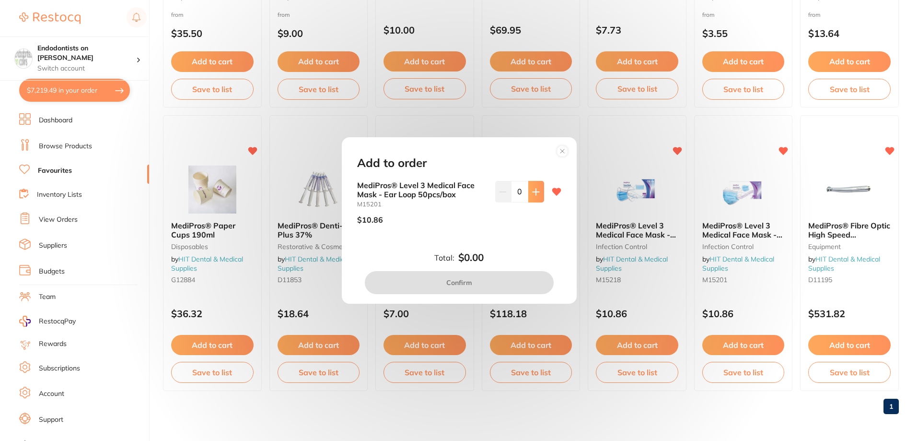
click at [532, 195] on icon at bounding box center [536, 192] width 8 height 8
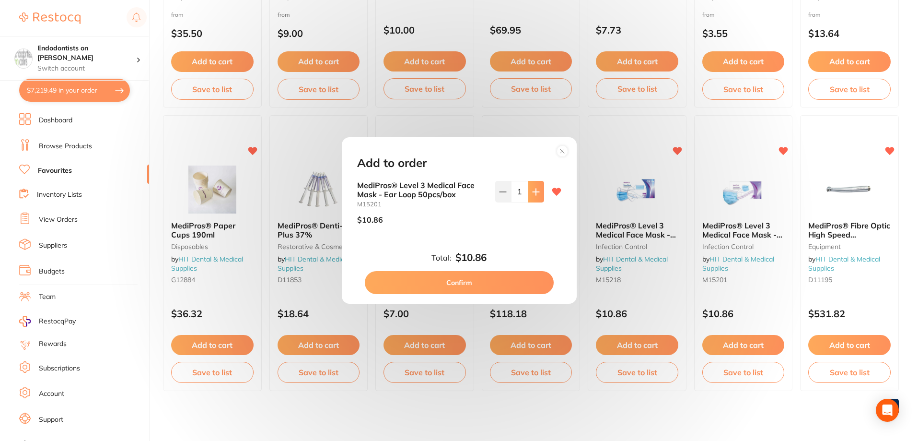
type input "1"
click at [532, 195] on icon at bounding box center [536, 192] width 8 height 8
type input "6"
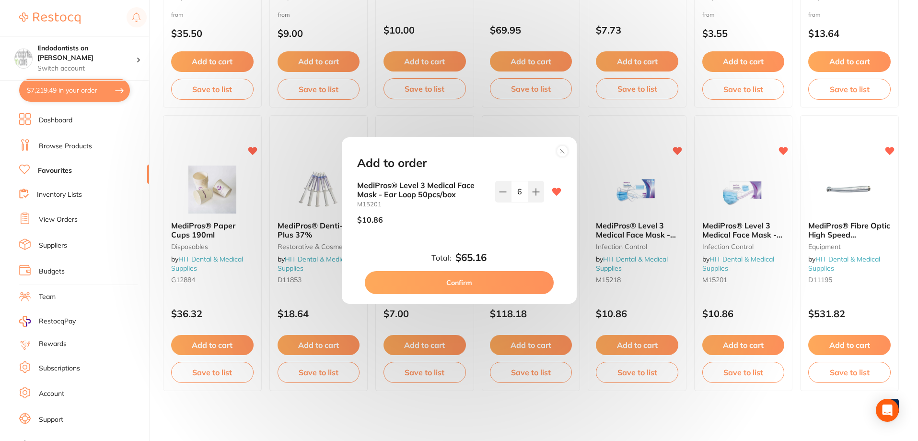
click at [506, 277] on button "Confirm" at bounding box center [459, 282] width 189 height 23
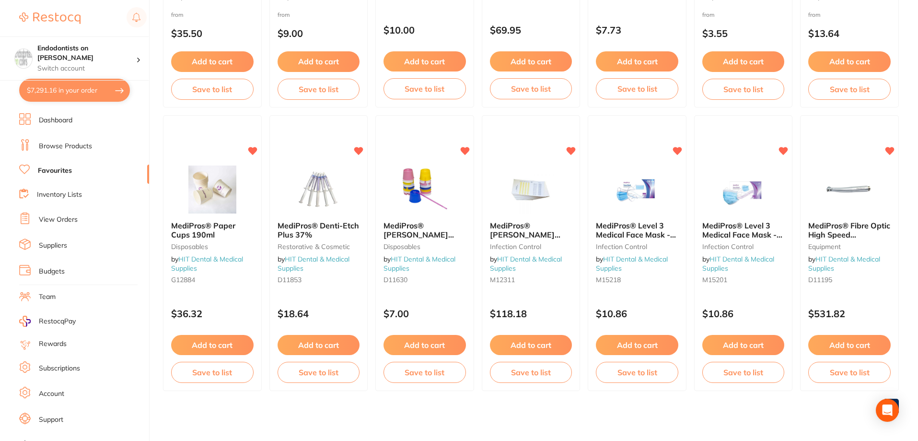
click at [80, 89] on button "$7,291.16 in your order" at bounding box center [74, 90] width 111 height 23
checkbox input "true"
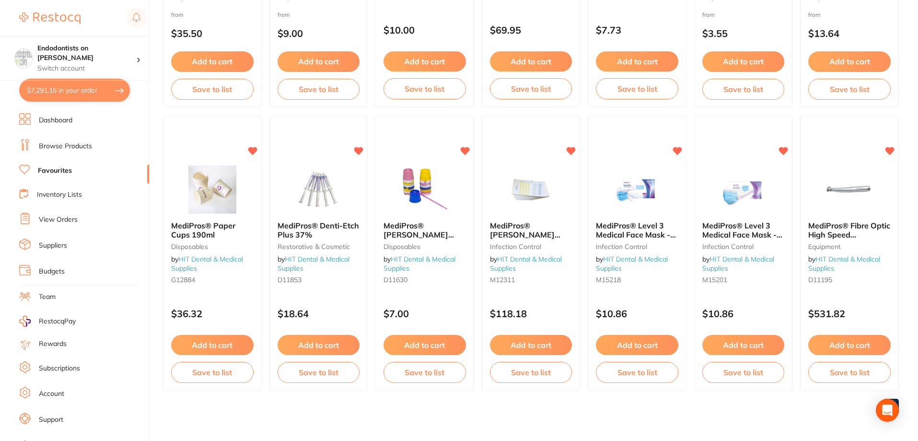
checkbox input "true"
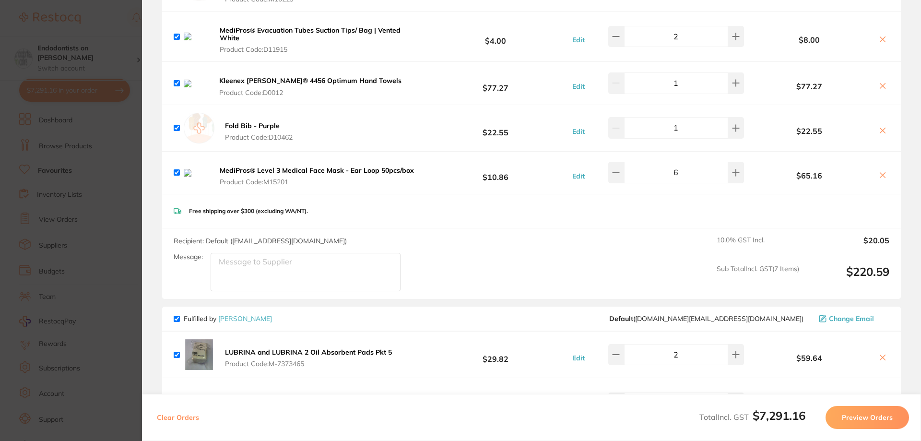
scroll to position [575, 0]
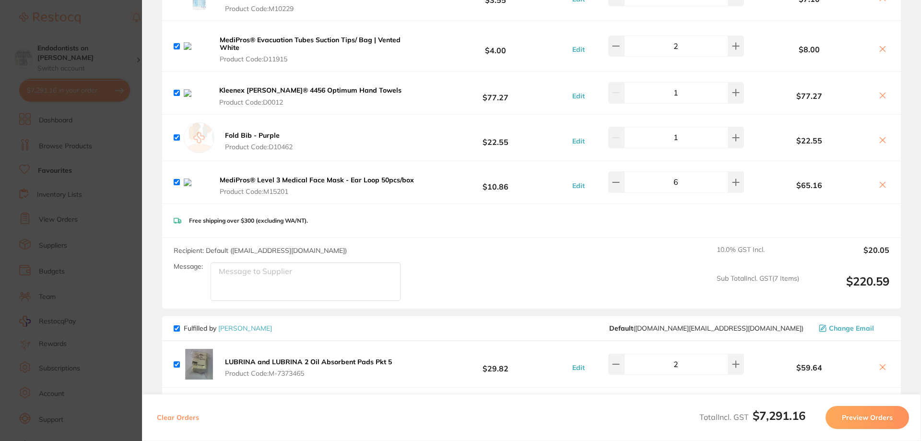
click at [880, 188] on icon at bounding box center [883, 185] width 8 height 8
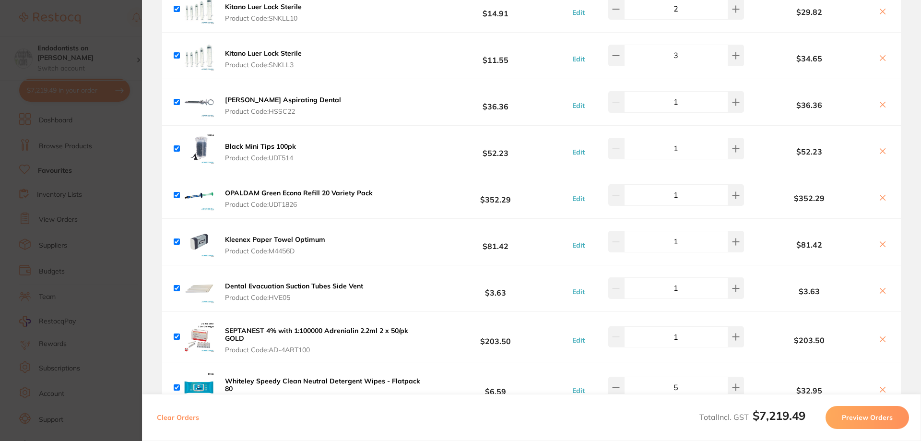
scroll to position [1631, 0]
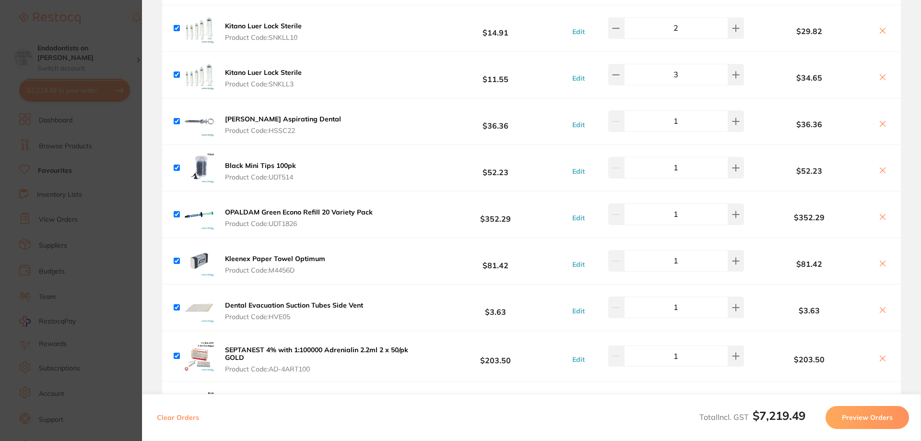
click at [879, 259] on icon at bounding box center [883, 263] width 8 height 8
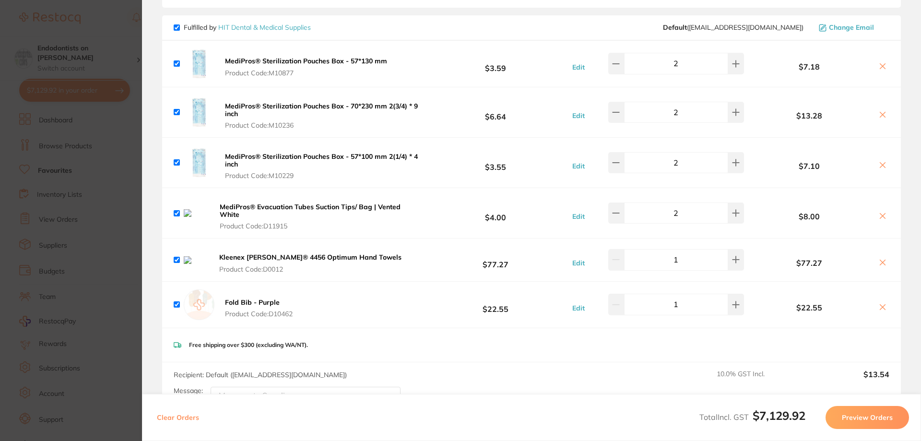
scroll to position [384, 0]
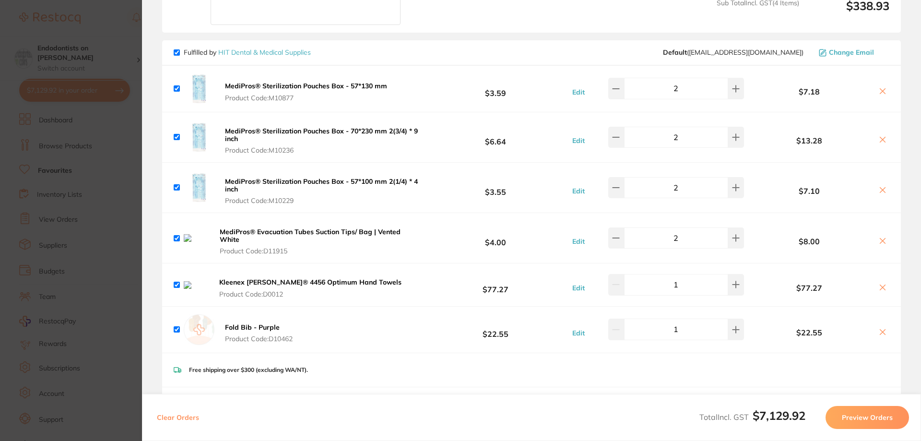
click at [880, 286] on icon at bounding box center [882, 287] width 5 height 5
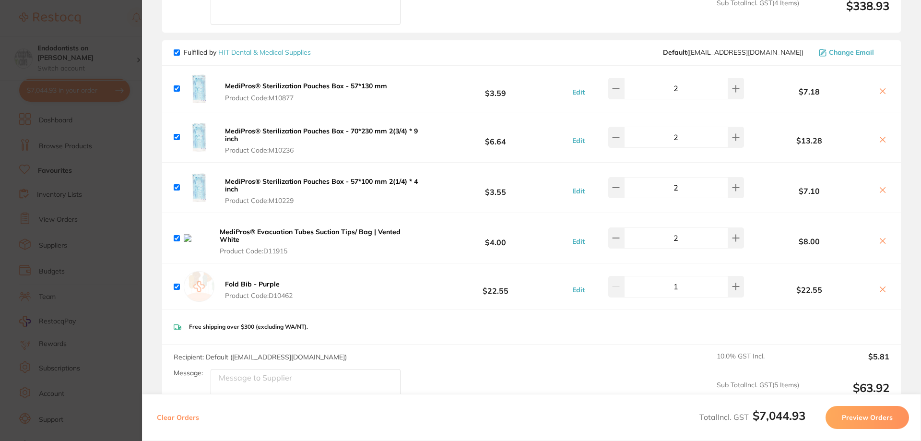
click at [881, 237] on icon at bounding box center [883, 241] width 8 height 8
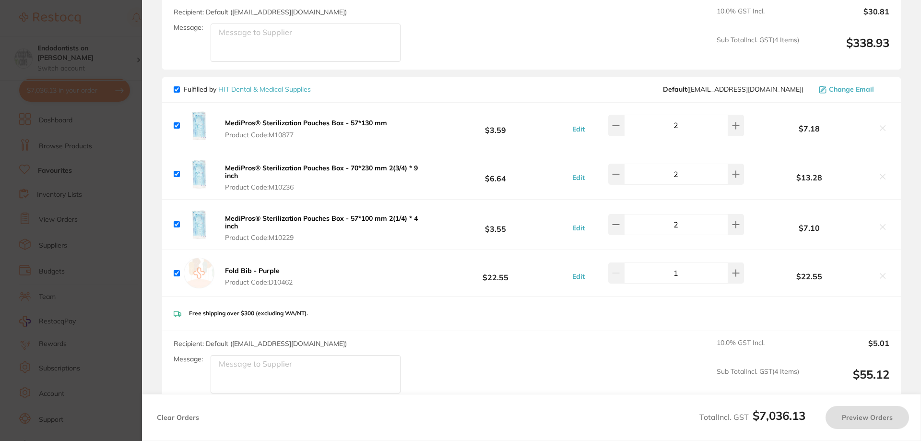
scroll to position [246, 0]
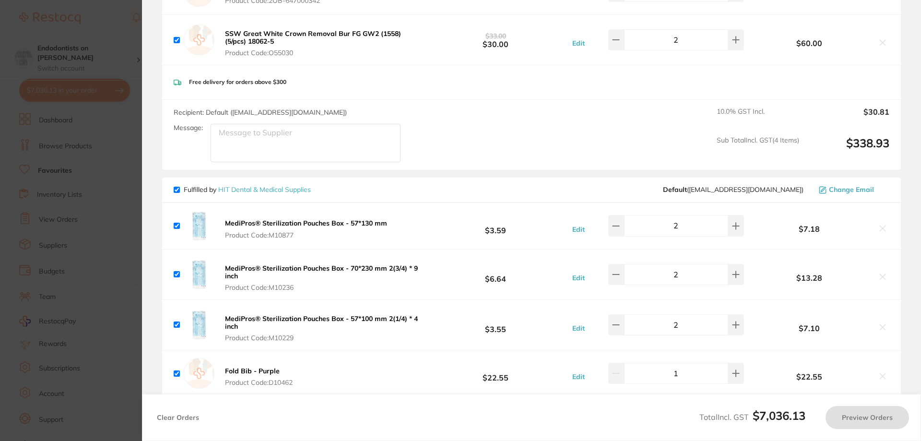
checkbox input "true"
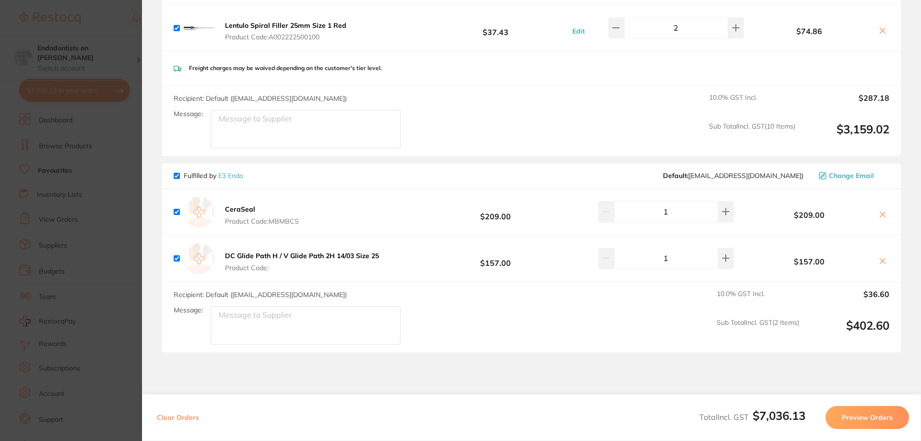
scroll to position [2542, 0]
click at [177, 172] on input "checkbox" at bounding box center [177, 175] width 6 height 6
checkbox input "false"
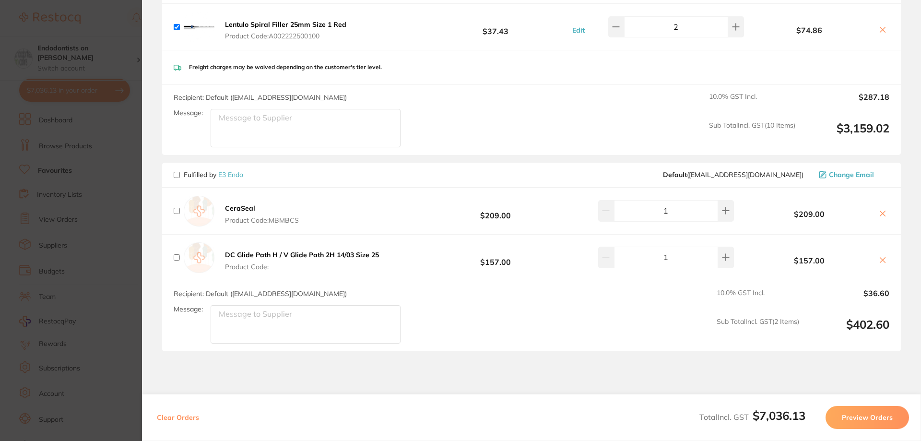
checkbox input "false"
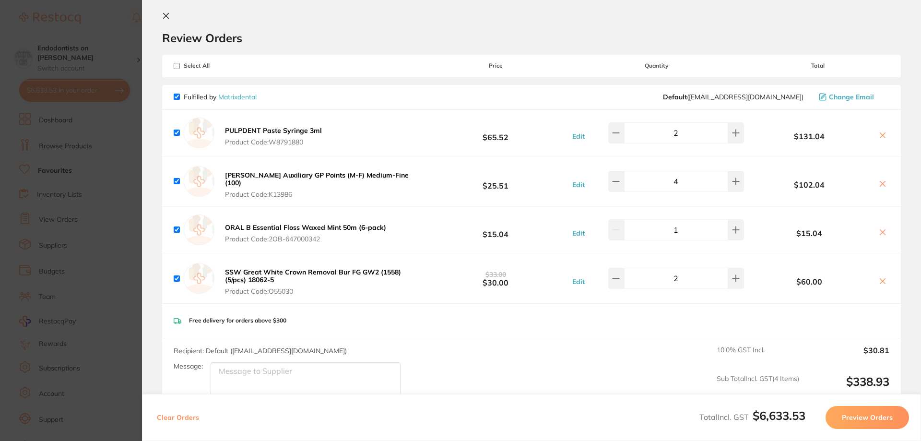
scroll to position [0, 0]
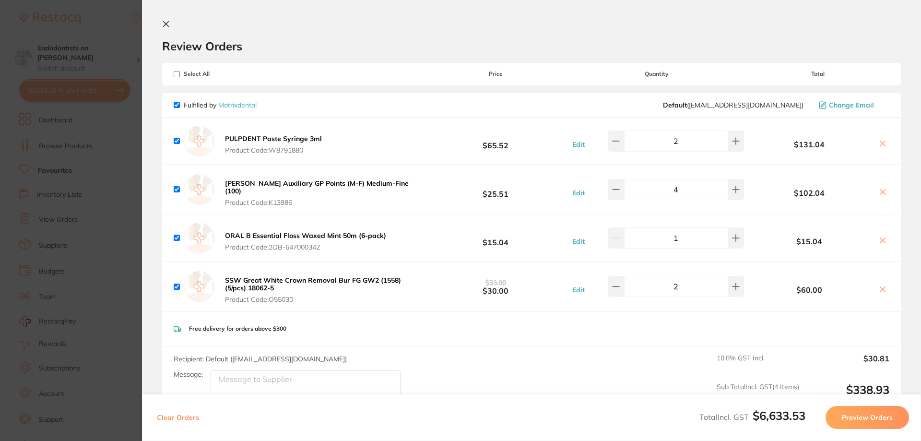
click at [880, 415] on button "Preview Orders" at bounding box center [866, 417] width 83 height 23
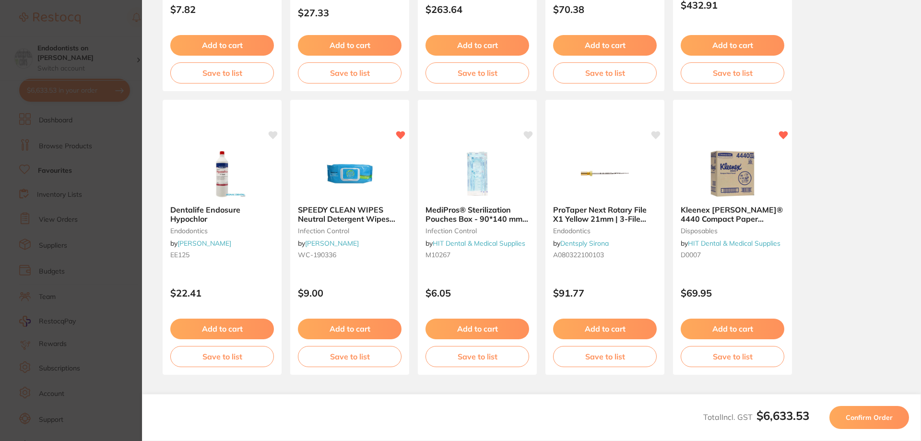
scroll to position [268, 0]
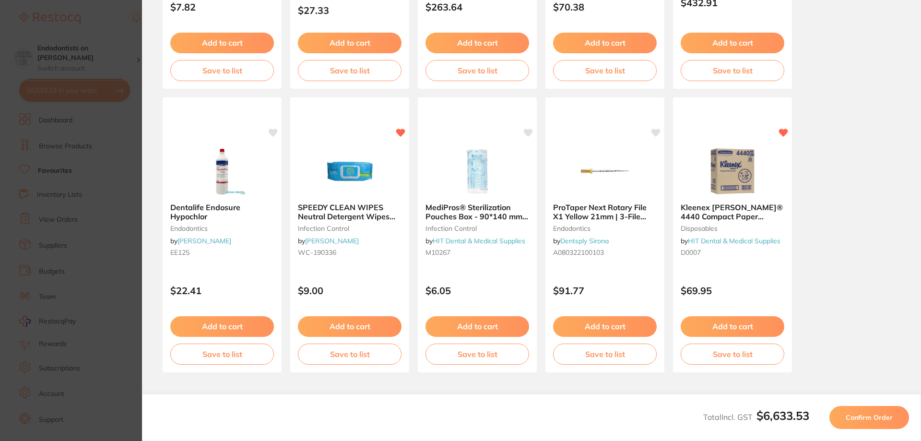
click at [884, 414] on span "Confirm Order" at bounding box center [868, 417] width 47 height 9
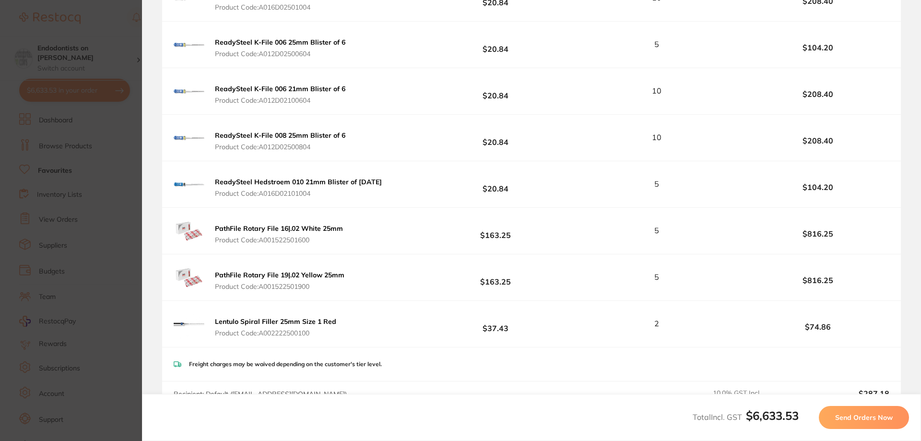
scroll to position [2326, 0]
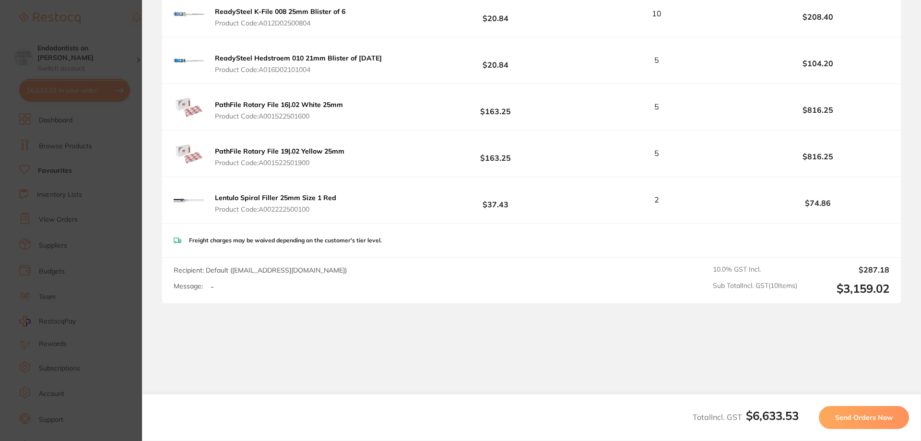
click at [871, 417] on span "Send Orders Now" at bounding box center [864, 417] width 58 height 9
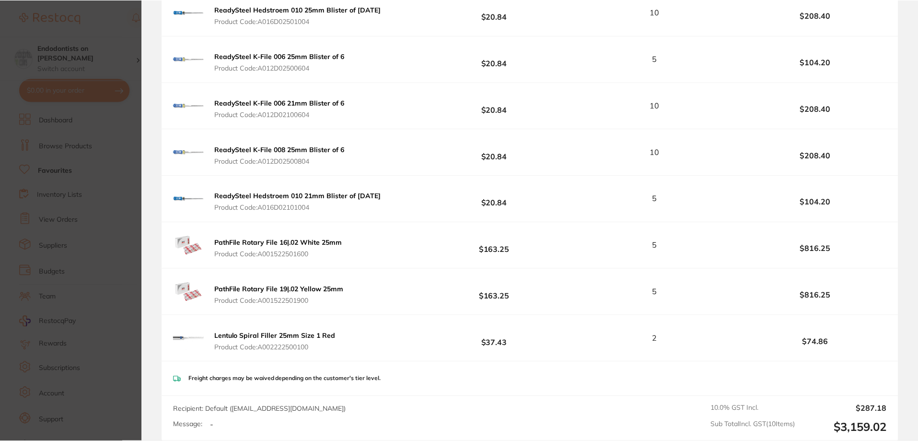
scroll to position [2487, 0]
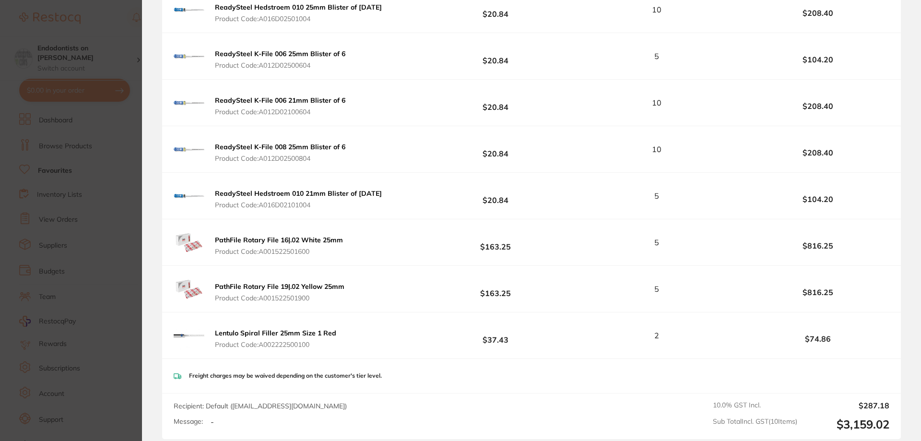
click at [110, 307] on section "Update RRP Set your pre negotiated price for this item. Item Agreed RRP (excl. …" at bounding box center [460, 220] width 921 height 441
click at [52, 50] on h4 "Endodontists on [PERSON_NAME]" at bounding box center [86, 53] width 99 height 19
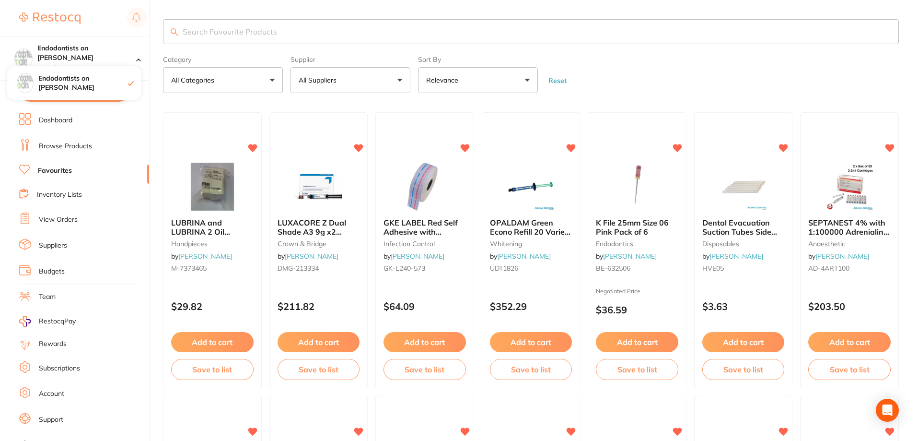
click at [276, 114] on div at bounding box center [319, 125] width 98 height 24
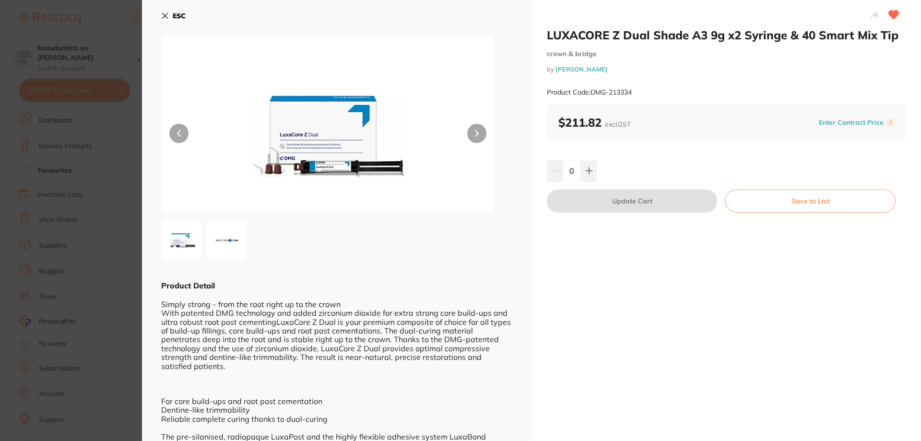
click at [165, 15] on icon at bounding box center [165, 16] width 8 height 8
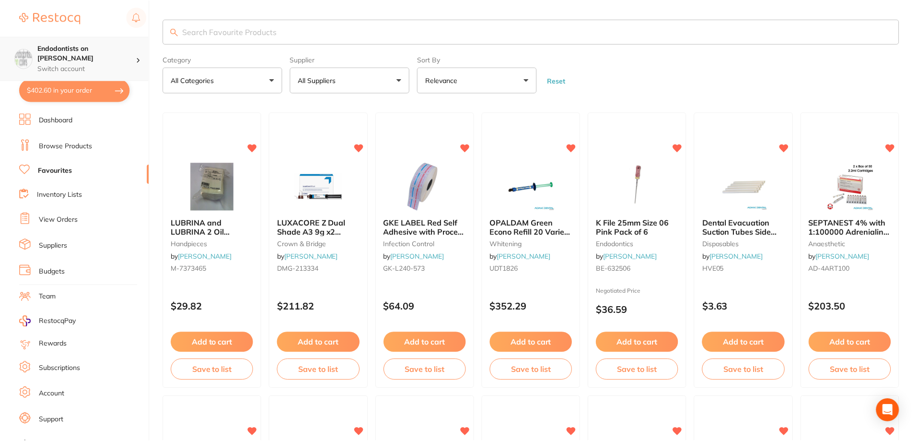
scroll to position [847, 0]
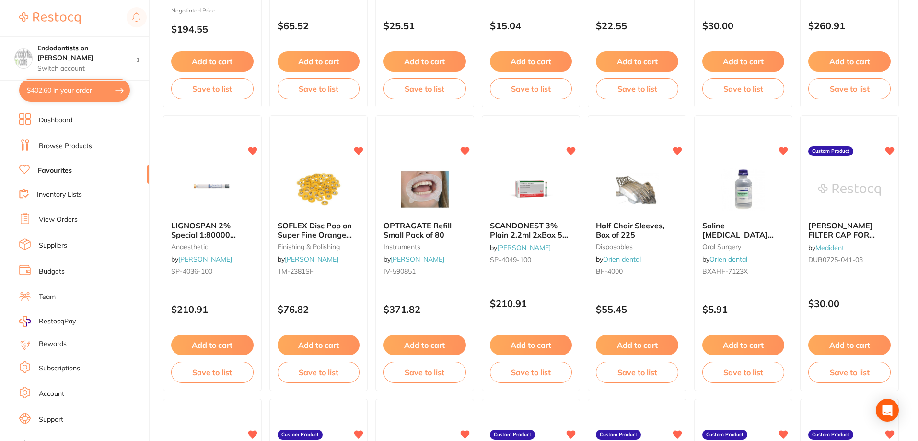
click at [76, 86] on button "$402.60 in your order" at bounding box center [74, 90] width 111 height 23
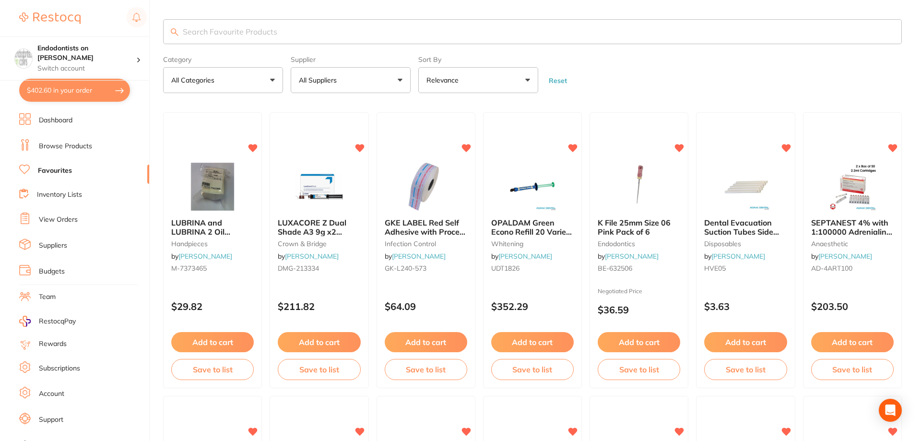
checkbox input "true"
